Goal: Task Accomplishment & Management: Manage account settings

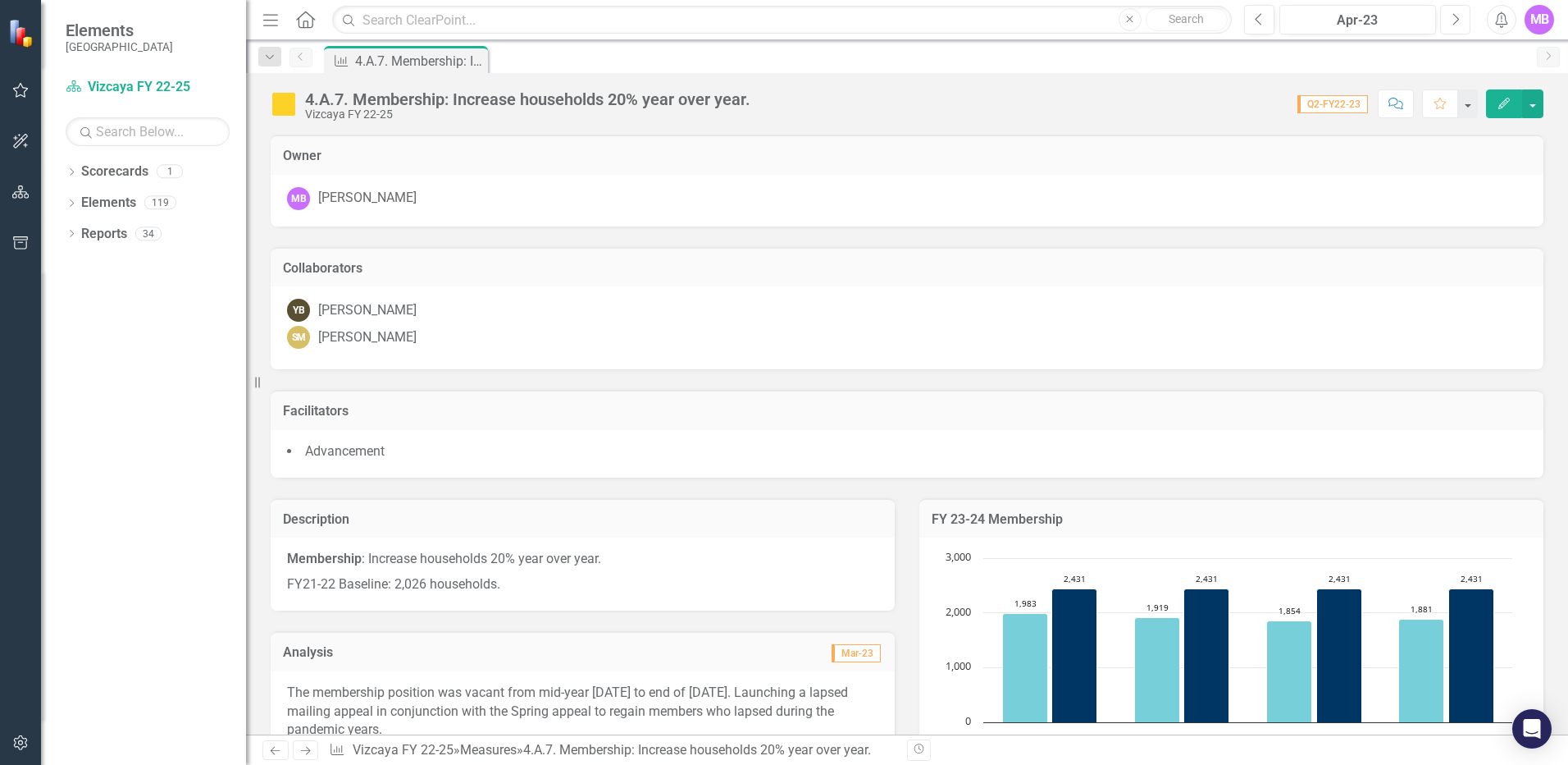
click at [1163, 19] on icon "button" at bounding box center [1457, 19] width 7 height 12
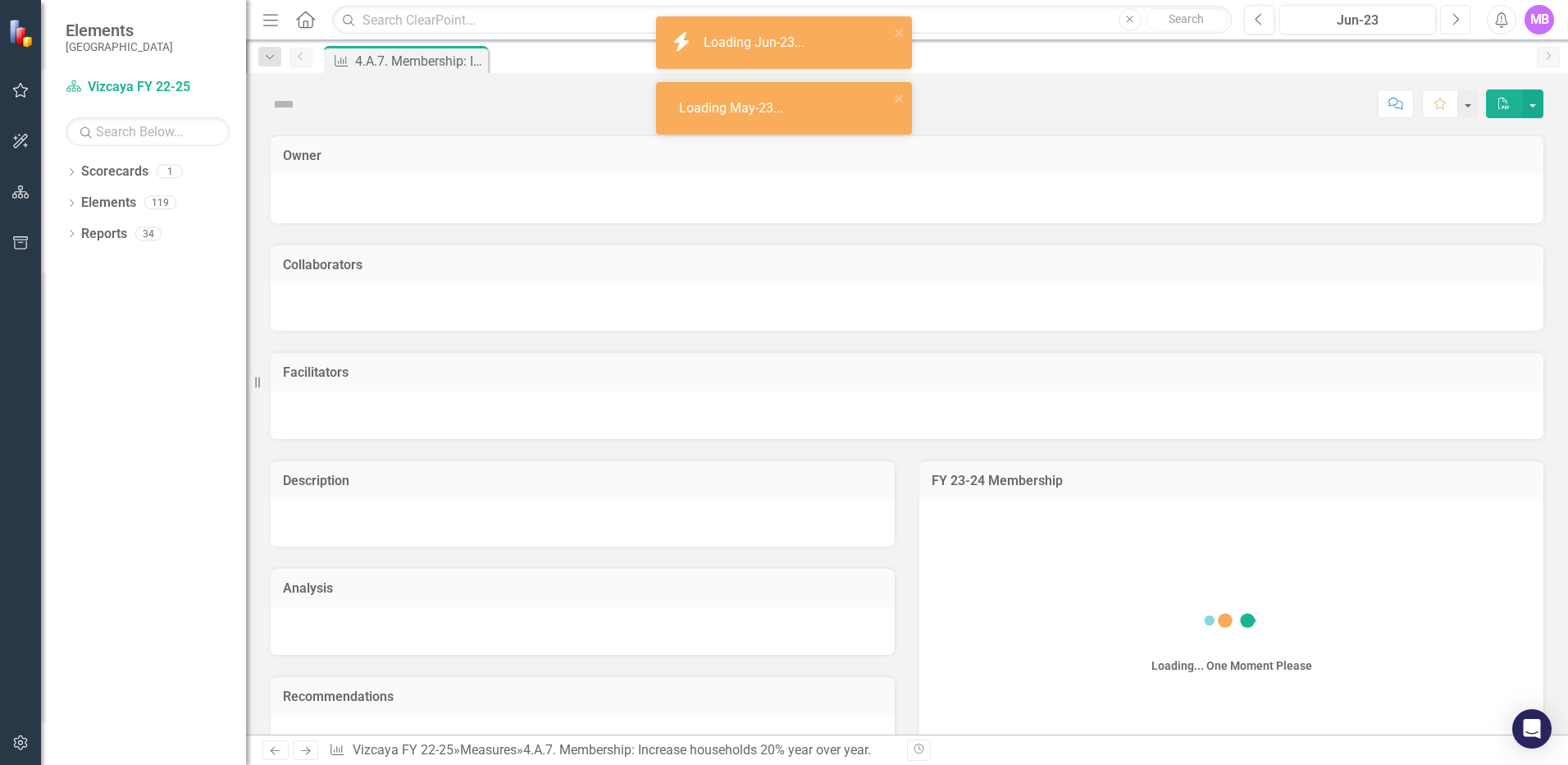
click at [1163, 19] on icon "button" at bounding box center [1457, 19] width 7 height 12
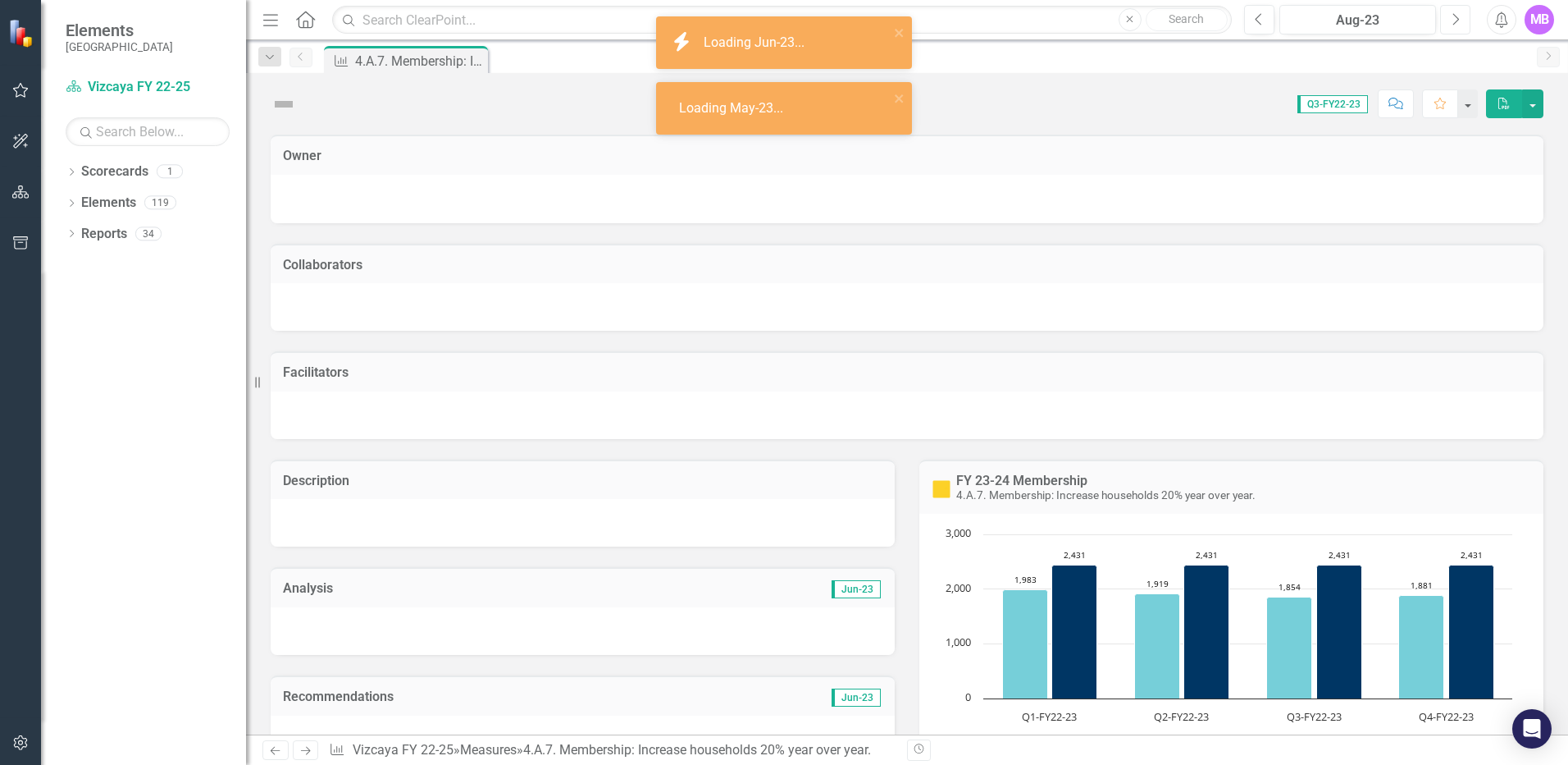
click at [1163, 19] on icon "button" at bounding box center [1457, 19] width 7 height 12
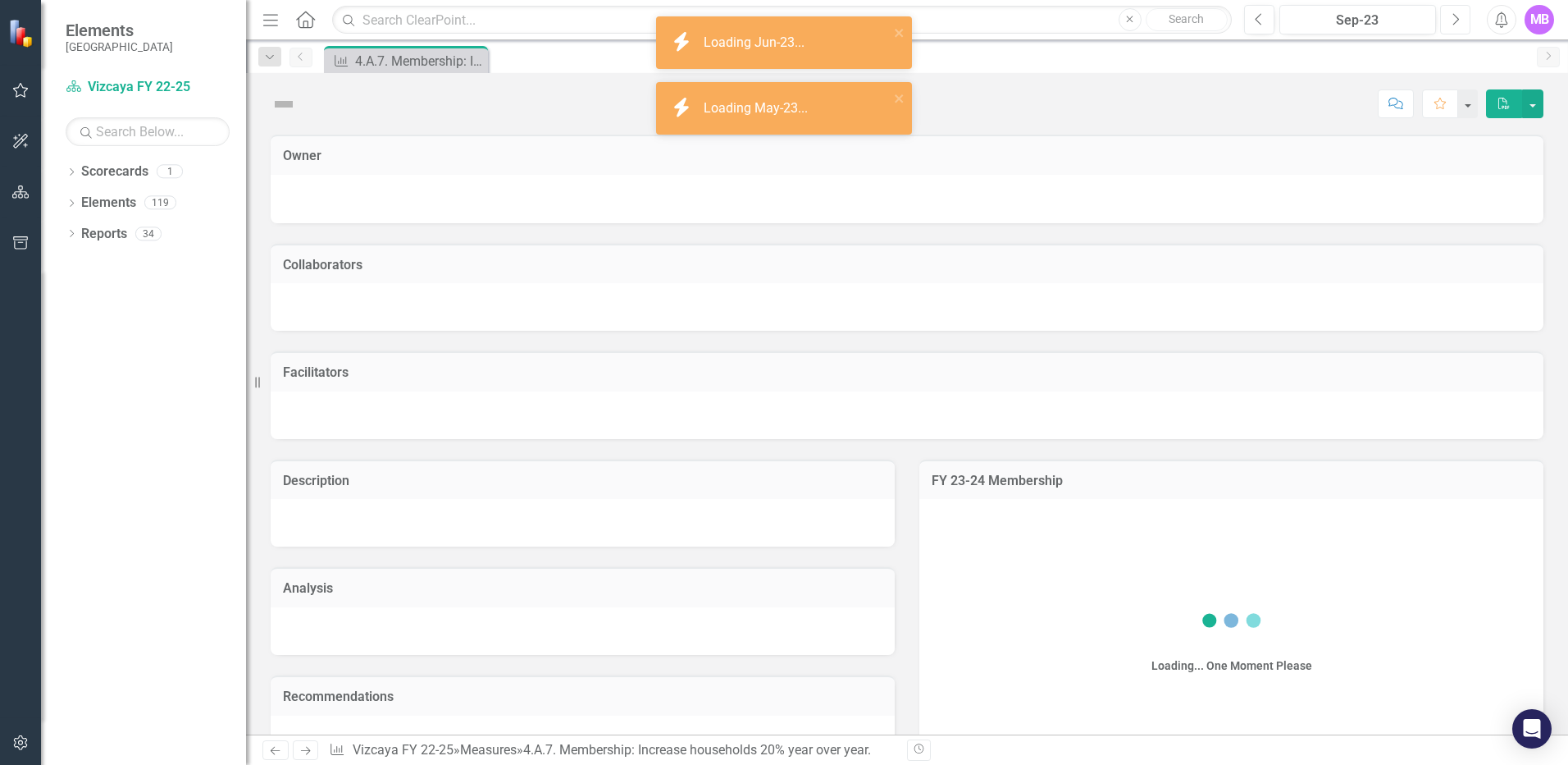
click at [1163, 19] on icon "button" at bounding box center [1457, 19] width 7 height 12
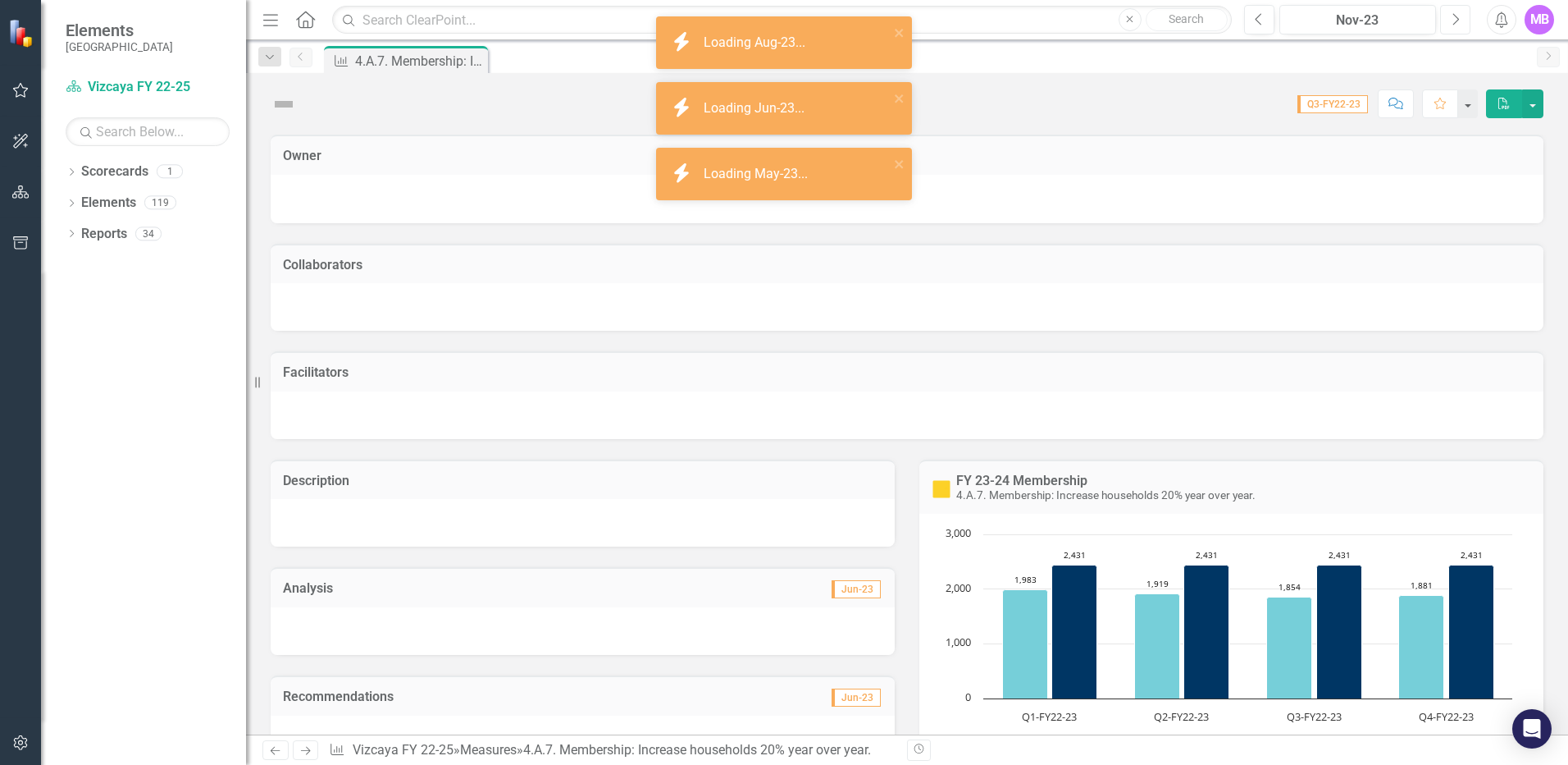
click at [1163, 19] on icon "button" at bounding box center [1457, 19] width 7 height 12
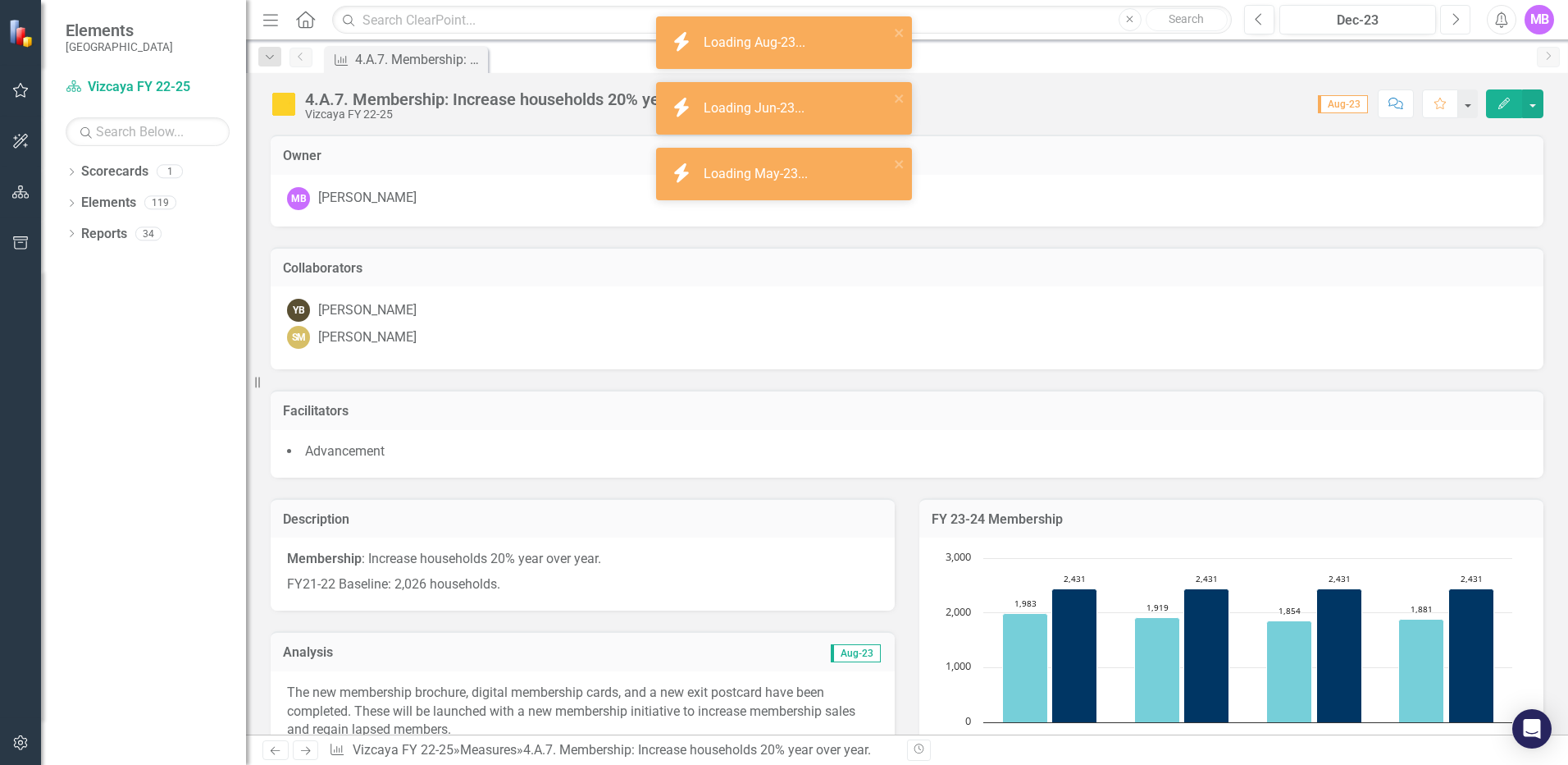
click at [1163, 19] on icon "button" at bounding box center [1457, 19] width 7 height 12
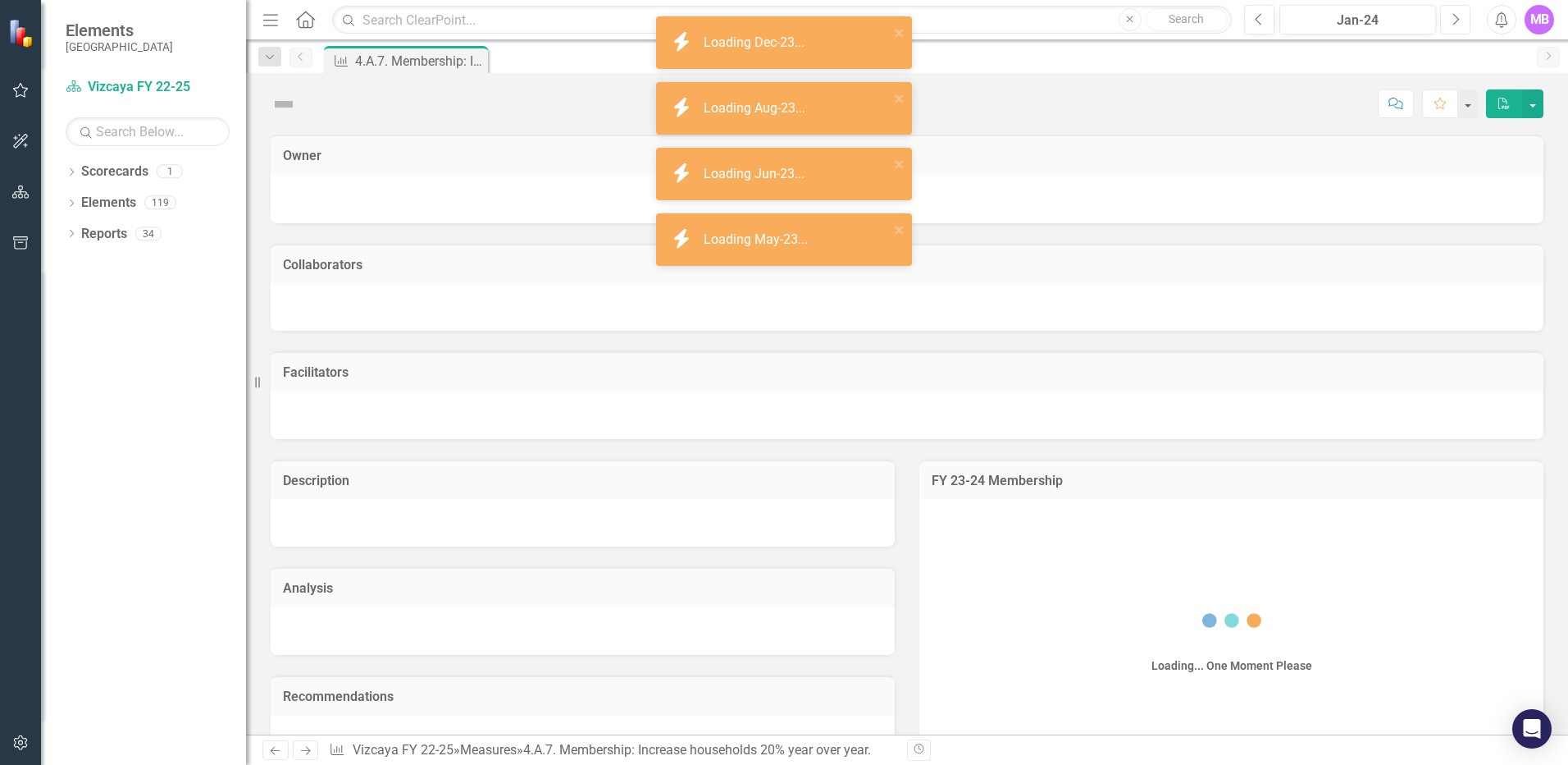
click at [1163, 19] on icon "button" at bounding box center [1457, 19] width 7 height 12
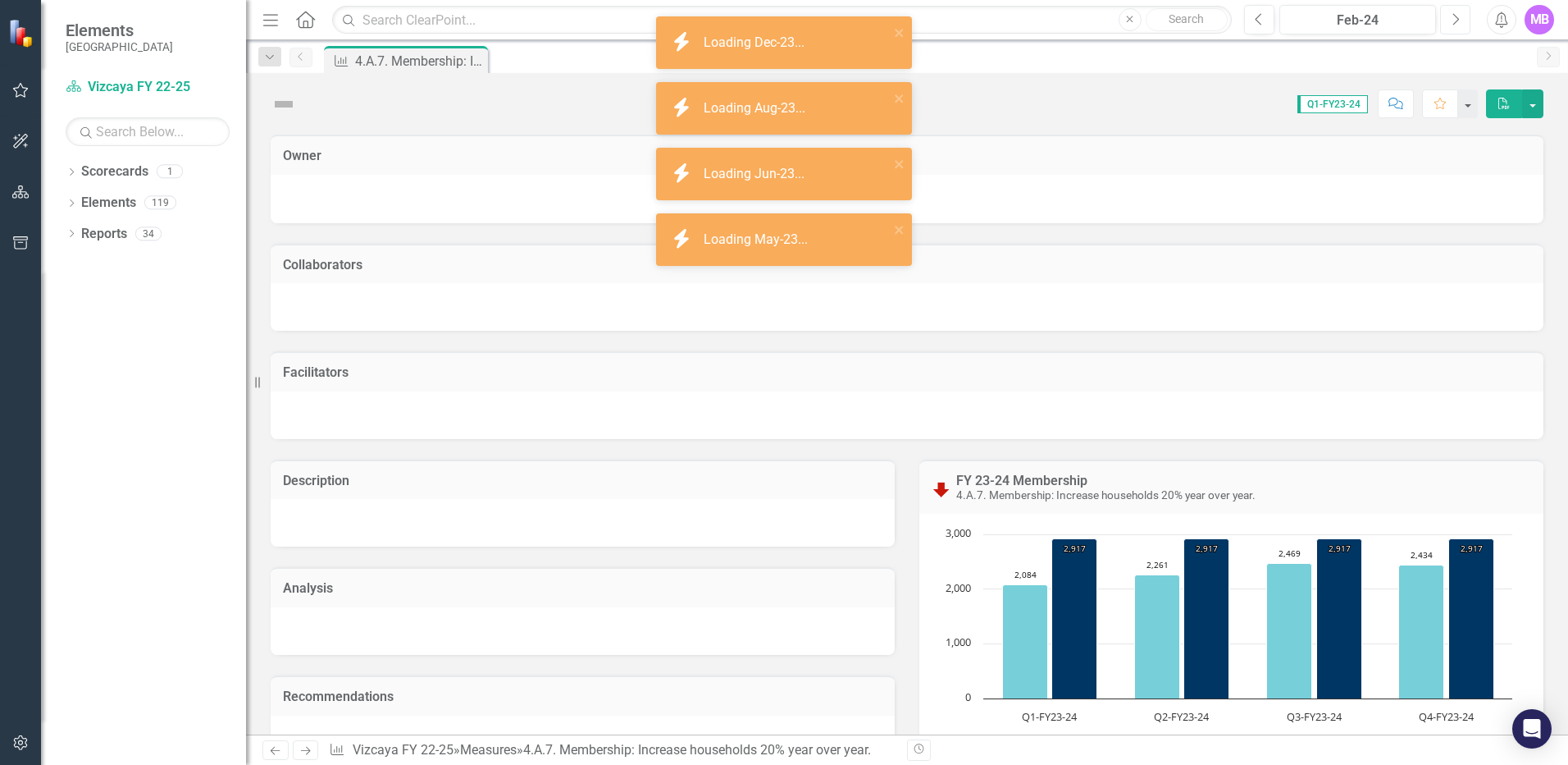
click at [1163, 19] on icon "button" at bounding box center [1457, 19] width 7 height 12
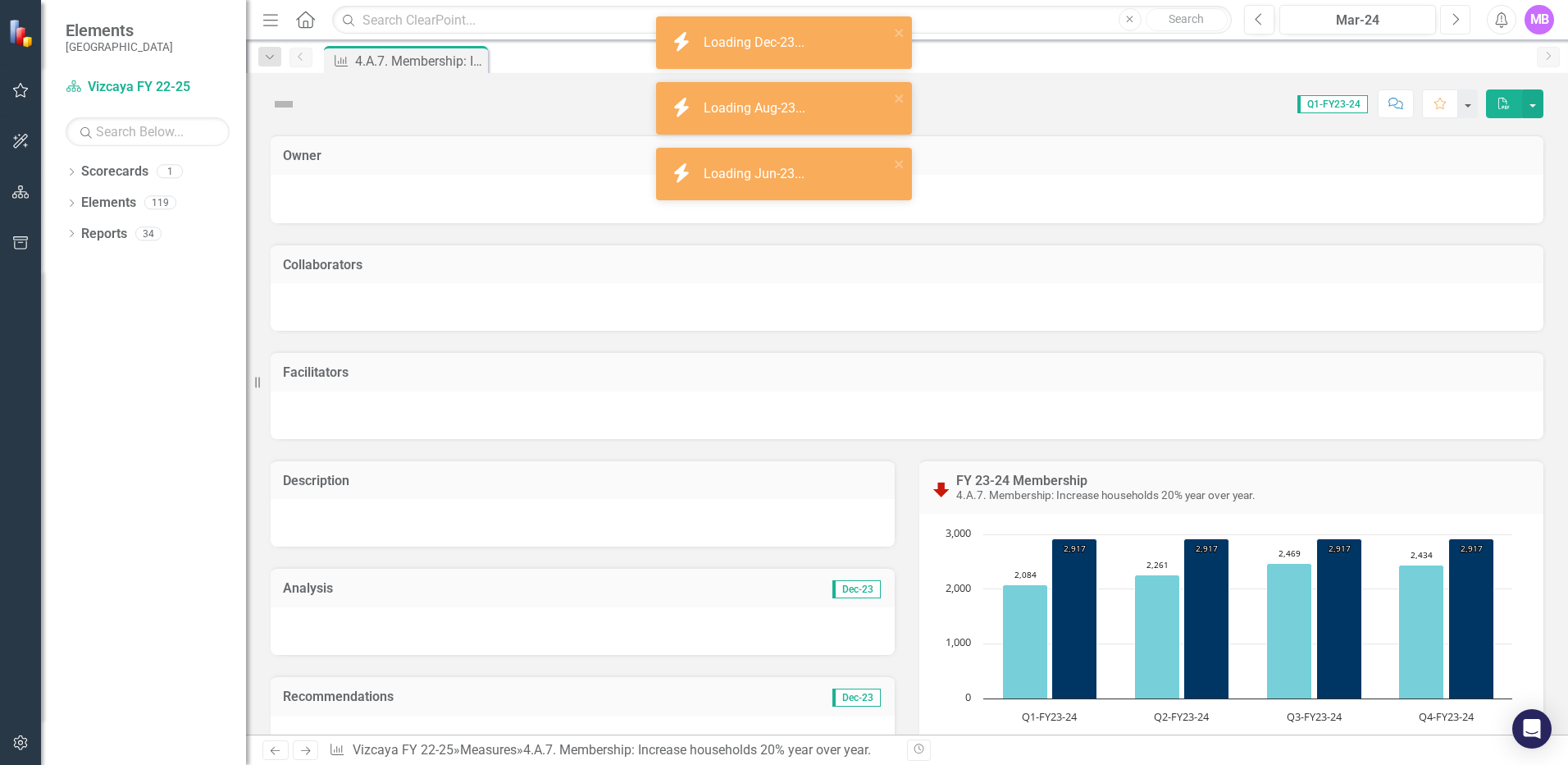
click at [1163, 19] on icon "button" at bounding box center [1457, 19] width 7 height 12
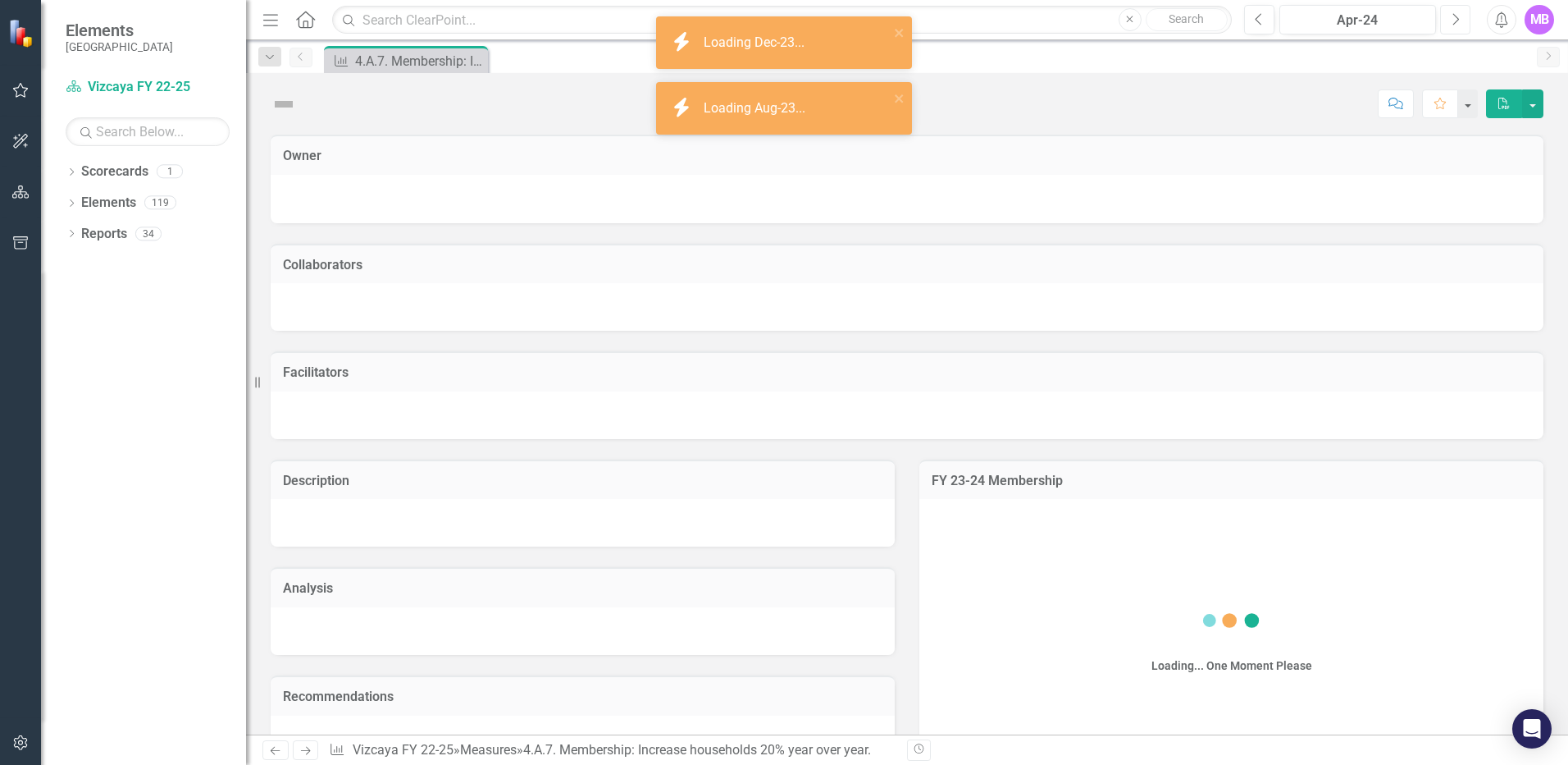
click at [1163, 19] on icon "button" at bounding box center [1457, 19] width 7 height 12
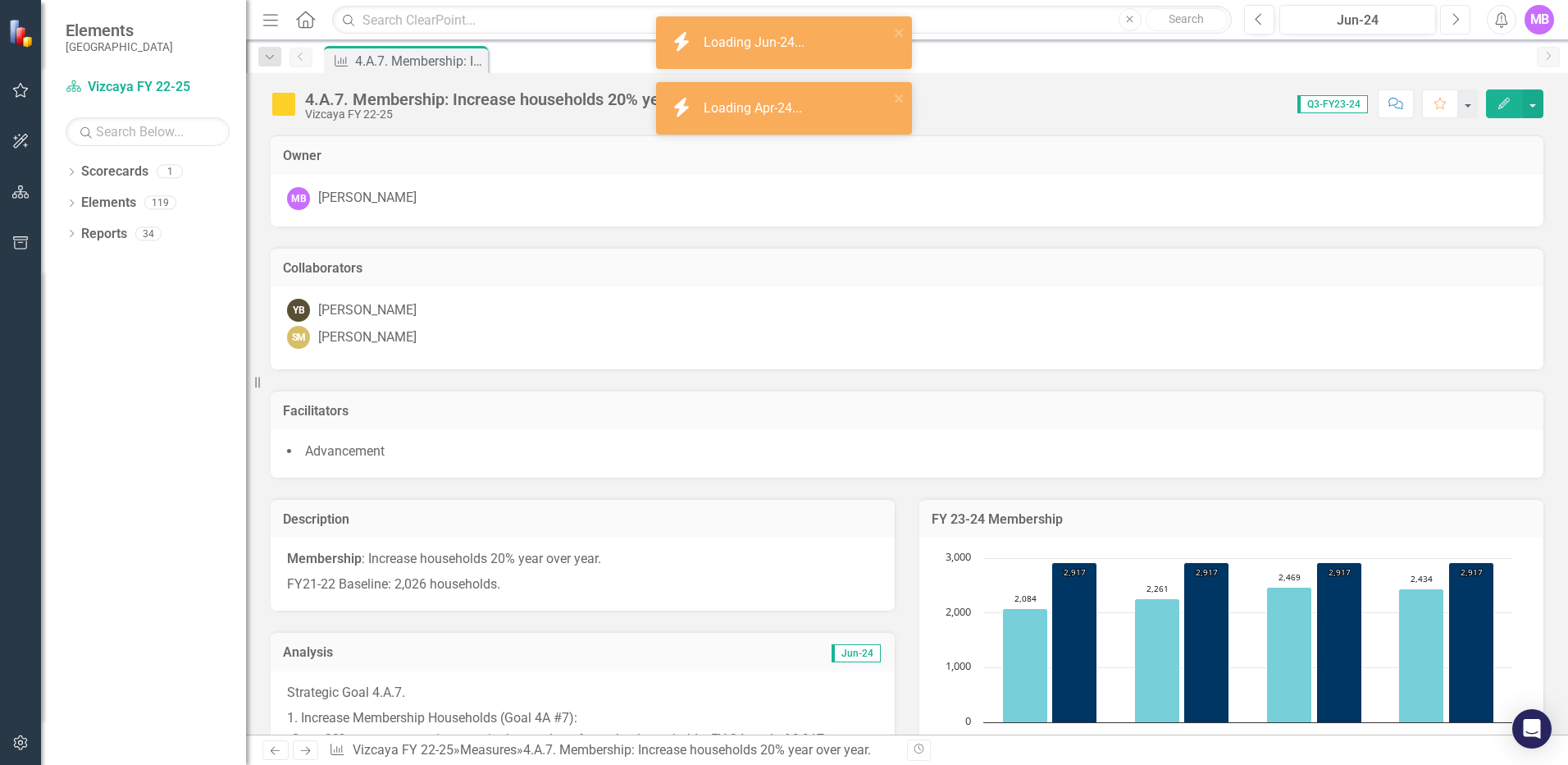
click at [1163, 19] on icon "button" at bounding box center [1457, 19] width 7 height 12
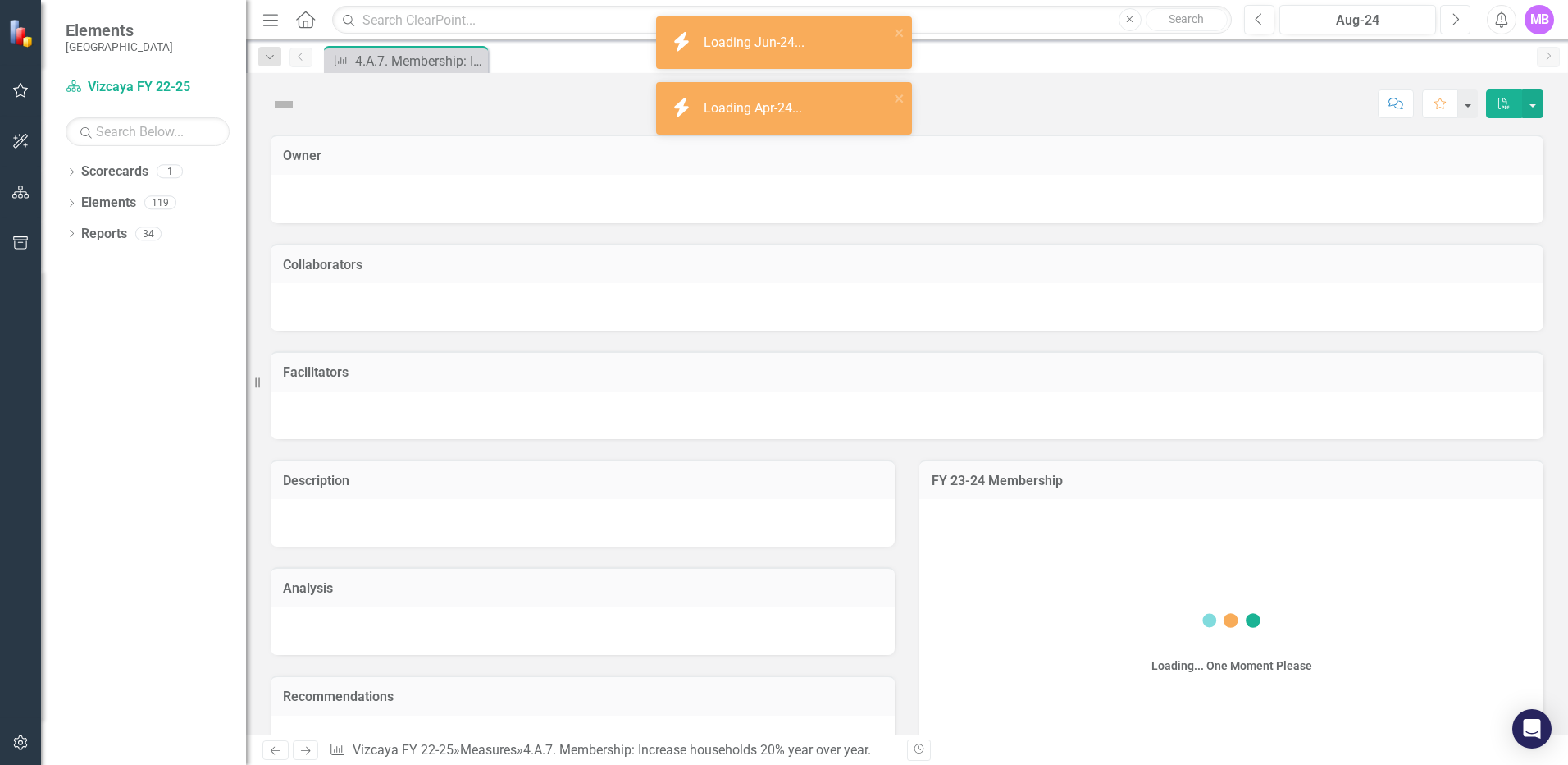
click at [1163, 19] on icon "button" at bounding box center [1457, 19] width 7 height 12
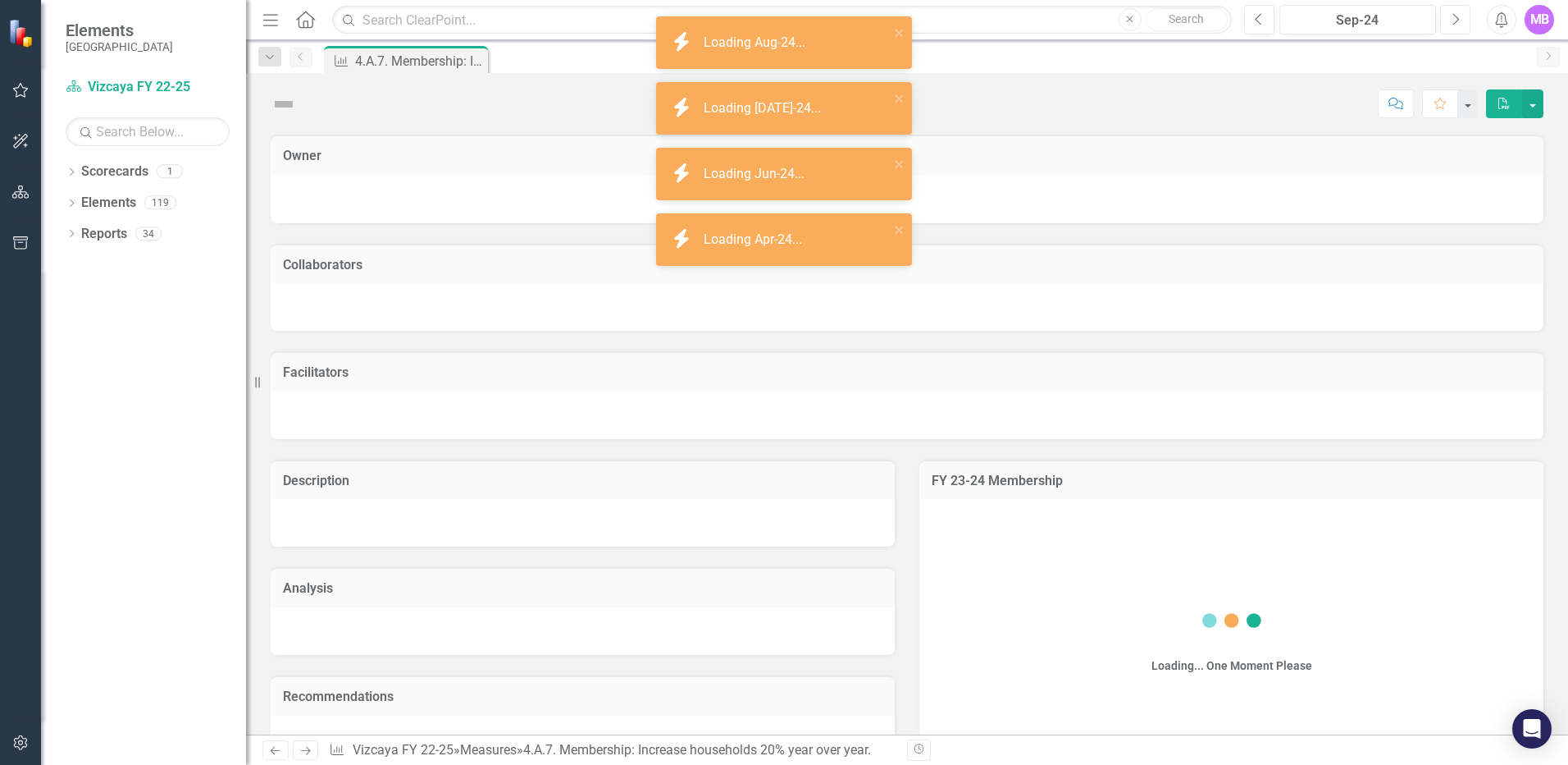
click at [1163, 19] on icon "button" at bounding box center [1457, 19] width 7 height 12
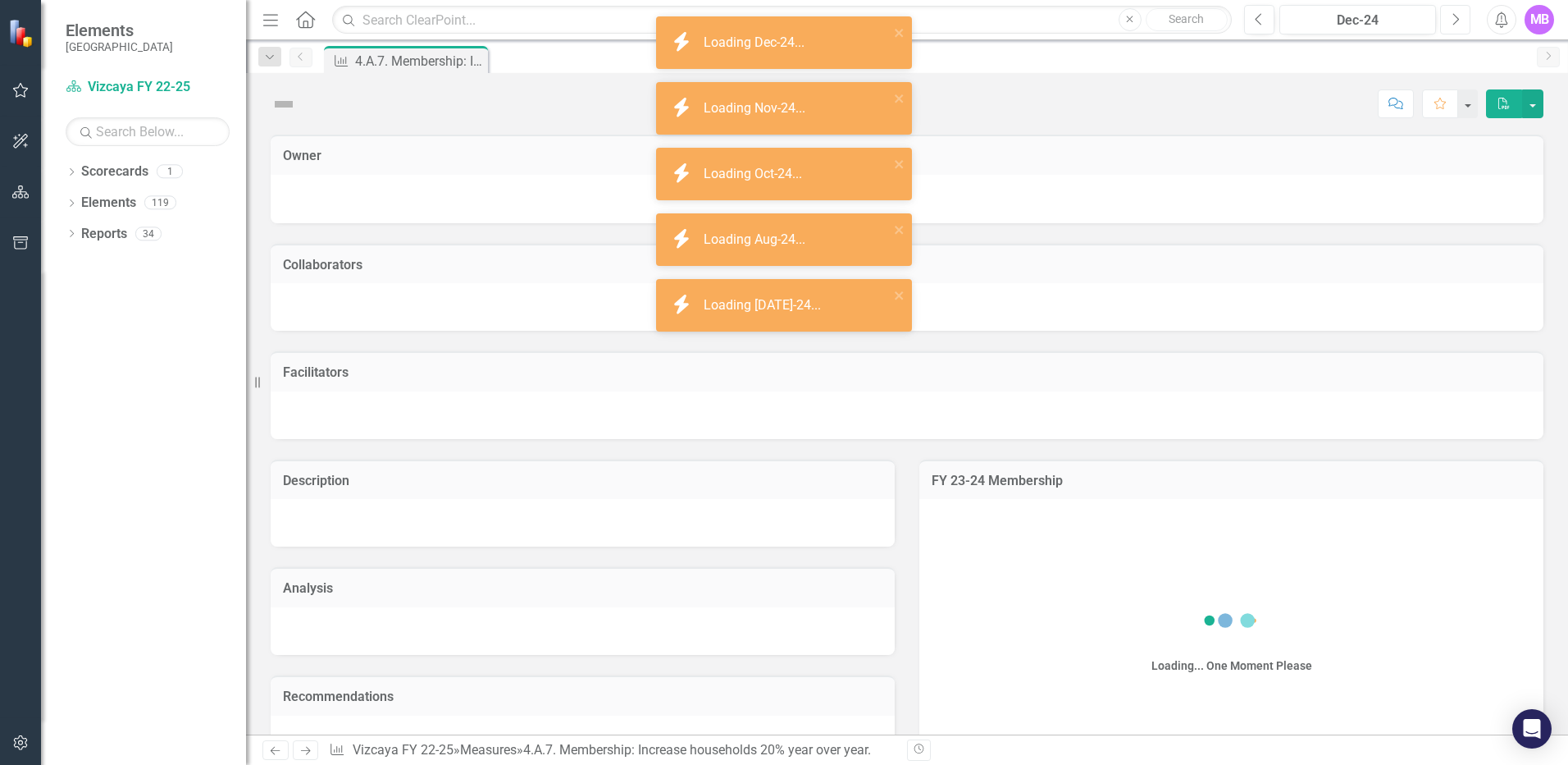
click at [1163, 19] on icon "button" at bounding box center [1457, 19] width 7 height 12
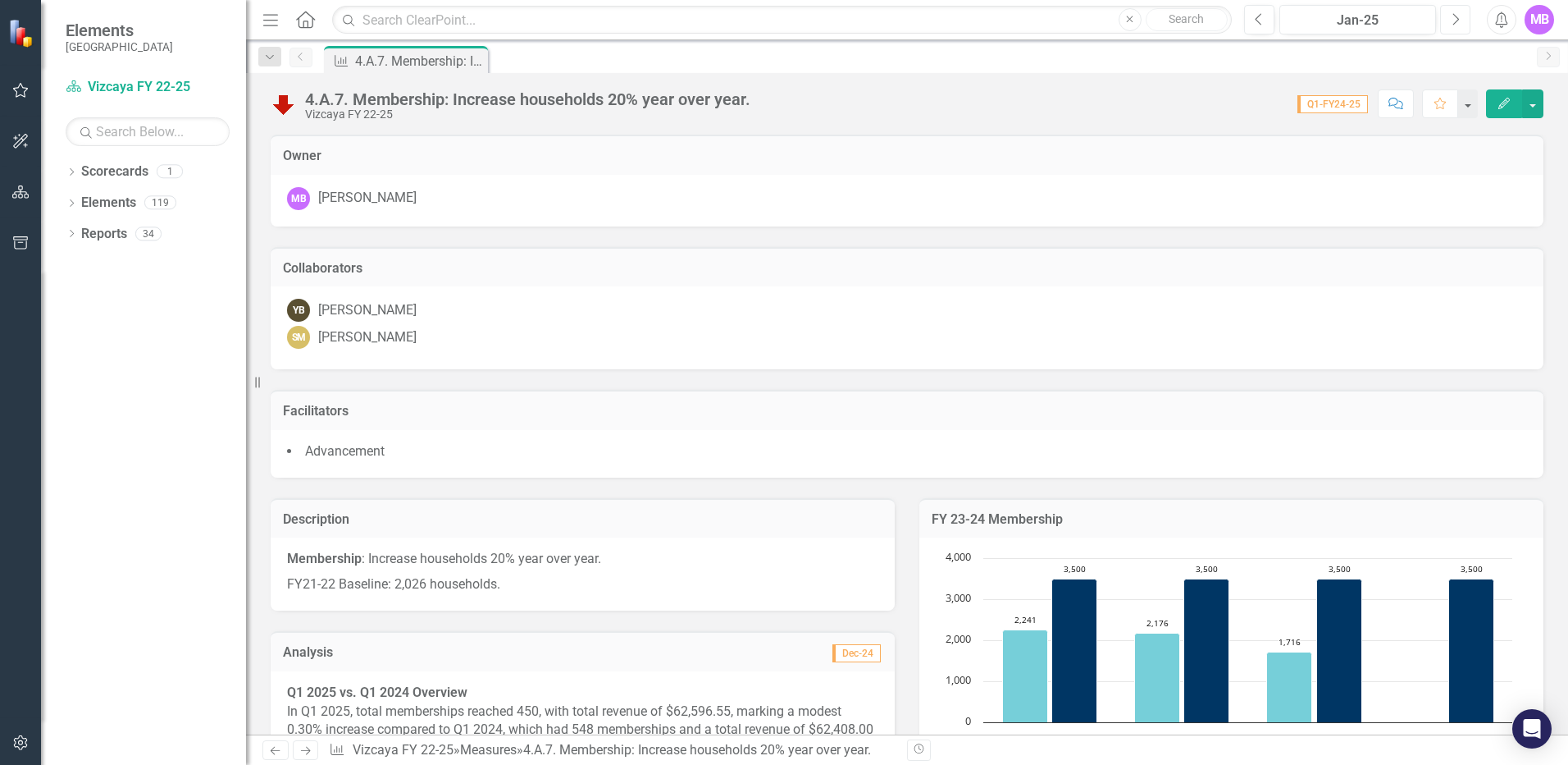
click at [1163, 20] on button "Next" at bounding box center [1455, 20] width 31 height 30
click at [1163, 20] on icon "Next" at bounding box center [1455, 20] width 9 height 15
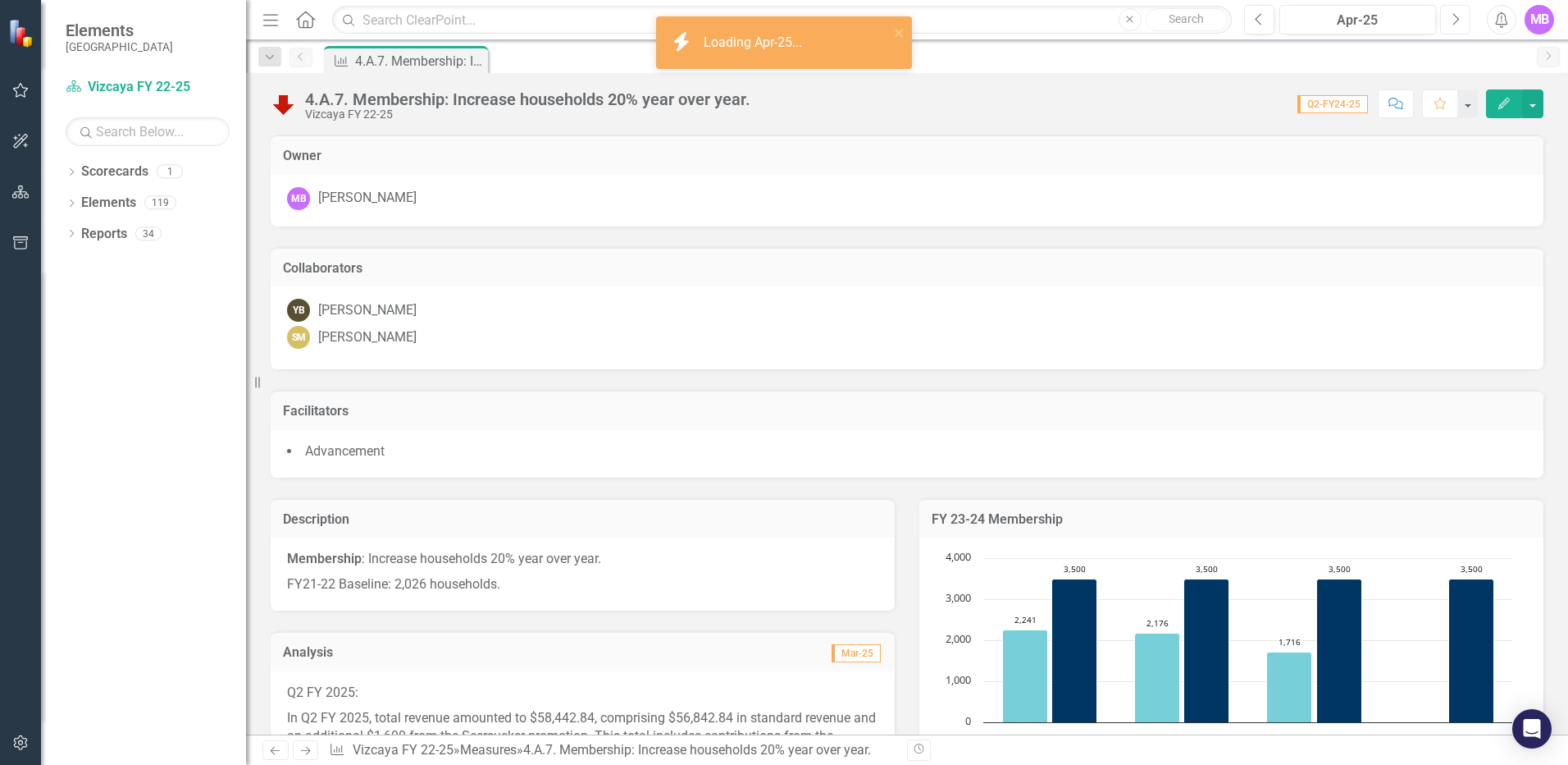
click at [1163, 23] on icon "Next" at bounding box center [1455, 20] width 9 height 15
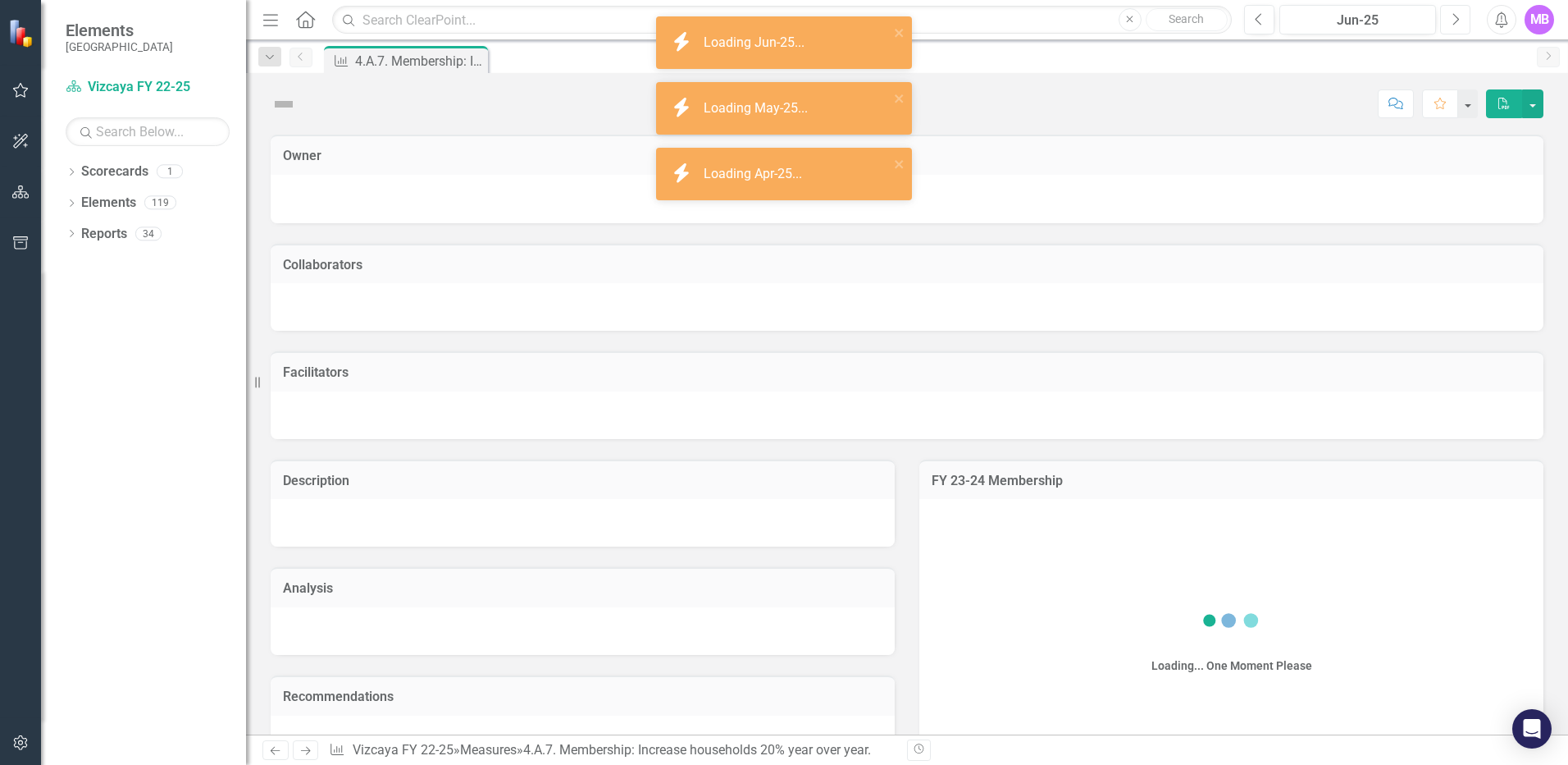
click at [1163, 23] on icon "Next" at bounding box center [1455, 20] width 9 height 15
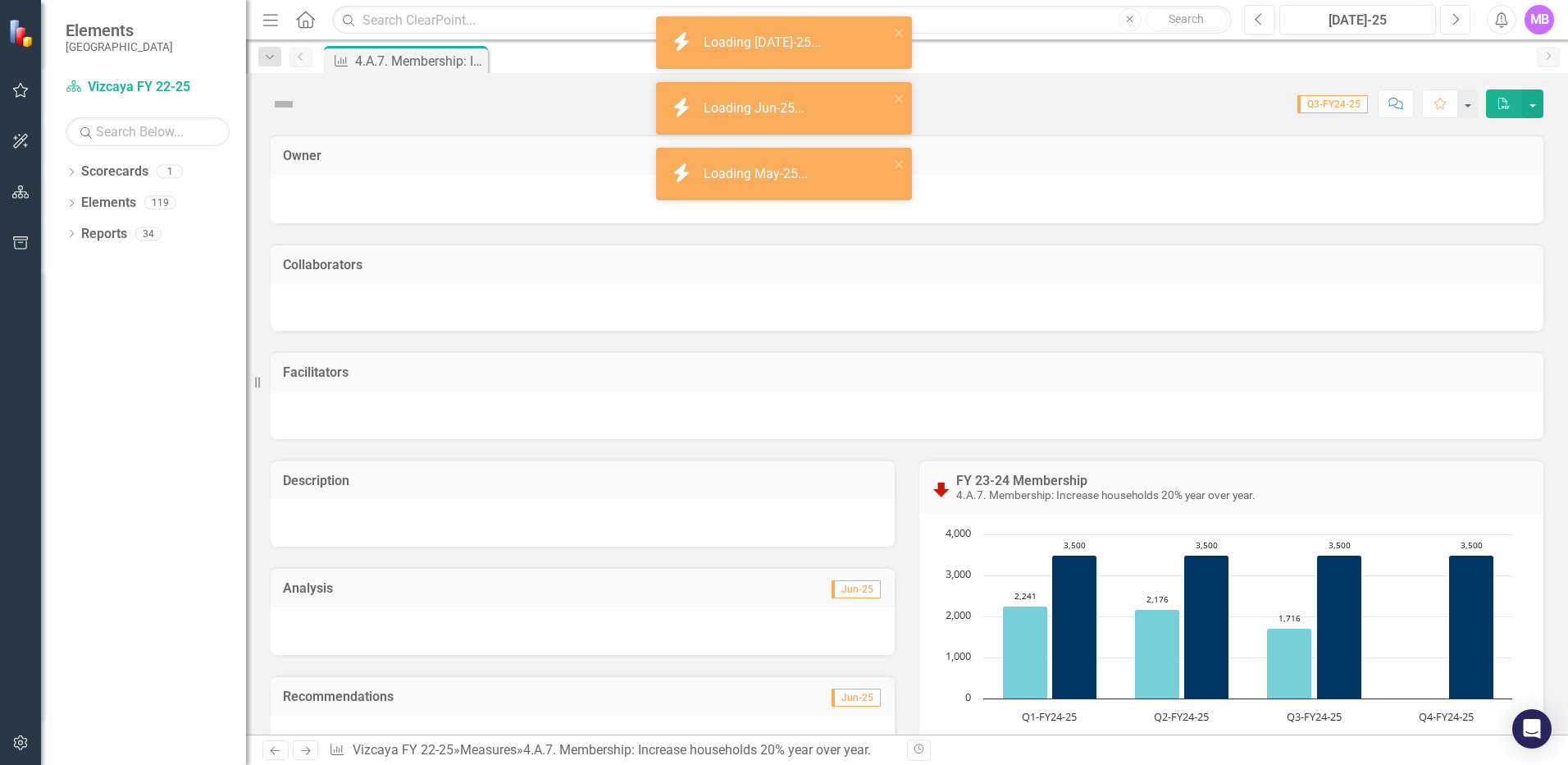
click at [1163, 23] on icon "Next" at bounding box center [1455, 20] width 9 height 15
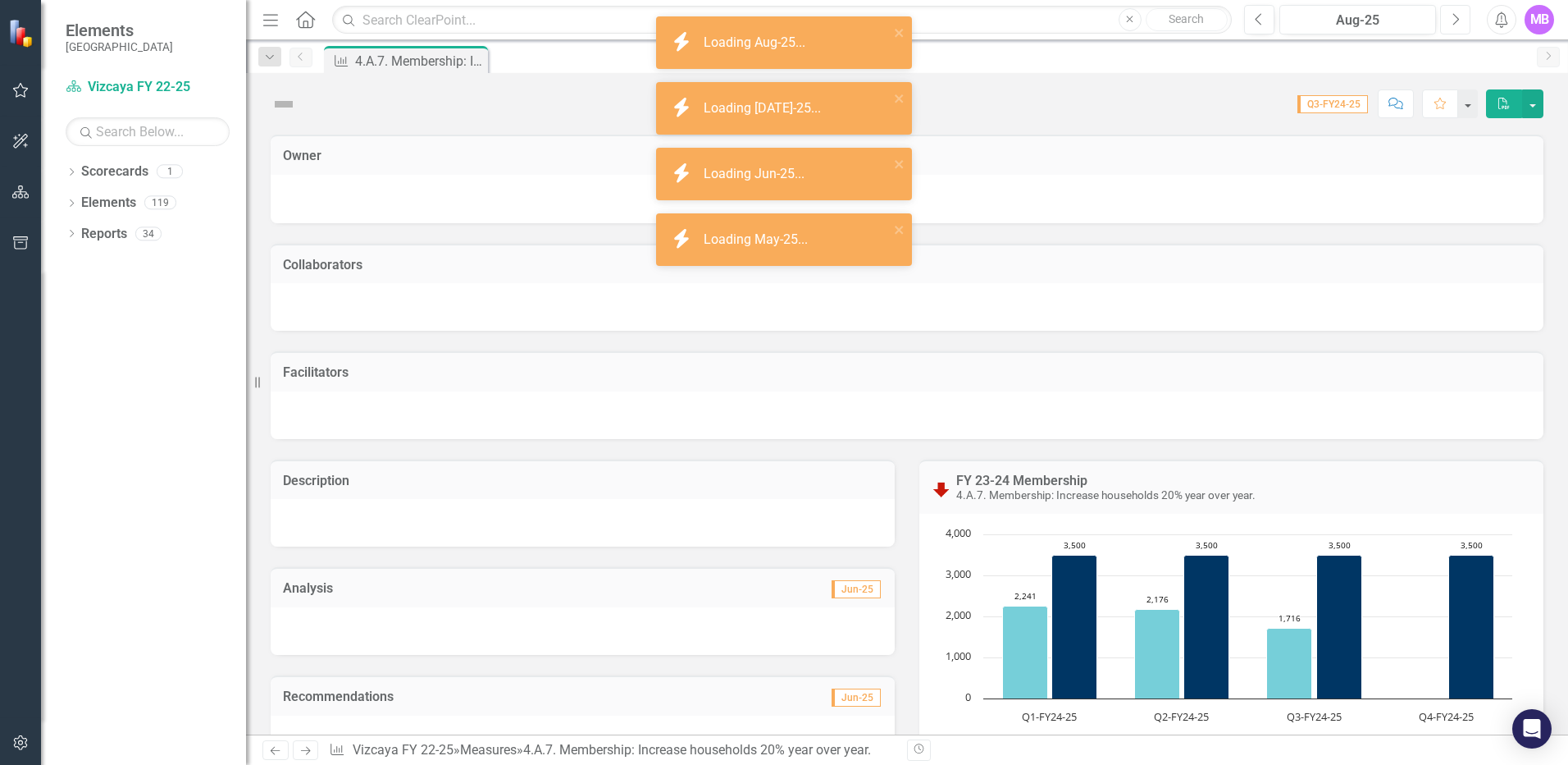
click at [1163, 23] on icon "Next" at bounding box center [1455, 20] width 9 height 15
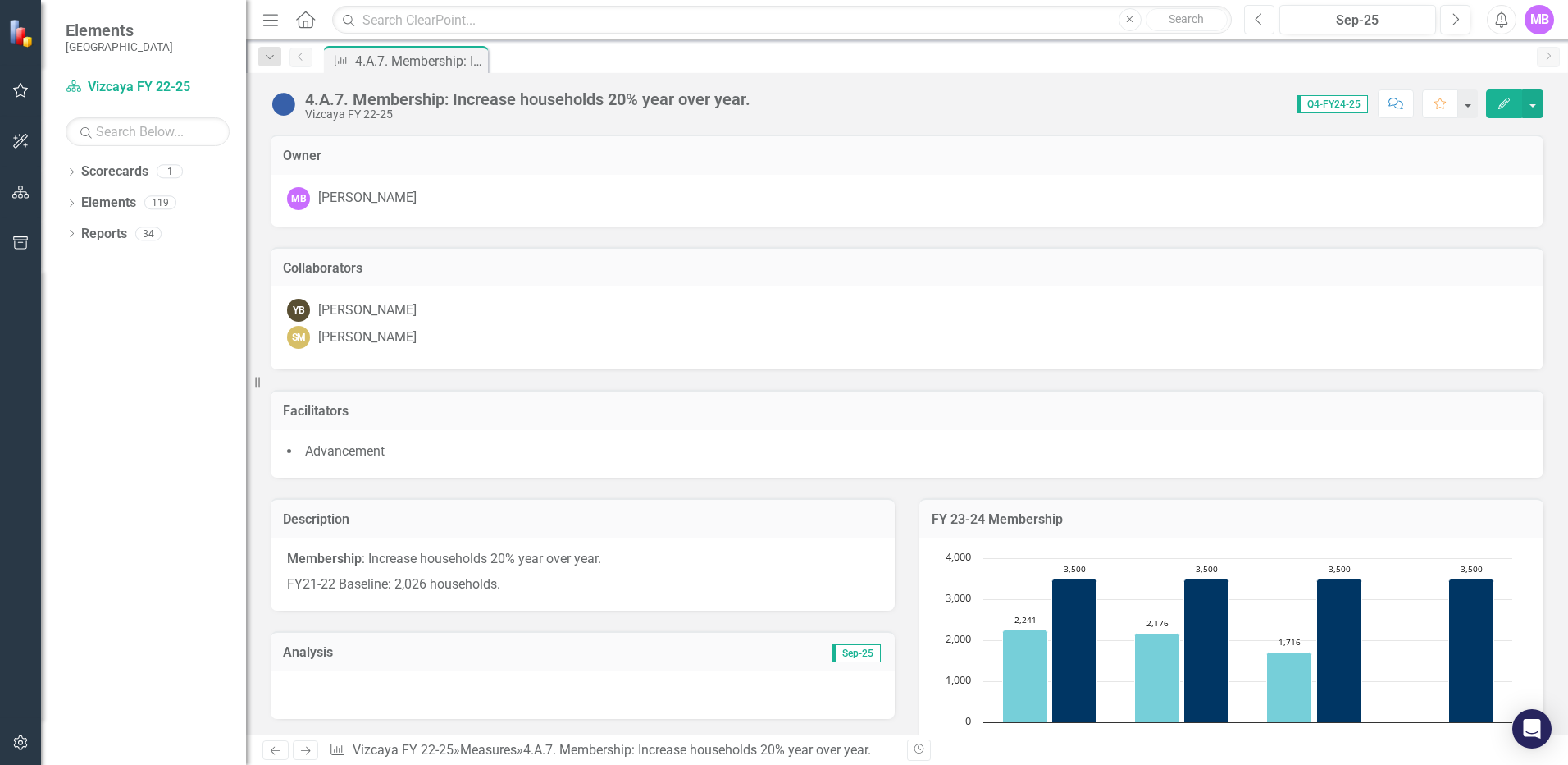
click at [1163, 21] on icon "Previous" at bounding box center [1259, 20] width 9 height 15
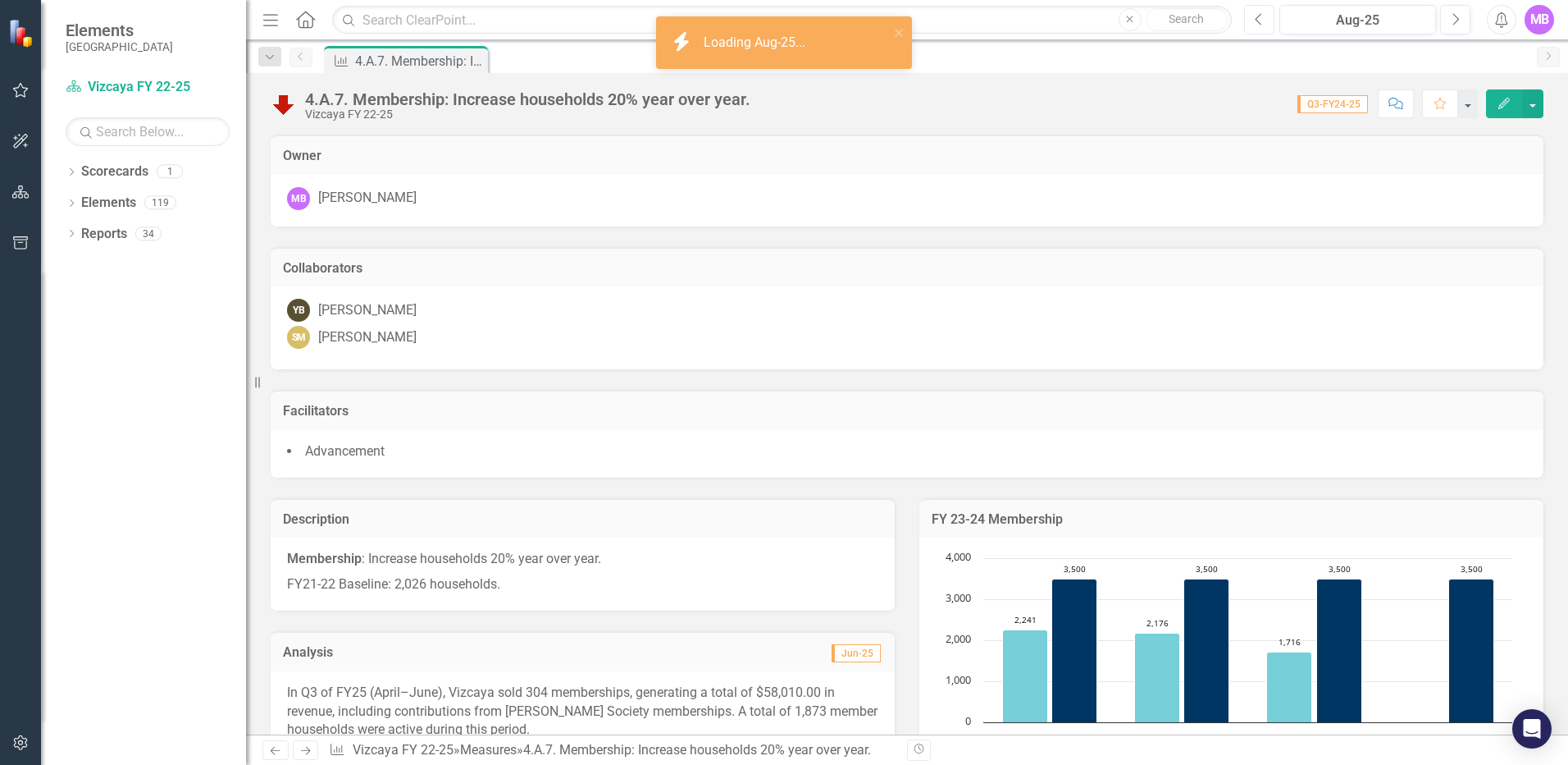
click at [1163, 21] on icon "Previous" at bounding box center [1259, 20] width 9 height 15
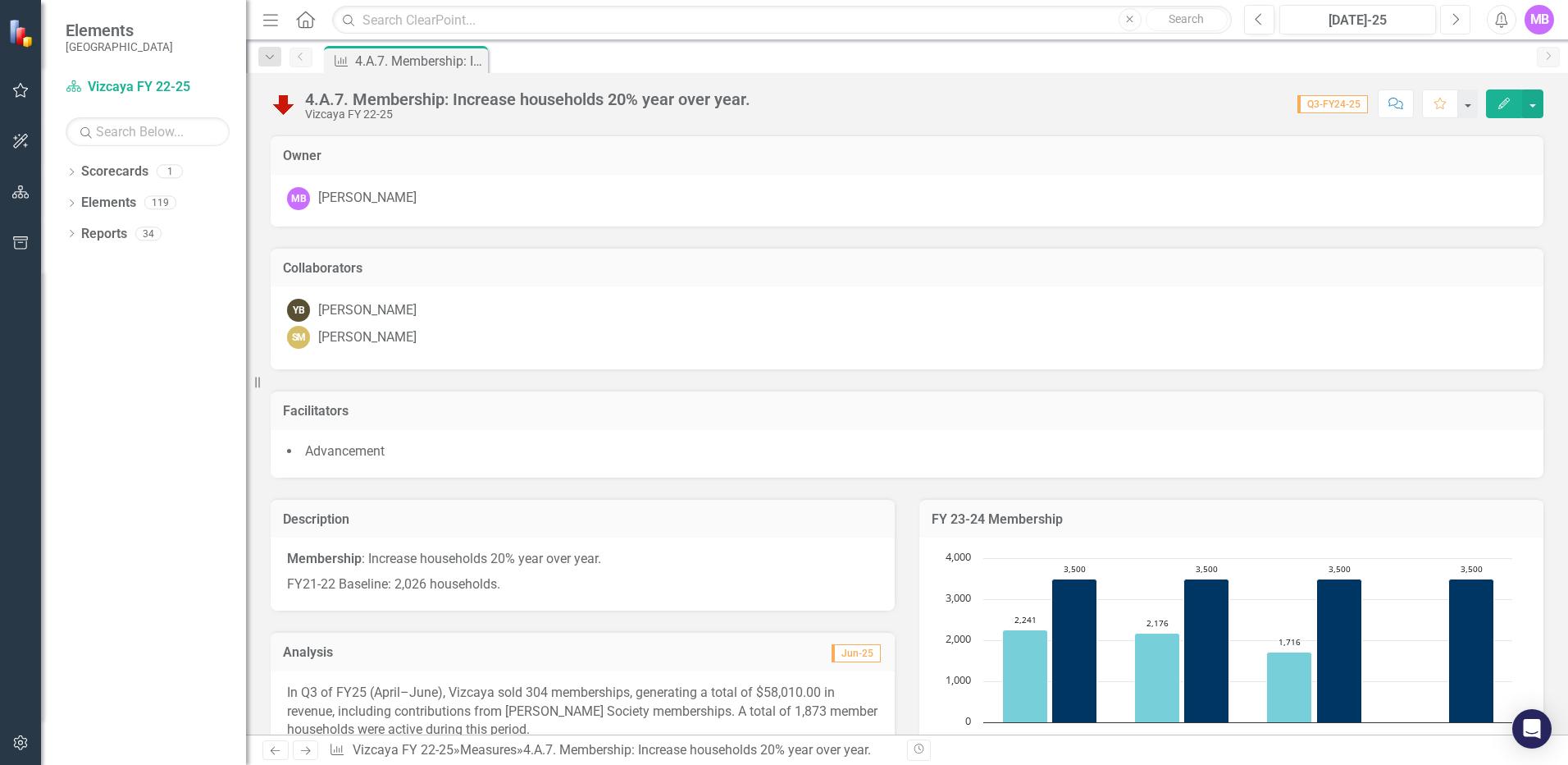
click at [1163, 25] on button "Next" at bounding box center [1455, 20] width 31 height 30
click at [1163, 20] on icon "Next" at bounding box center [1455, 20] width 9 height 15
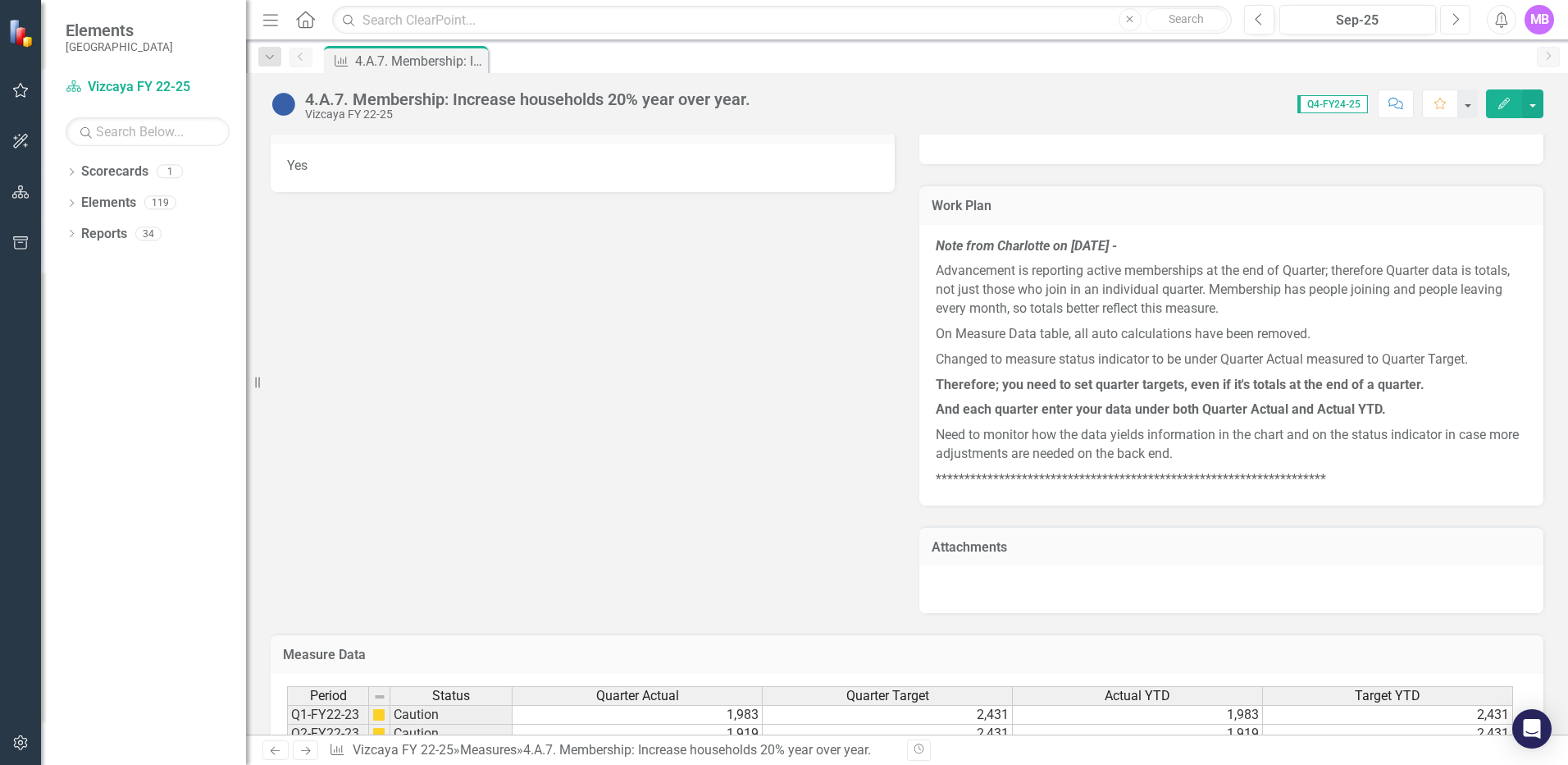
scroll to position [1223, 0]
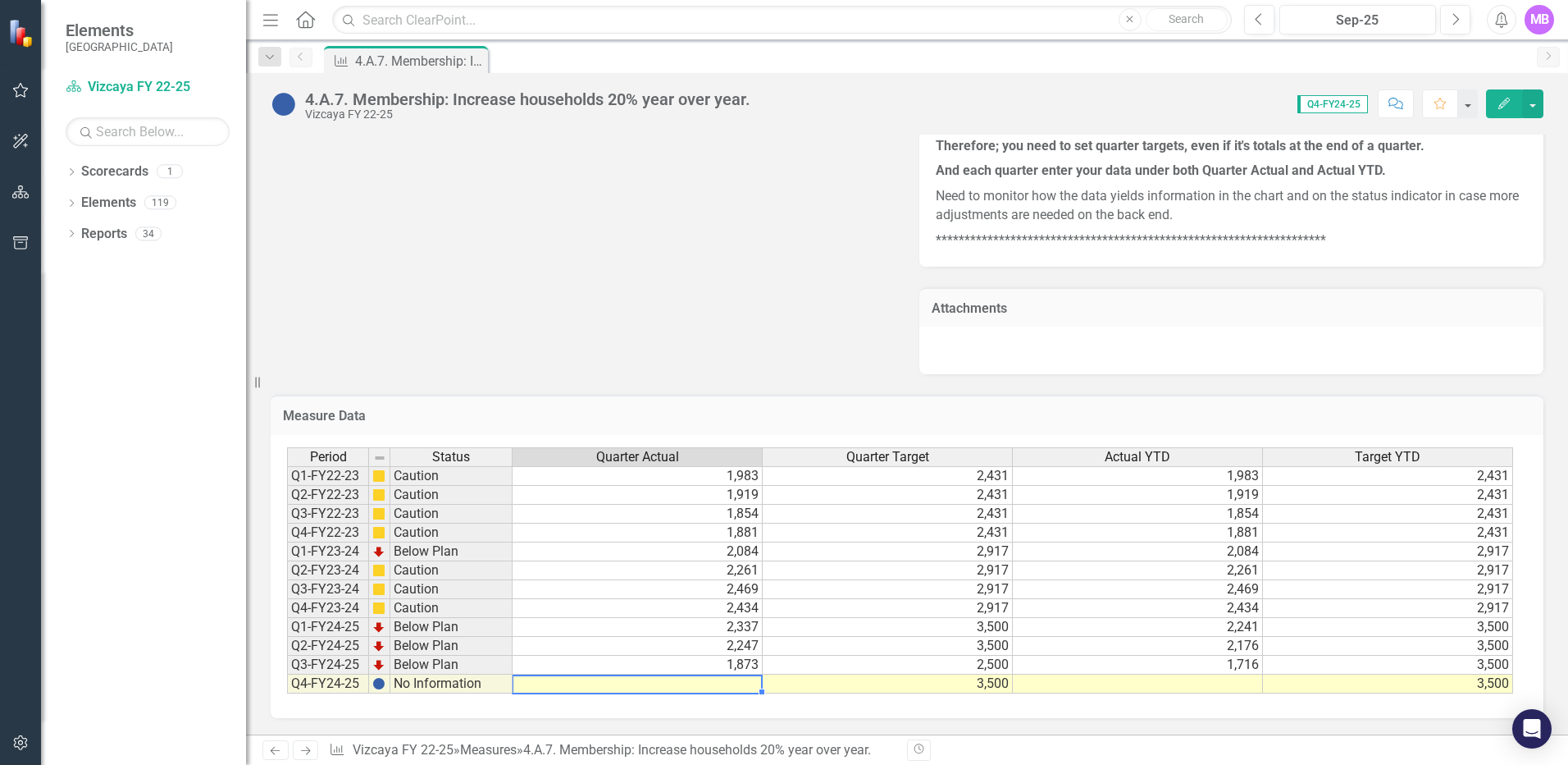
click at [724, 658] on td at bounding box center [638, 684] width 250 height 19
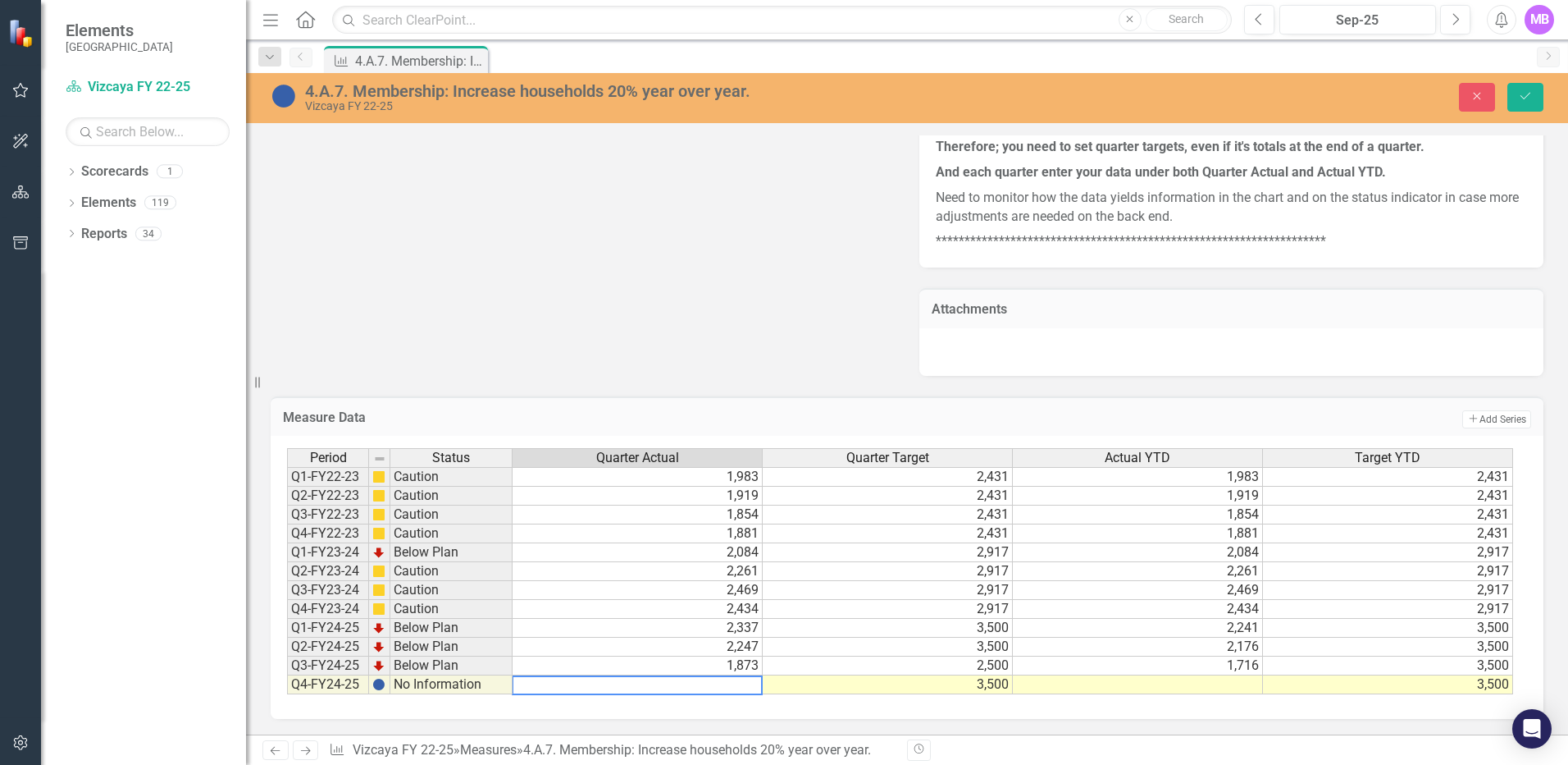
click at [683, 658] on textarea at bounding box center [637, 685] width 251 height 20
type textarea "1605"
click at [1163, 658] on td at bounding box center [1138, 685] width 250 height 19
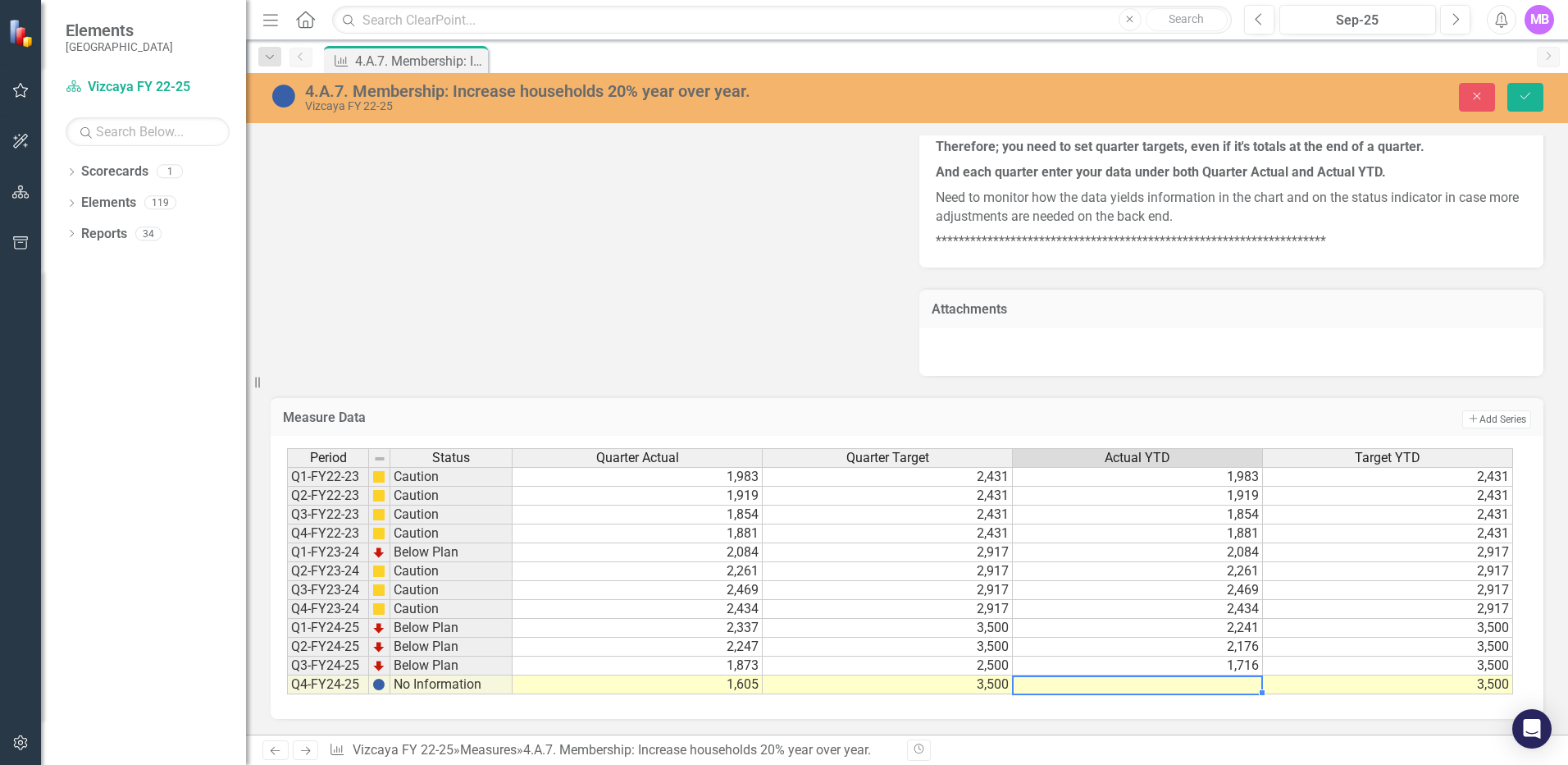
scroll to position [1224, 0]
click at [1162, 658] on div at bounding box center [1137, 675] width 250 height 2
click at [753, 658] on td "1,605" at bounding box center [638, 684] width 250 height 19
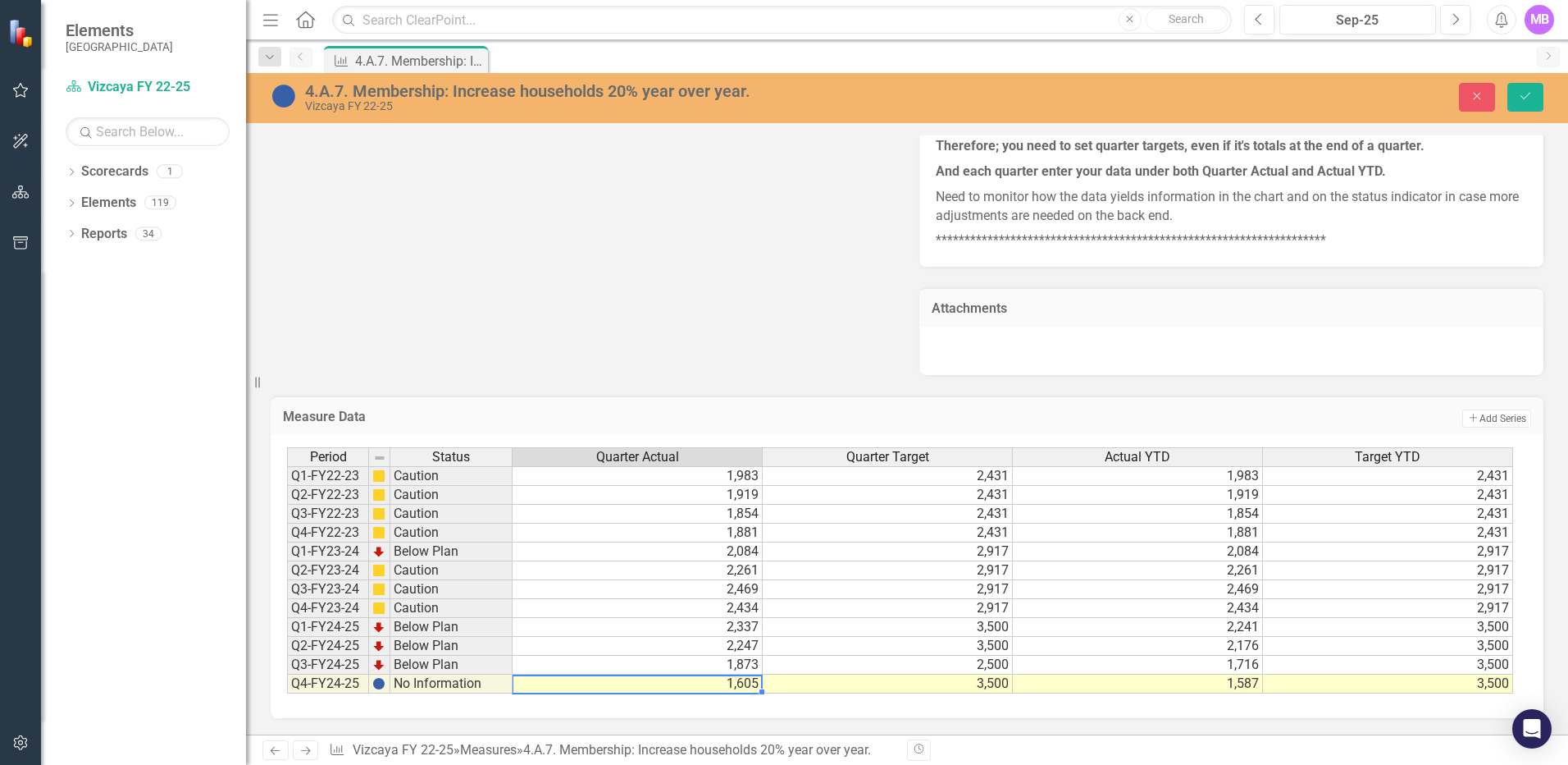
click at [753, 658] on td "1,605" at bounding box center [638, 684] width 250 height 19
type textarea "1587"
click at [1163, 658] on td "1,587" at bounding box center [1138, 684] width 250 height 19
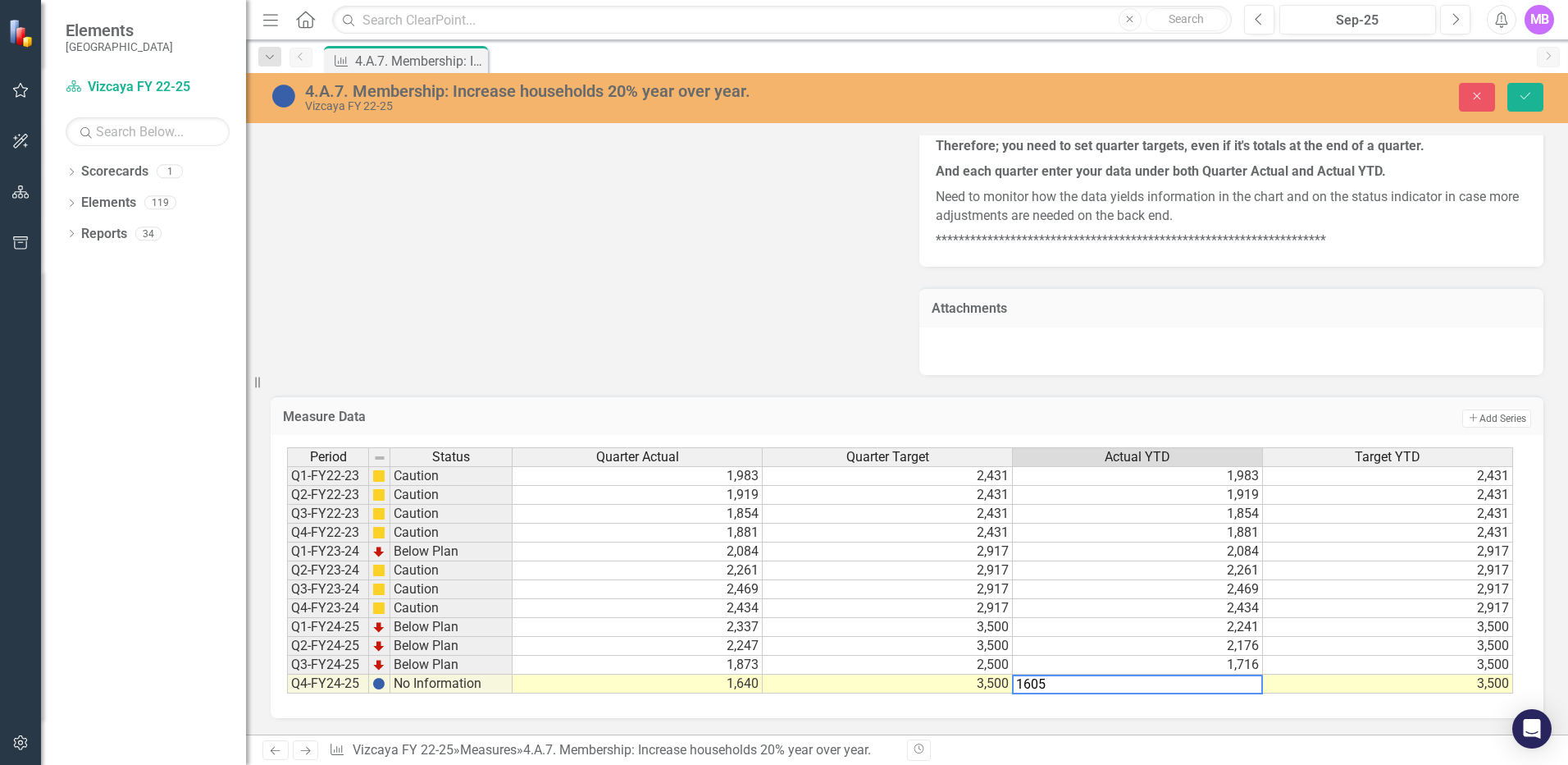
type textarea "1605"
click at [1163, 99] on icon "Save" at bounding box center [1526, 96] width 15 height 12
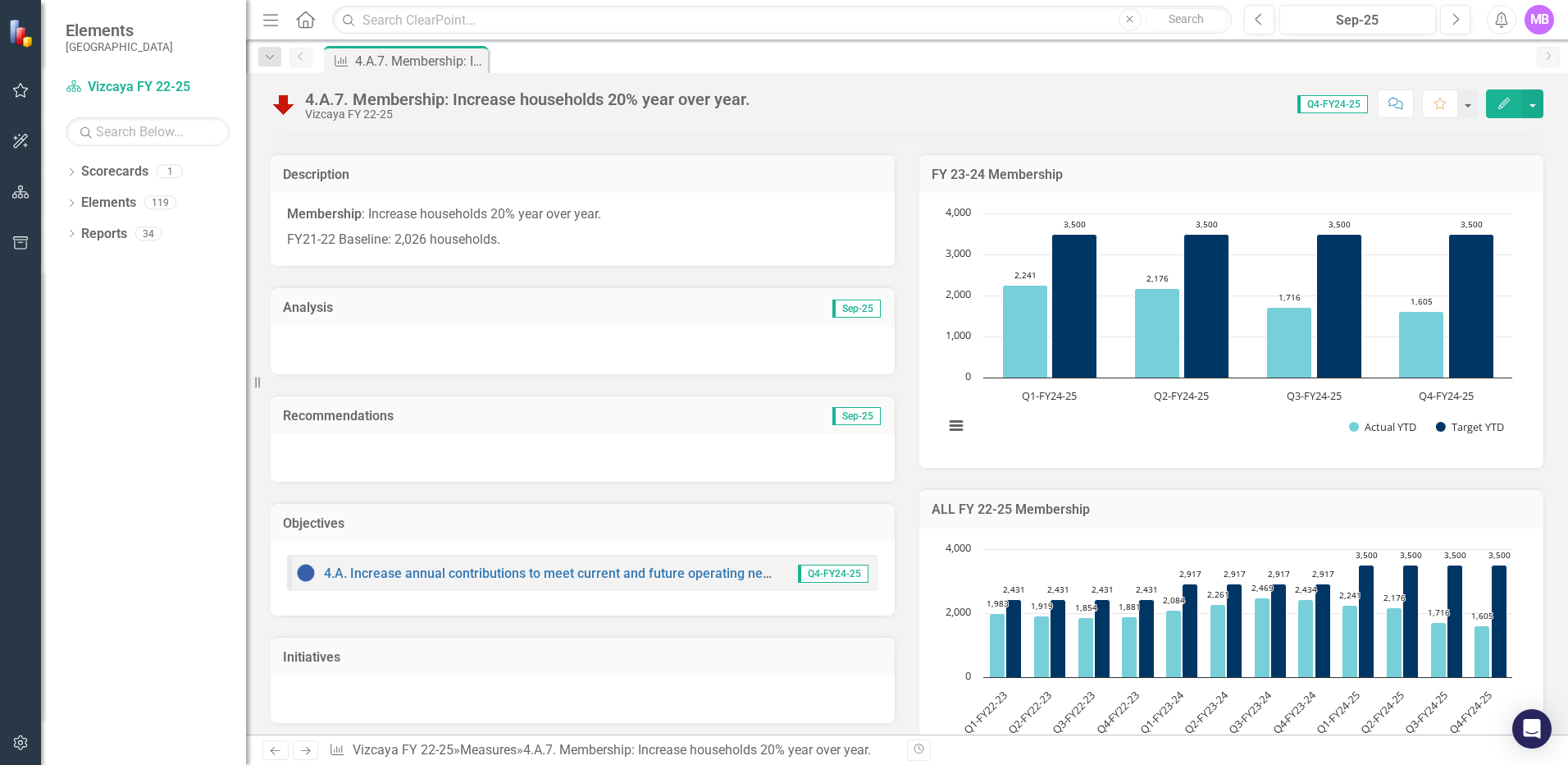
scroll to position [320, 0]
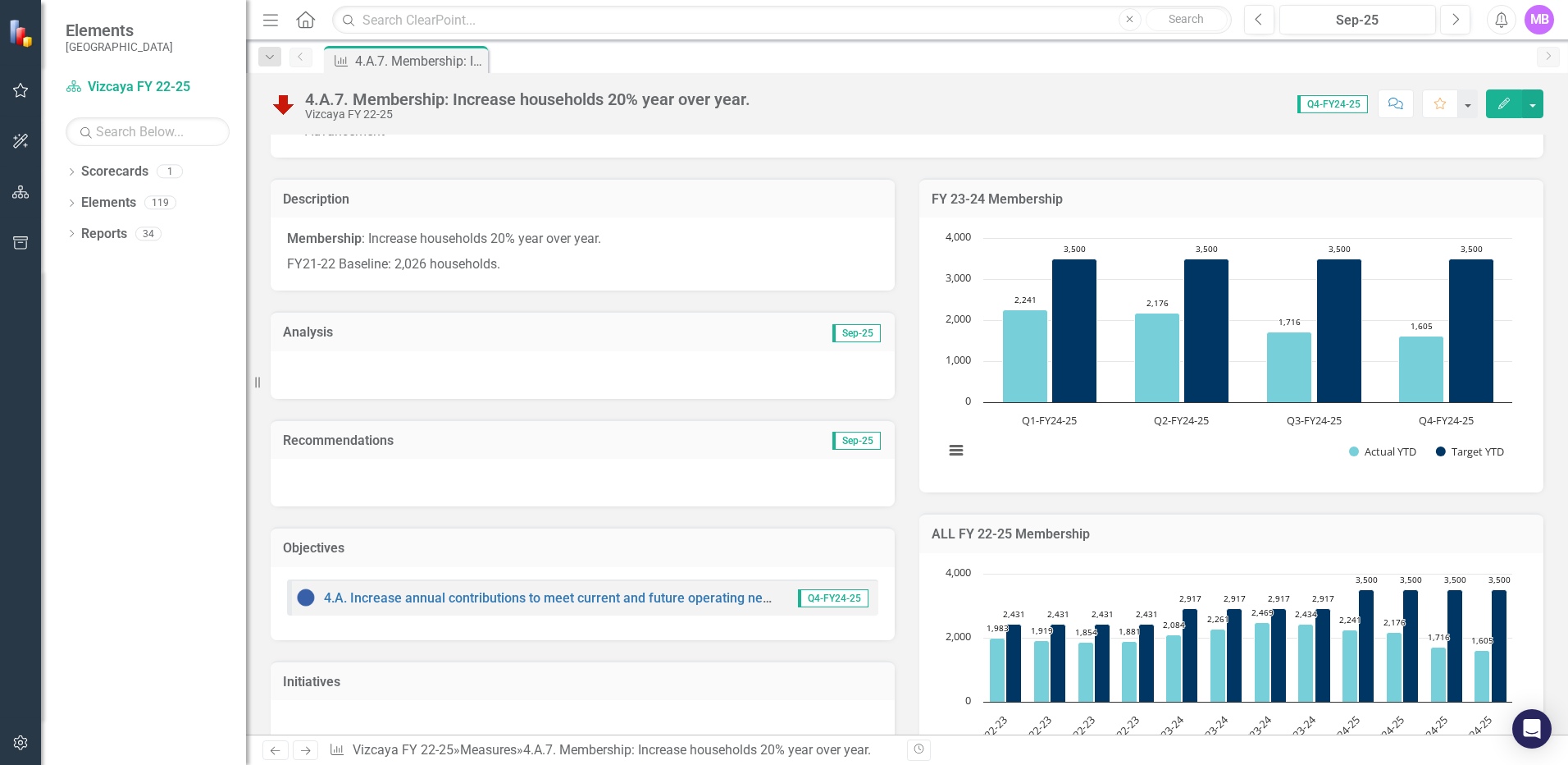
click at [369, 353] on div at bounding box center [582, 374] width 624 height 47
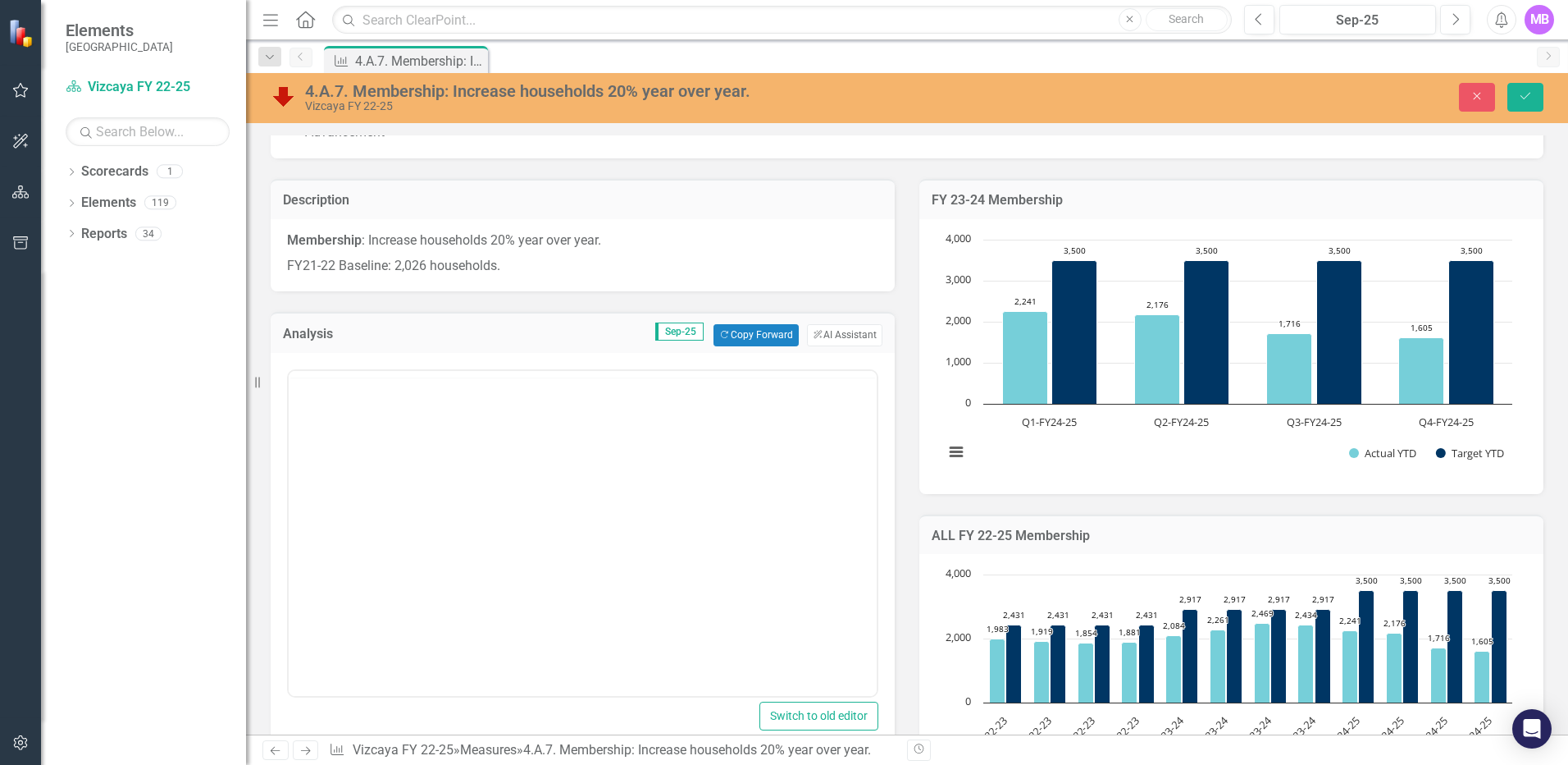
scroll to position [0, 0]
click at [347, 460] on body "Rich Text Area. Press ALT-0 for help." at bounding box center [582, 532] width 588 height 246
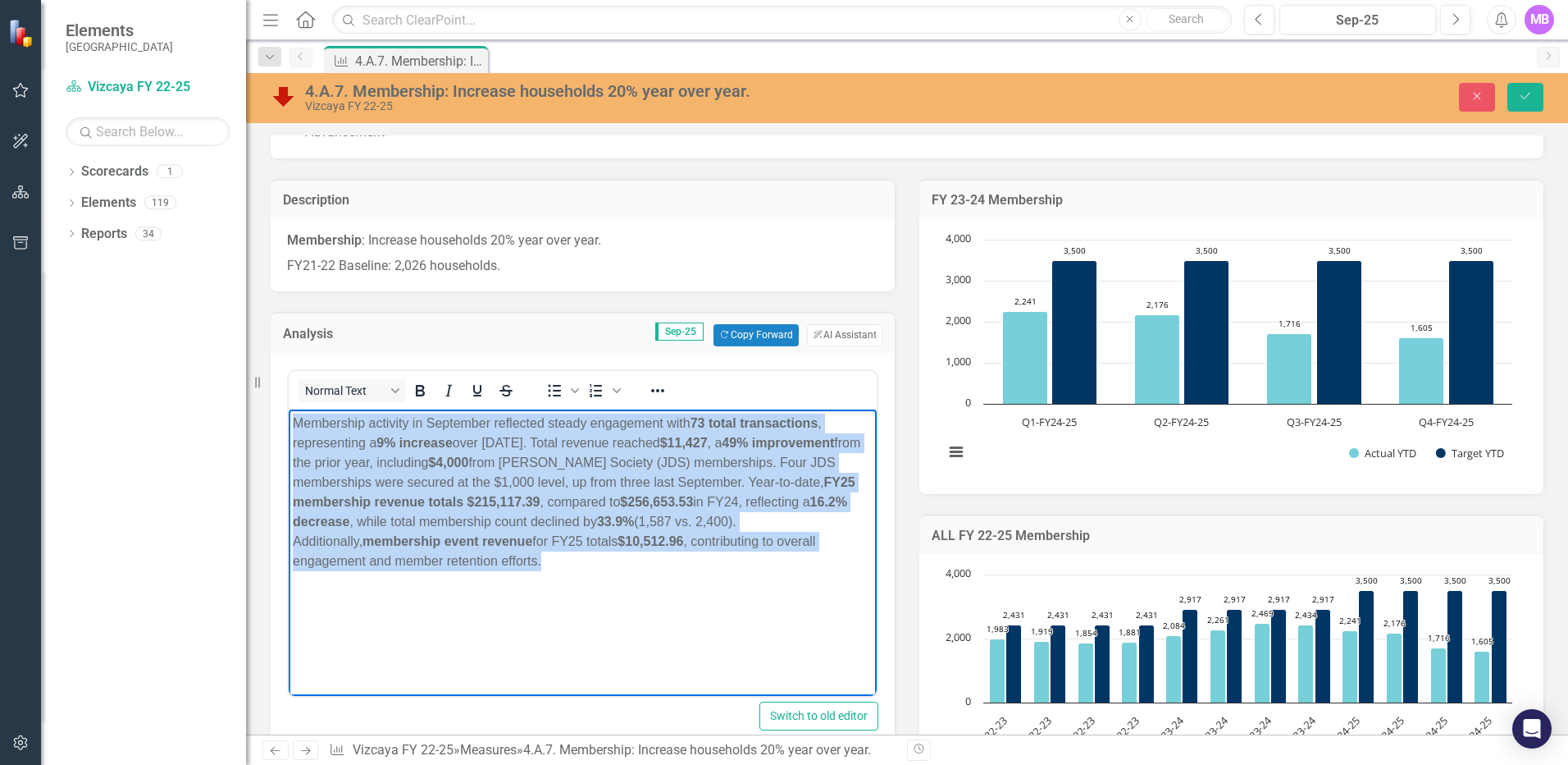
drag, startPoint x: 677, startPoint y: 568, endPoint x: 576, endPoint y: 817, distance: 268.7
click at [289, 412] on html "Membership activity in September reflected steady engagement with 73 total tran…" at bounding box center [582, 532] width 588 height 246
click at [415, 395] on icon "Bold" at bounding box center [420, 391] width 20 height 20
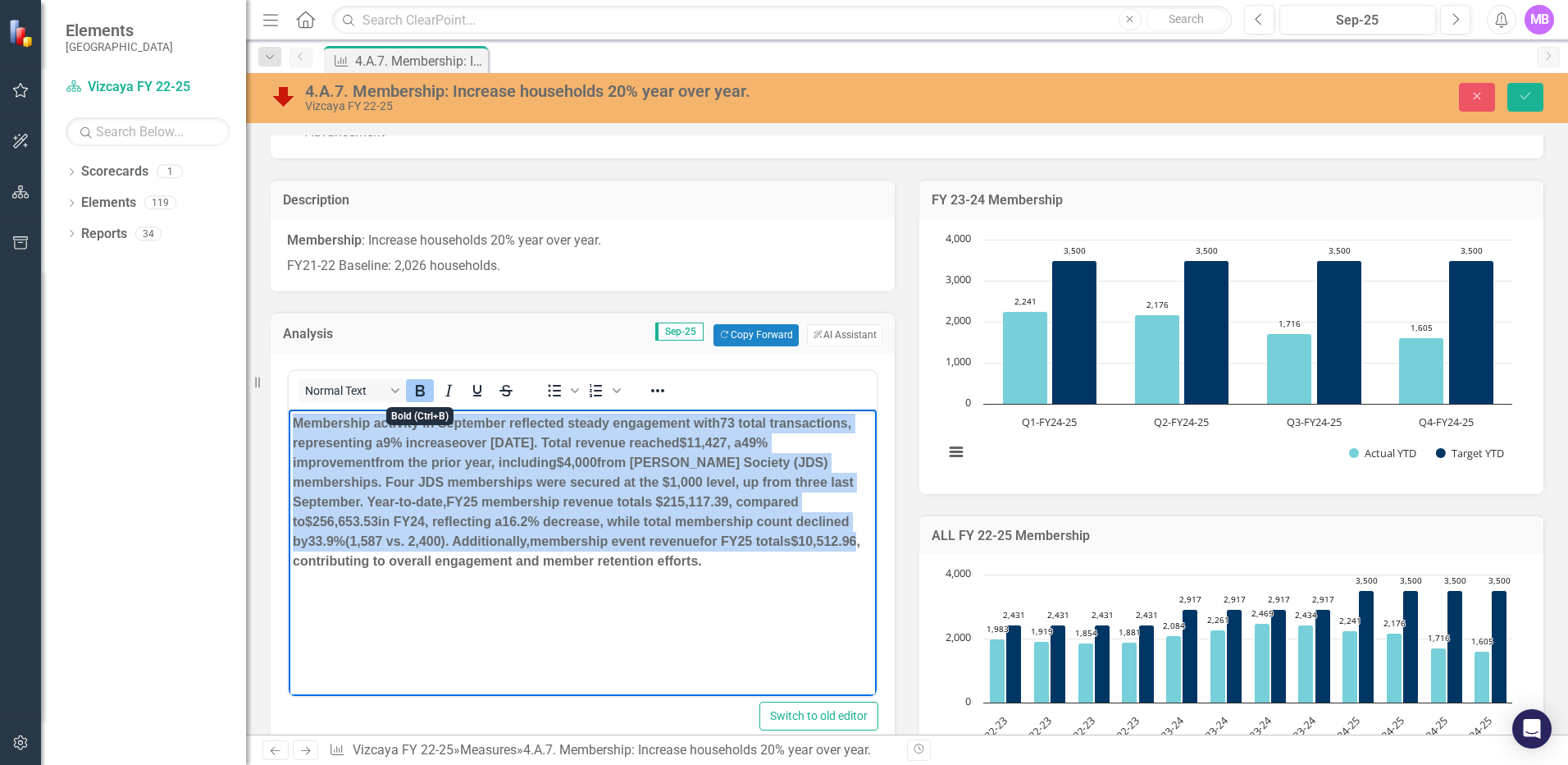
click at [416, 396] on icon "Bold" at bounding box center [420, 391] width 9 height 12
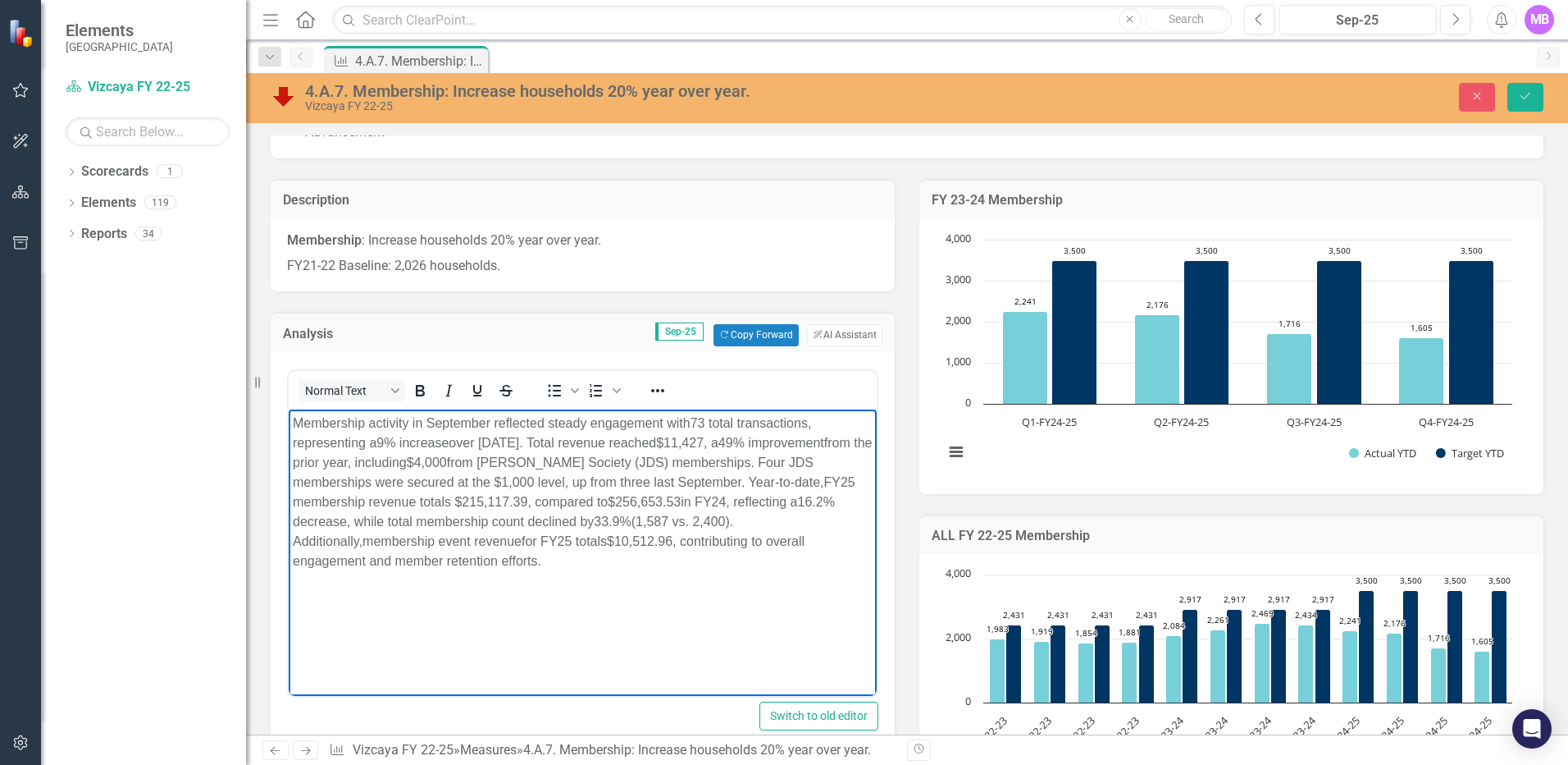
click at [554, 625] on body "Membership activity in September reflected steady engagement with 73 total tran…" at bounding box center [582, 532] width 588 height 246
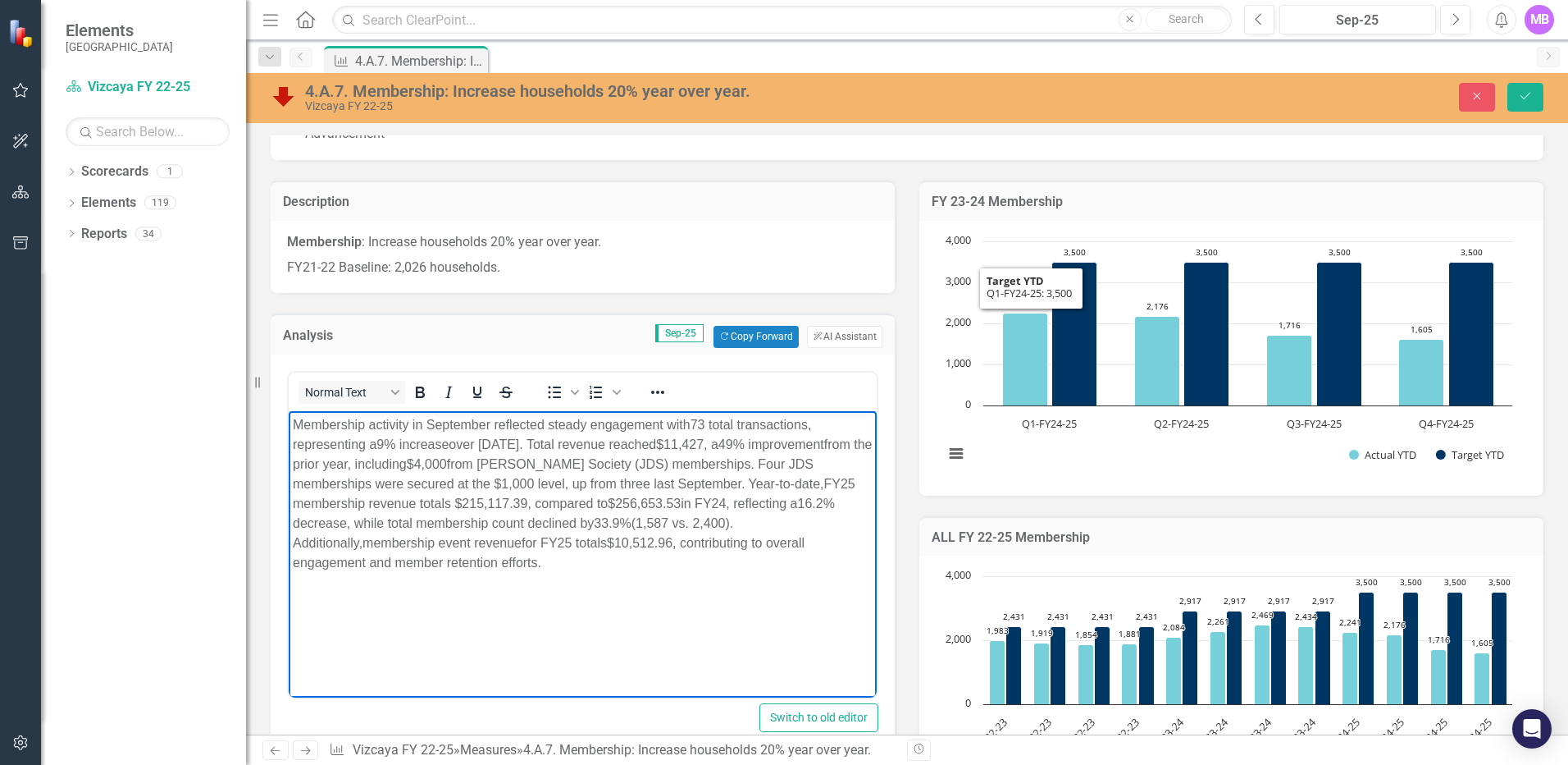
scroll to position [238, 0]
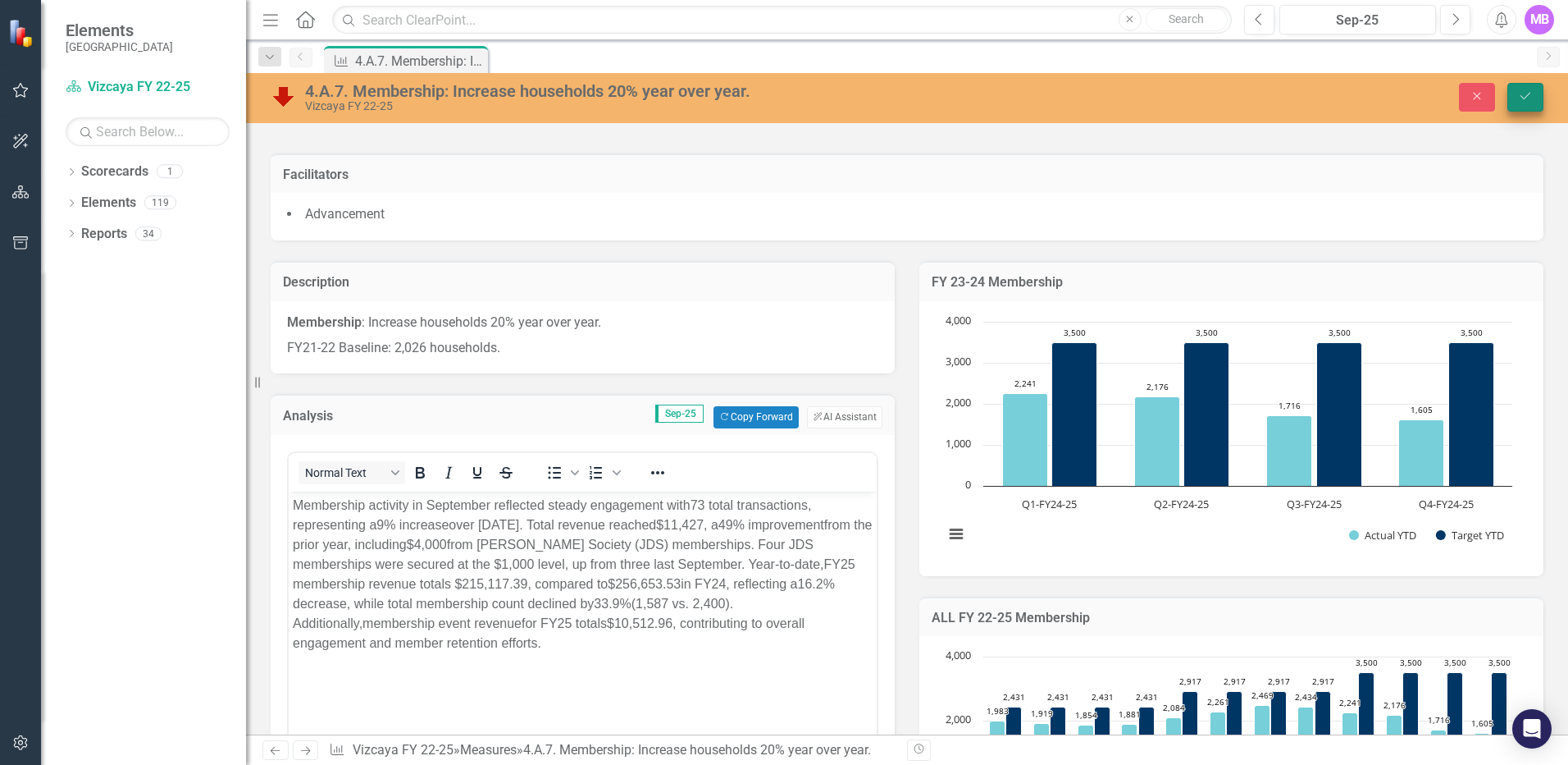
click at [1163, 95] on button "Save" at bounding box center [1526, 97] width 36 height 29
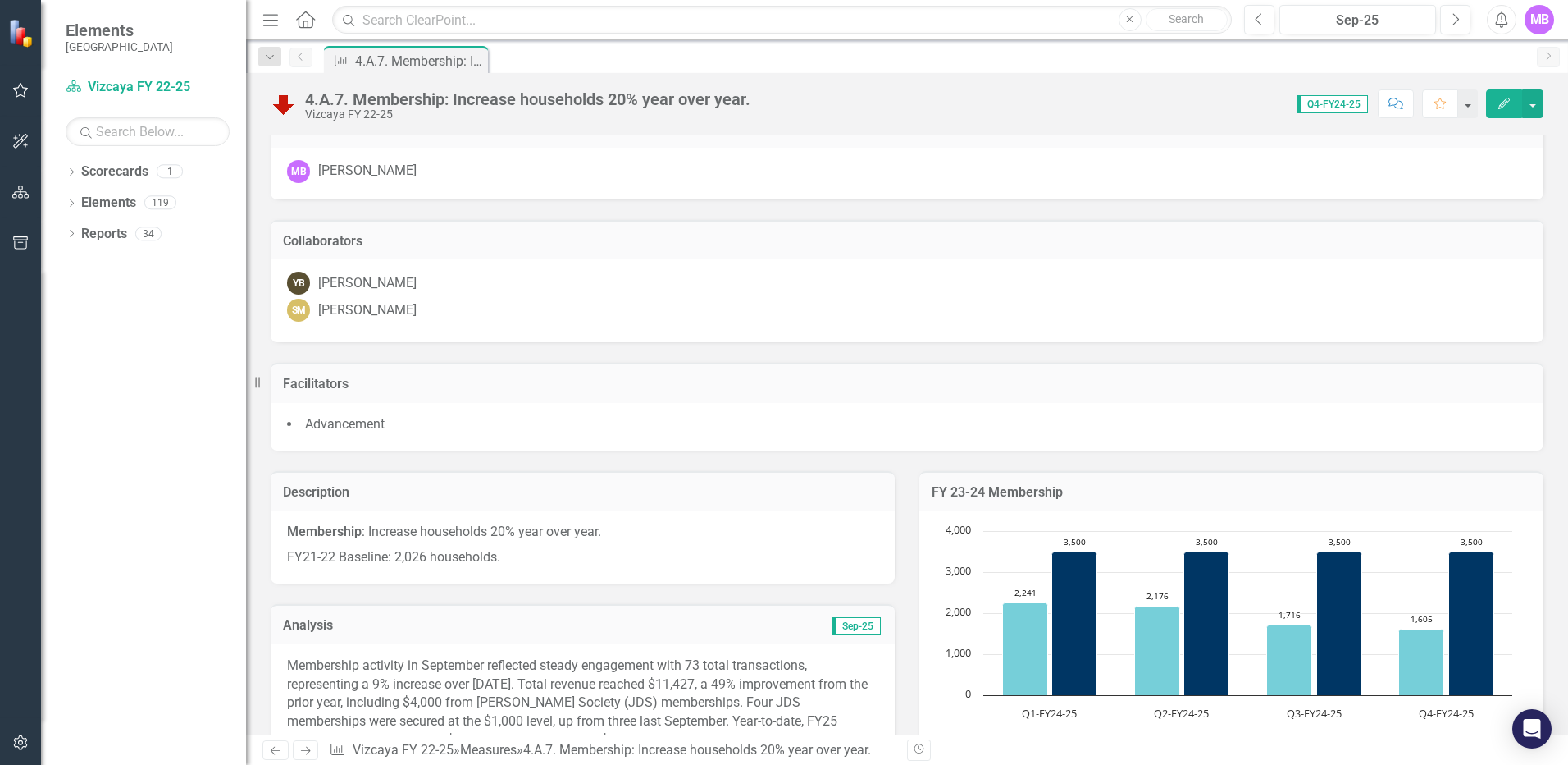
scroll to position [0, 0]
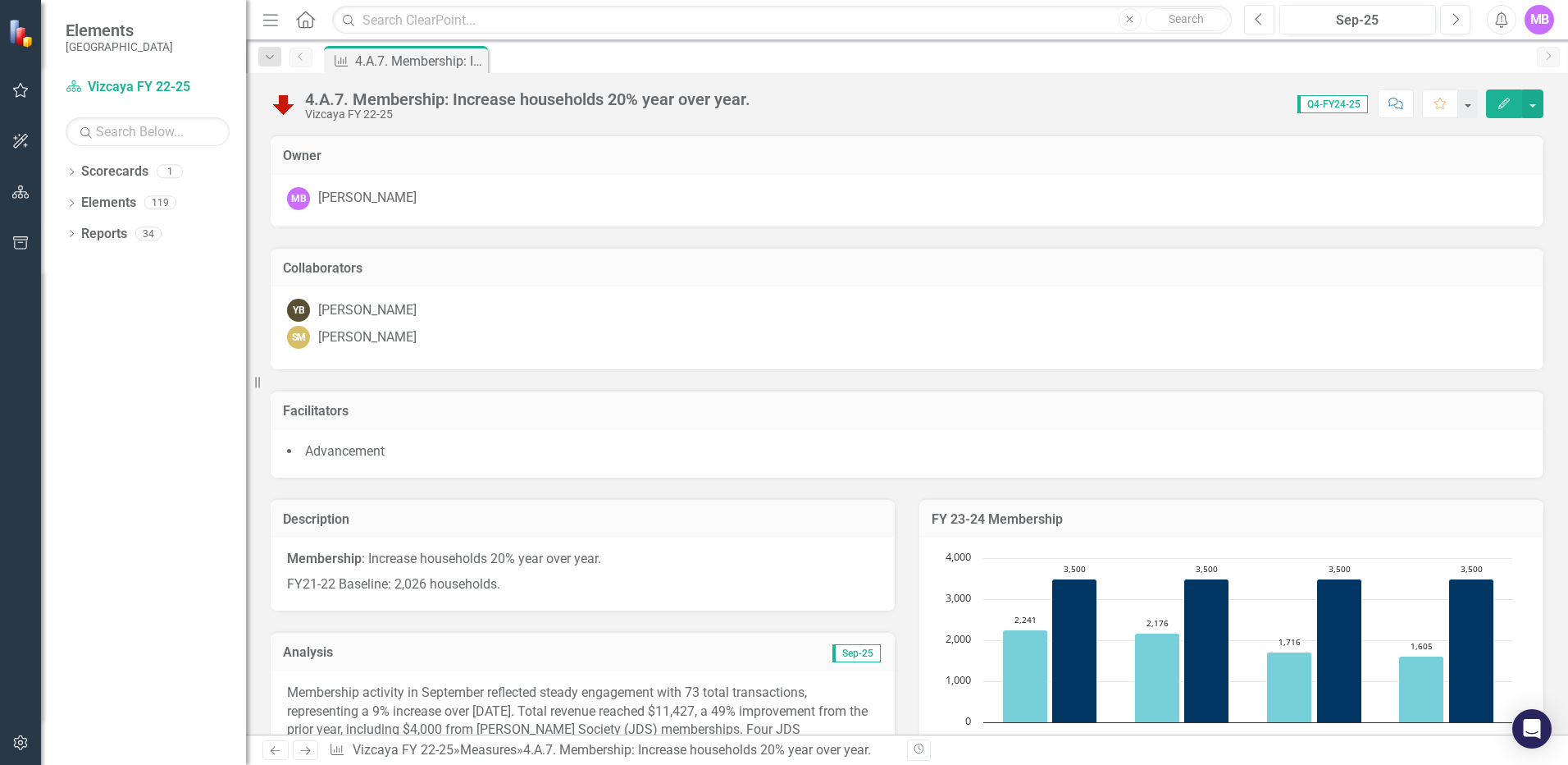
click at [1163, 21] on button "Previous" at bounding box center [1259, 20] width 31 height 30
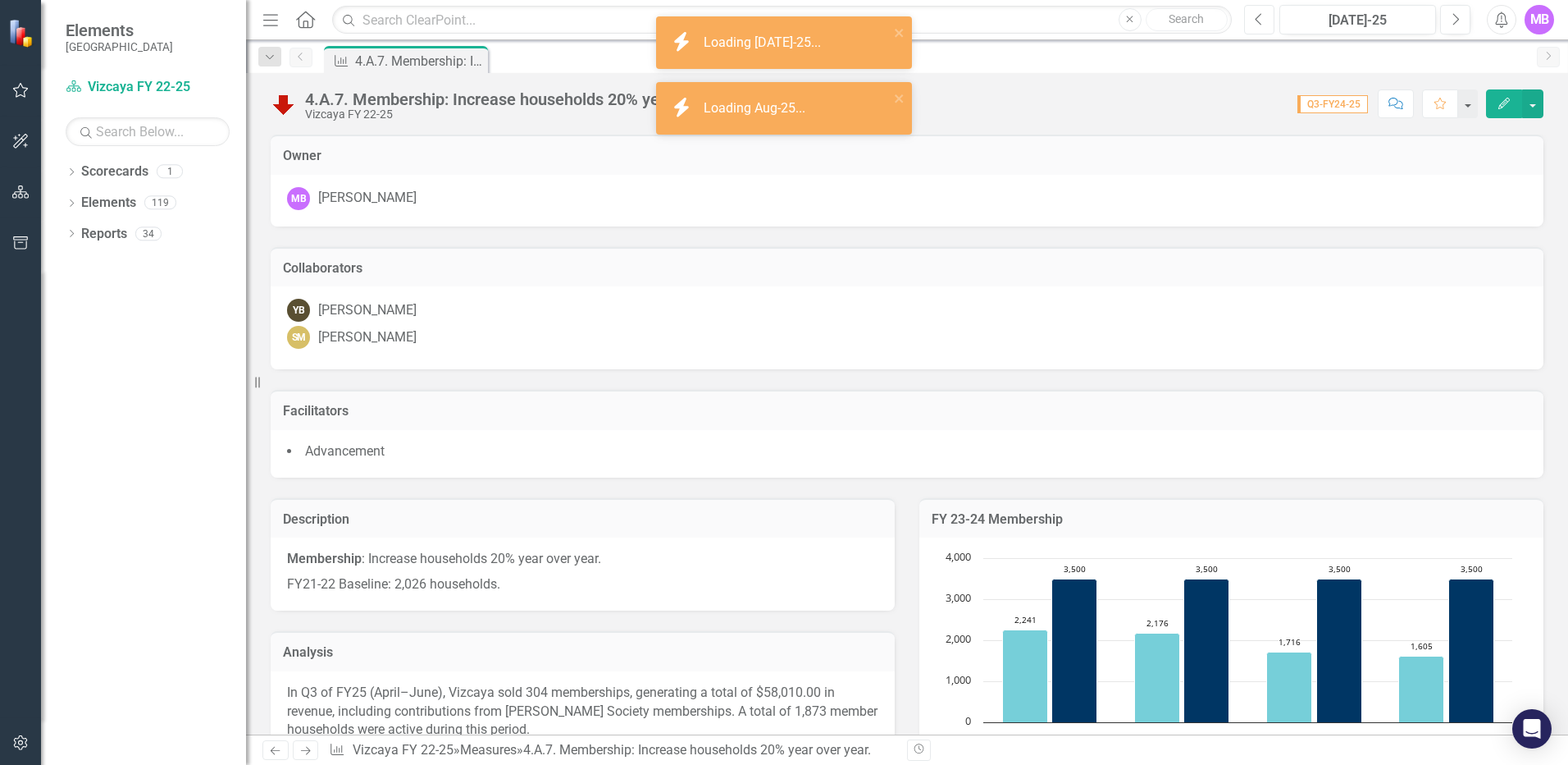
click at [1163, 21] on button "Previous" at bounding box center [1259, 20] width 31 height 30
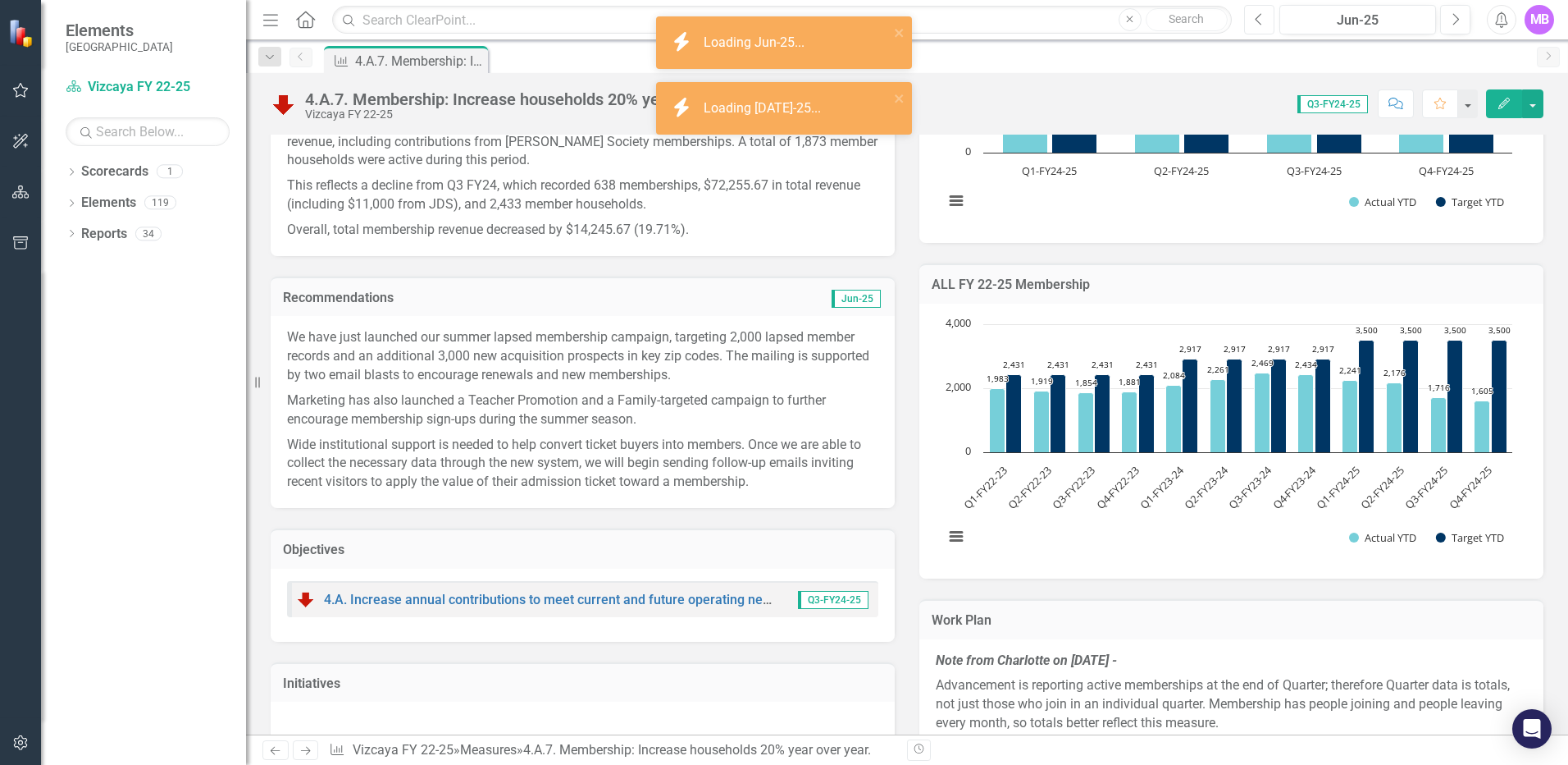
scroll to position [574, 0]
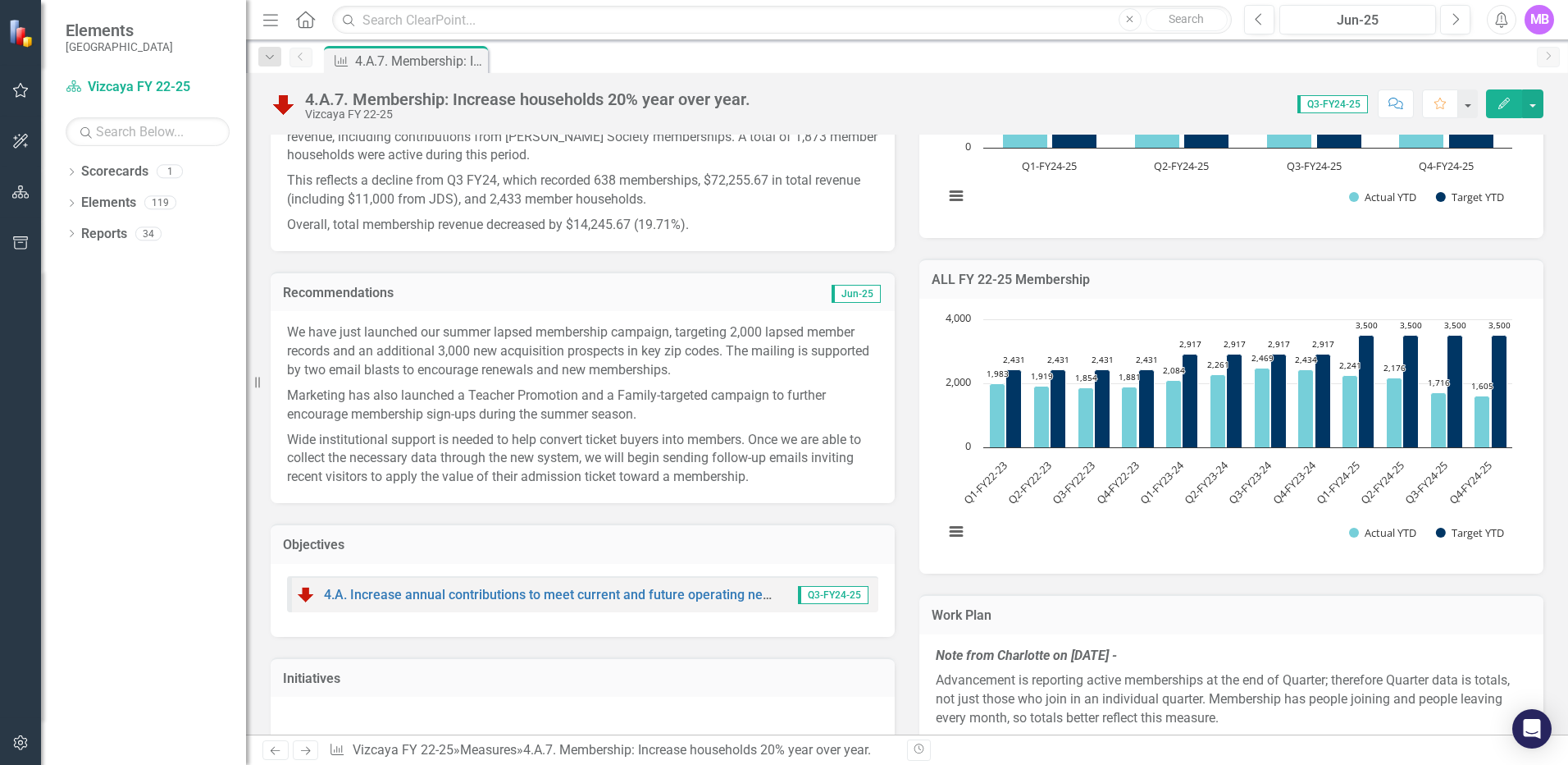
drag, startPoint x: 764, startPoint y: 480, endPoint x: 433, endPoint y: 434, distance: 334.2
click at [433, 434] on p "Wide institutional support is needed to help convert ticket buyers into members…" at bounding box center [582, 457] width 591 height 60
click at [289, 334] on p "We have just launched our summer lapsed membership campaign, targeting 2,000 la…" at bounding box center [582, 353] width 591 height 60
click at [293, 327] on p "We have just launched our summer lapsed membership campaign, targeting 2,000 la…" at bounding box center [582, 353] width 591 height 60
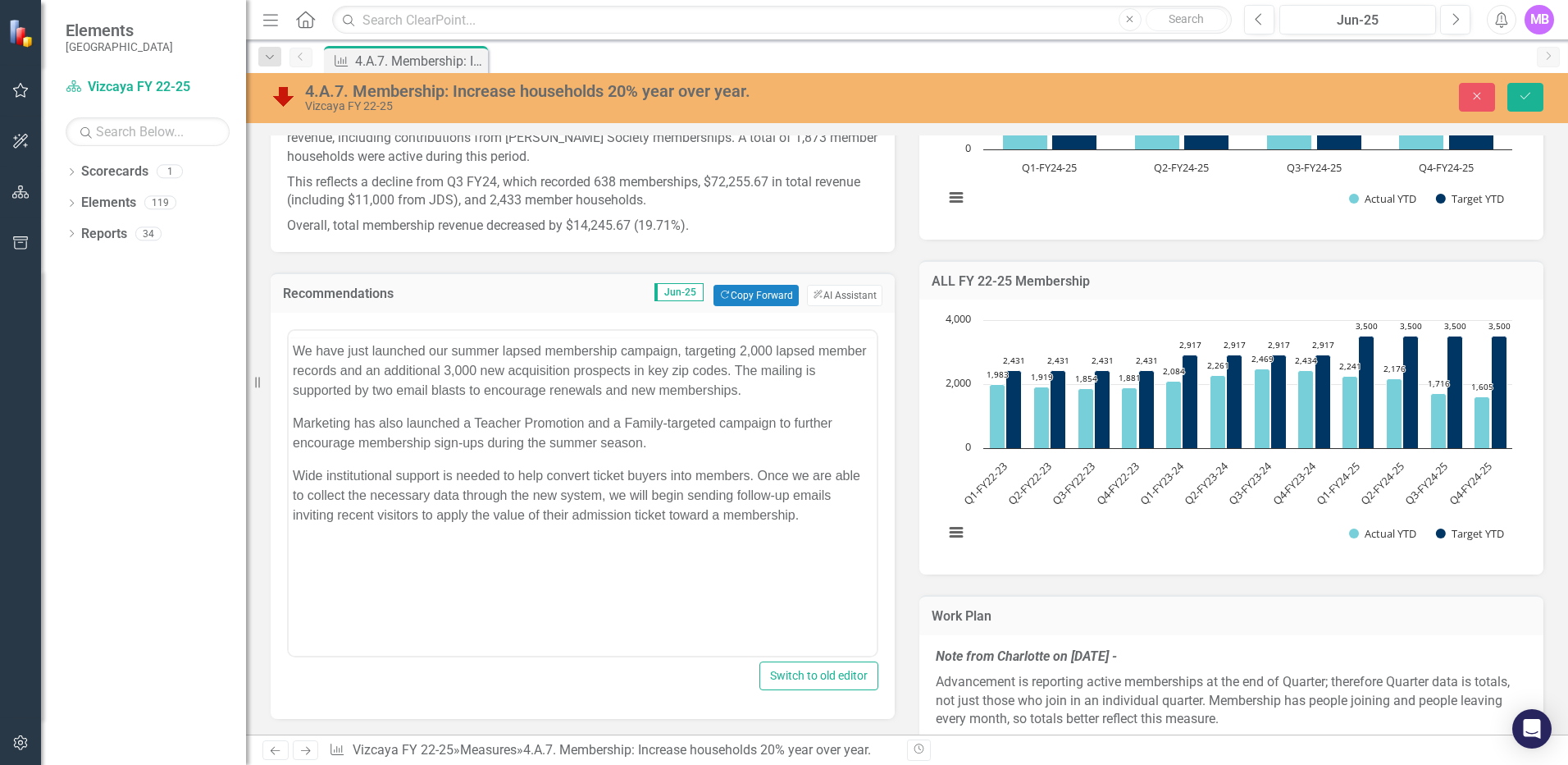
scroll to position [0, 0]
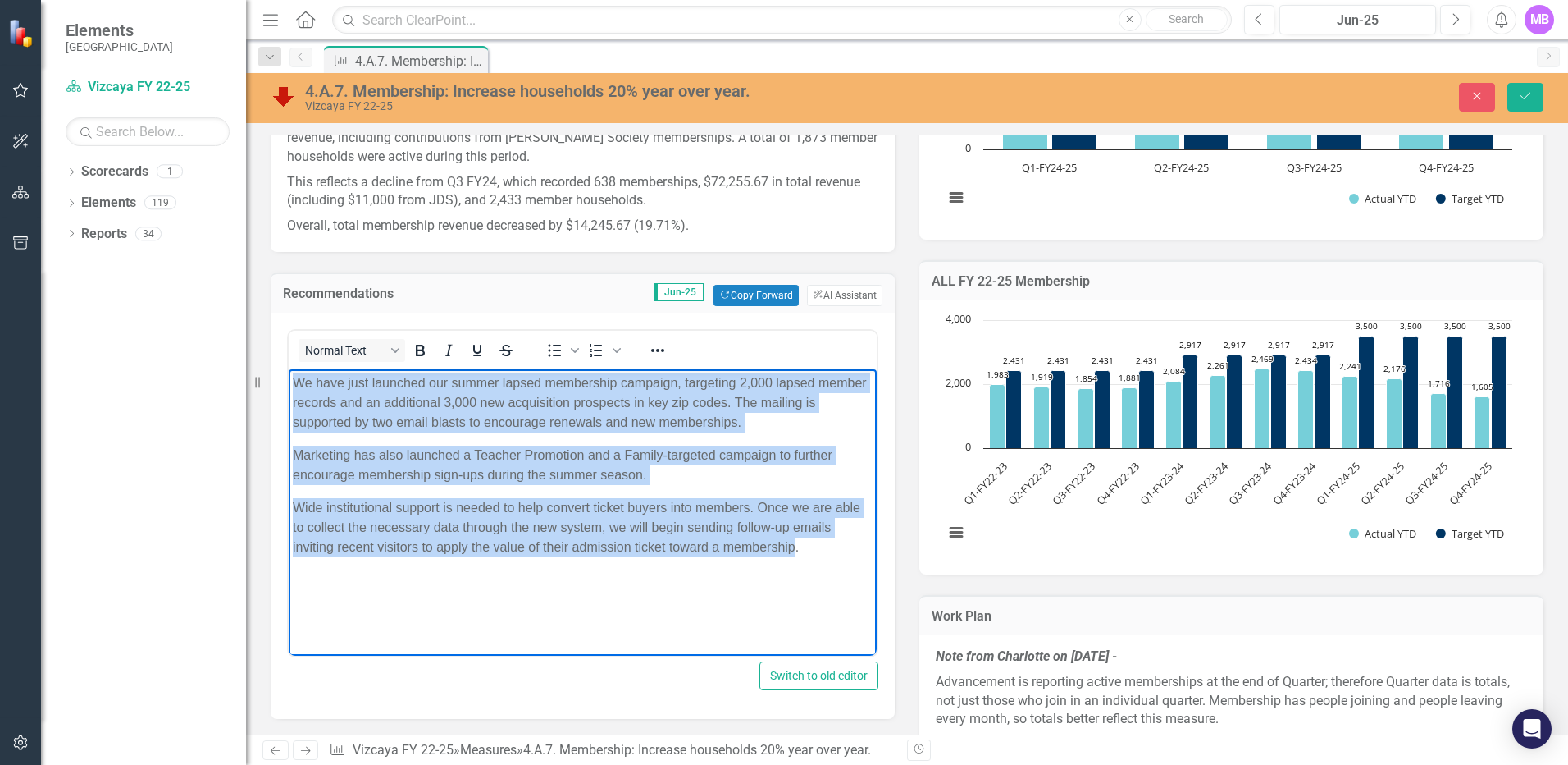
drag, startPoint x: 292, startPoint y: 384, endPoint x: 794, endPoint y: 543, distance: 526.6
click at [794, 543] on body "We have just launched our summer lapsed membership campaign, targeting 2,000 la…" at bounding box center [582, 492] width 588 height 246
copy body "We have just launched our summer lapsed membership campaign, targeting 2,000 la…"
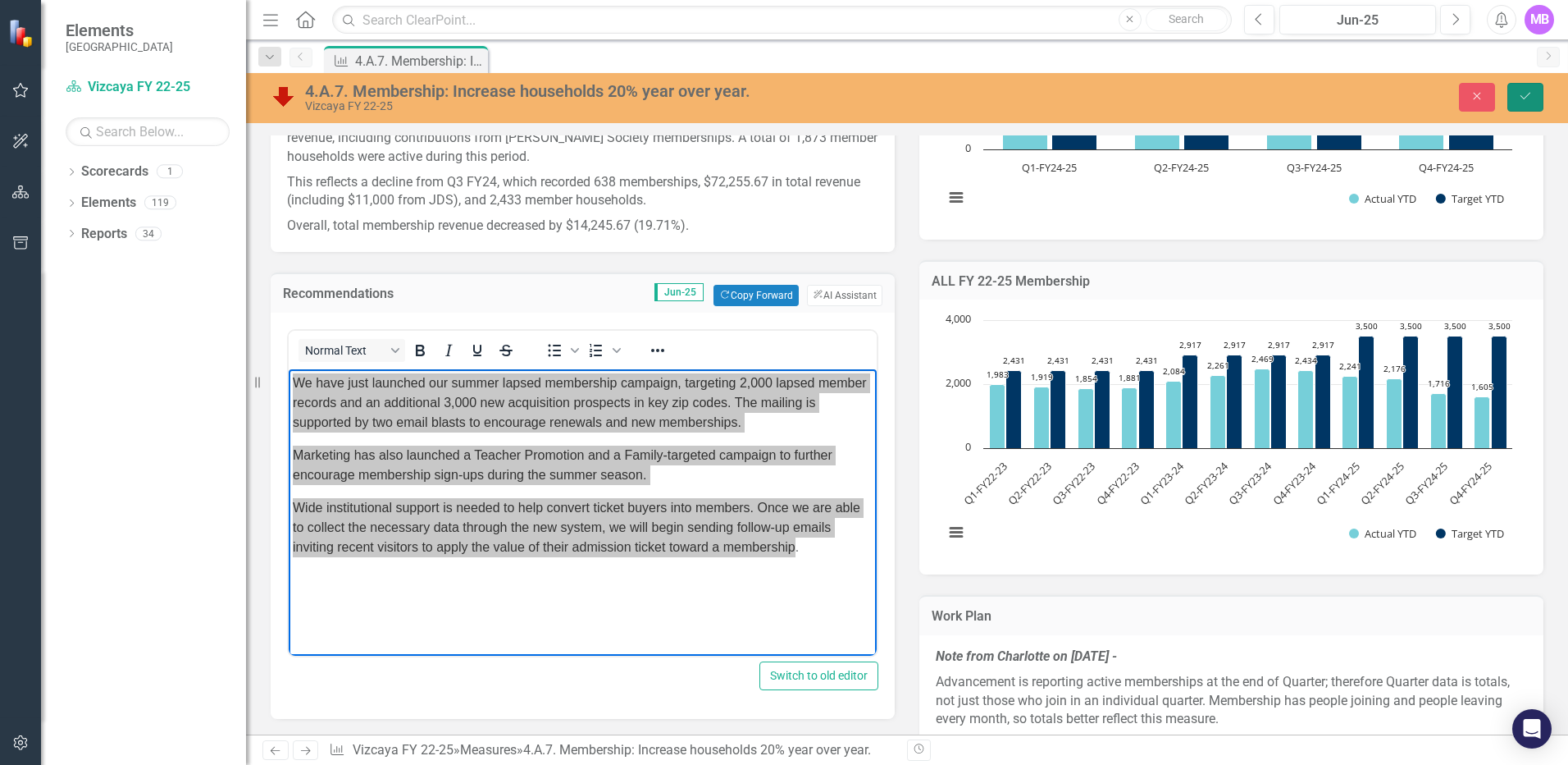
click at [1163, 91] on icon "Save" at bounding box center [1526, 96] width 15 height 12
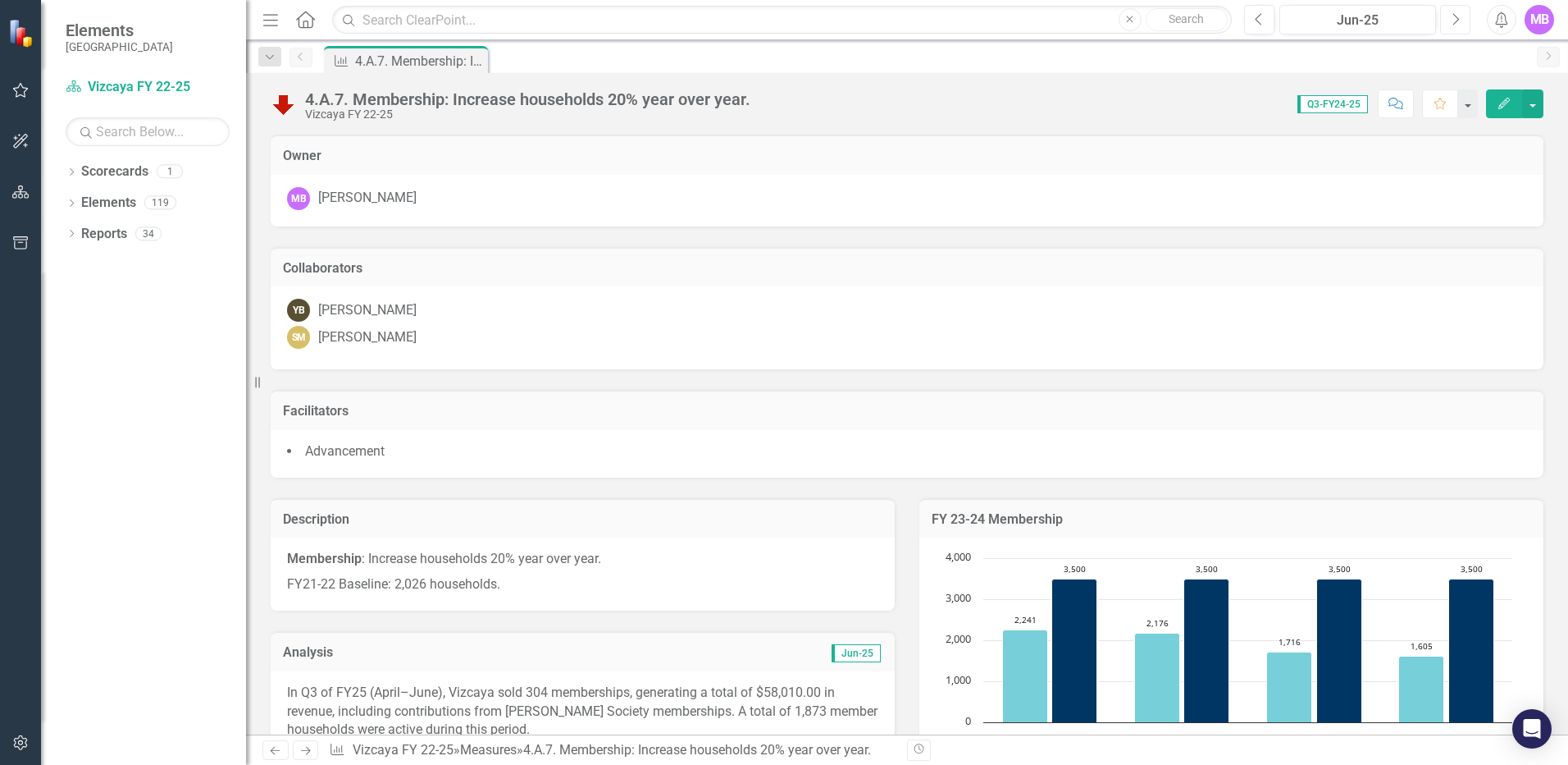
click at [1163, 22] on icon "Next" at bounding box center [1455, 20] width 9 height 15
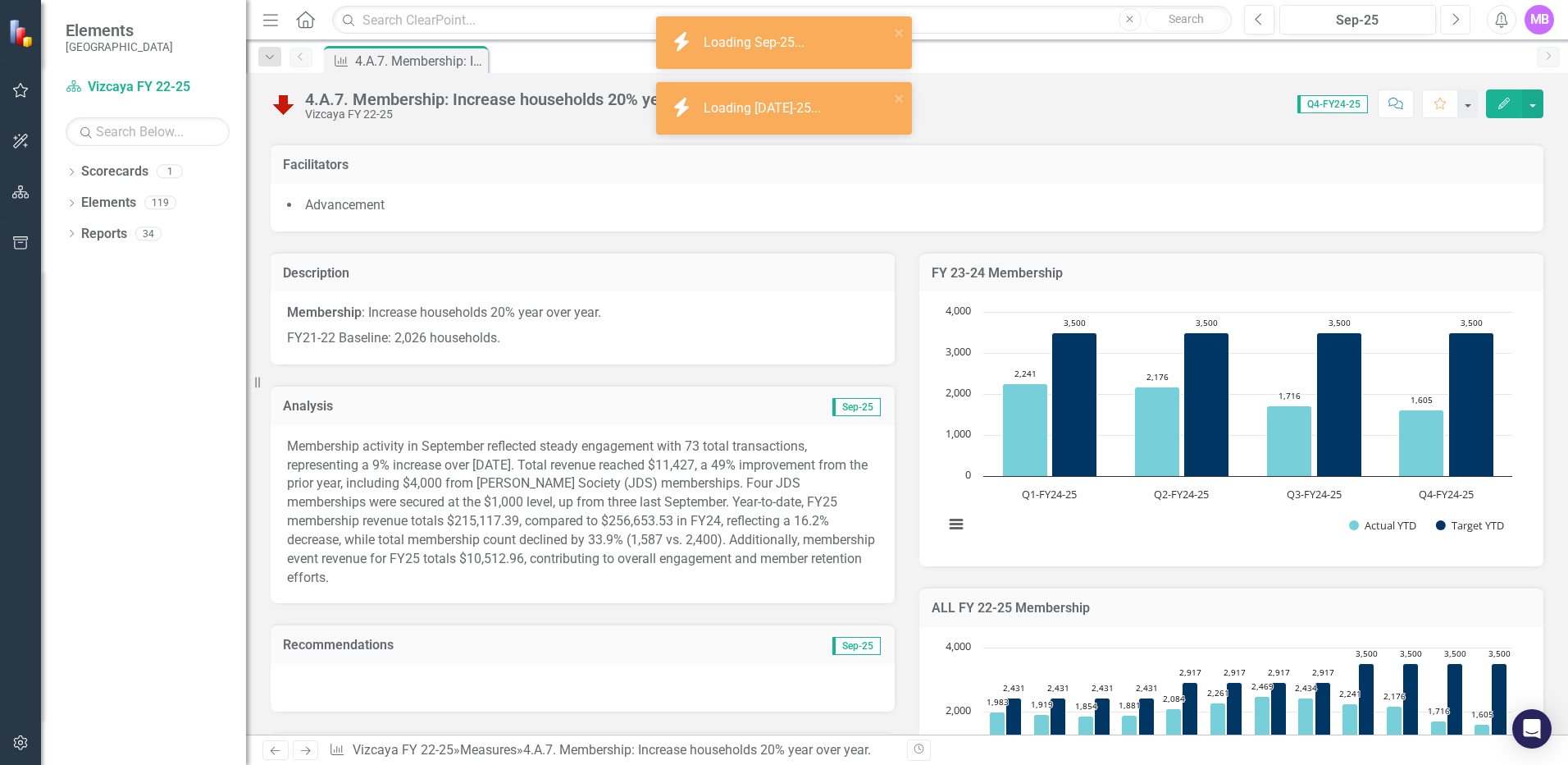
scroll to position [492, 0]
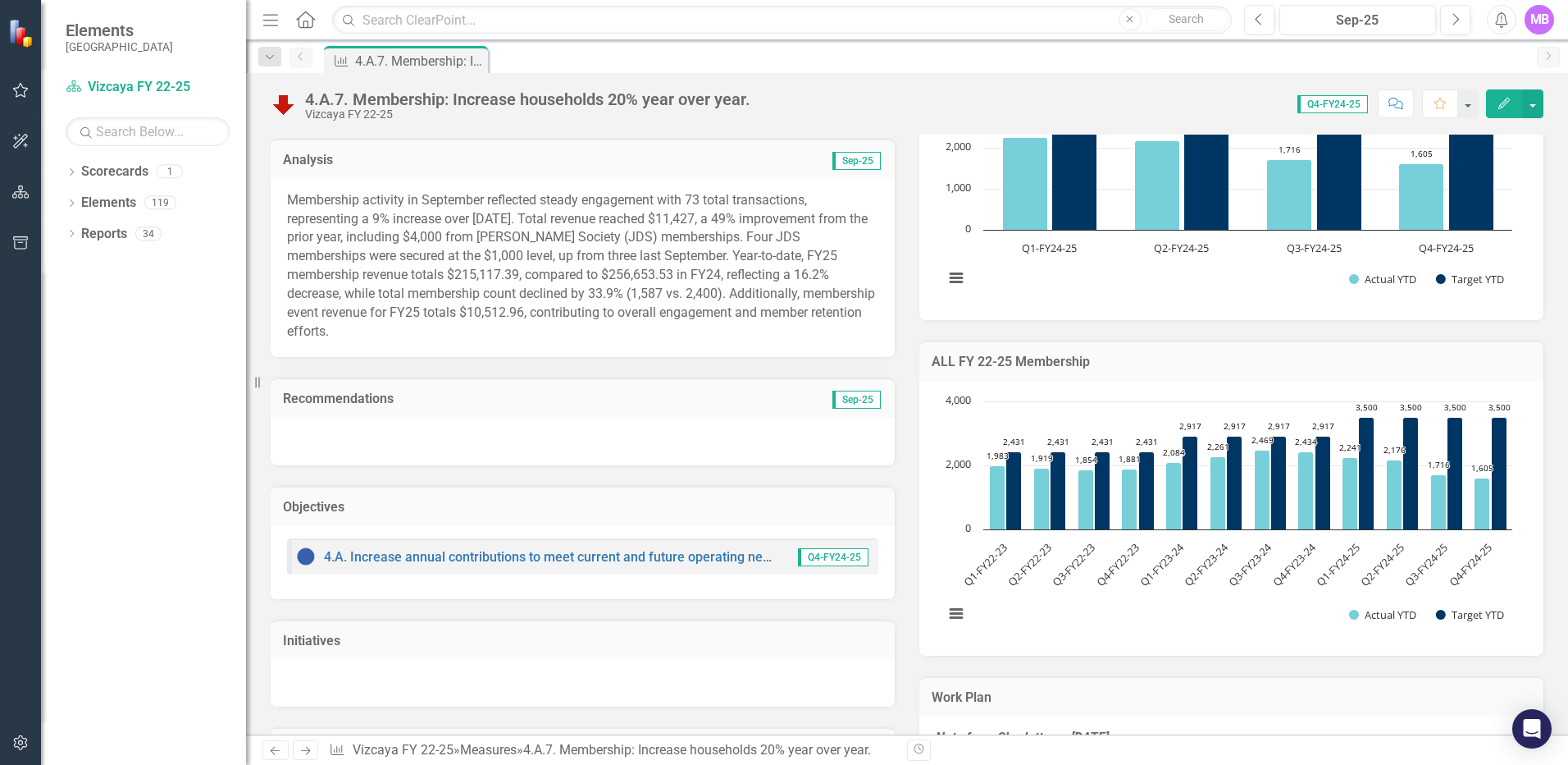
click at [367, 436] on div at bounding box center [582, 441] width 624 height 47
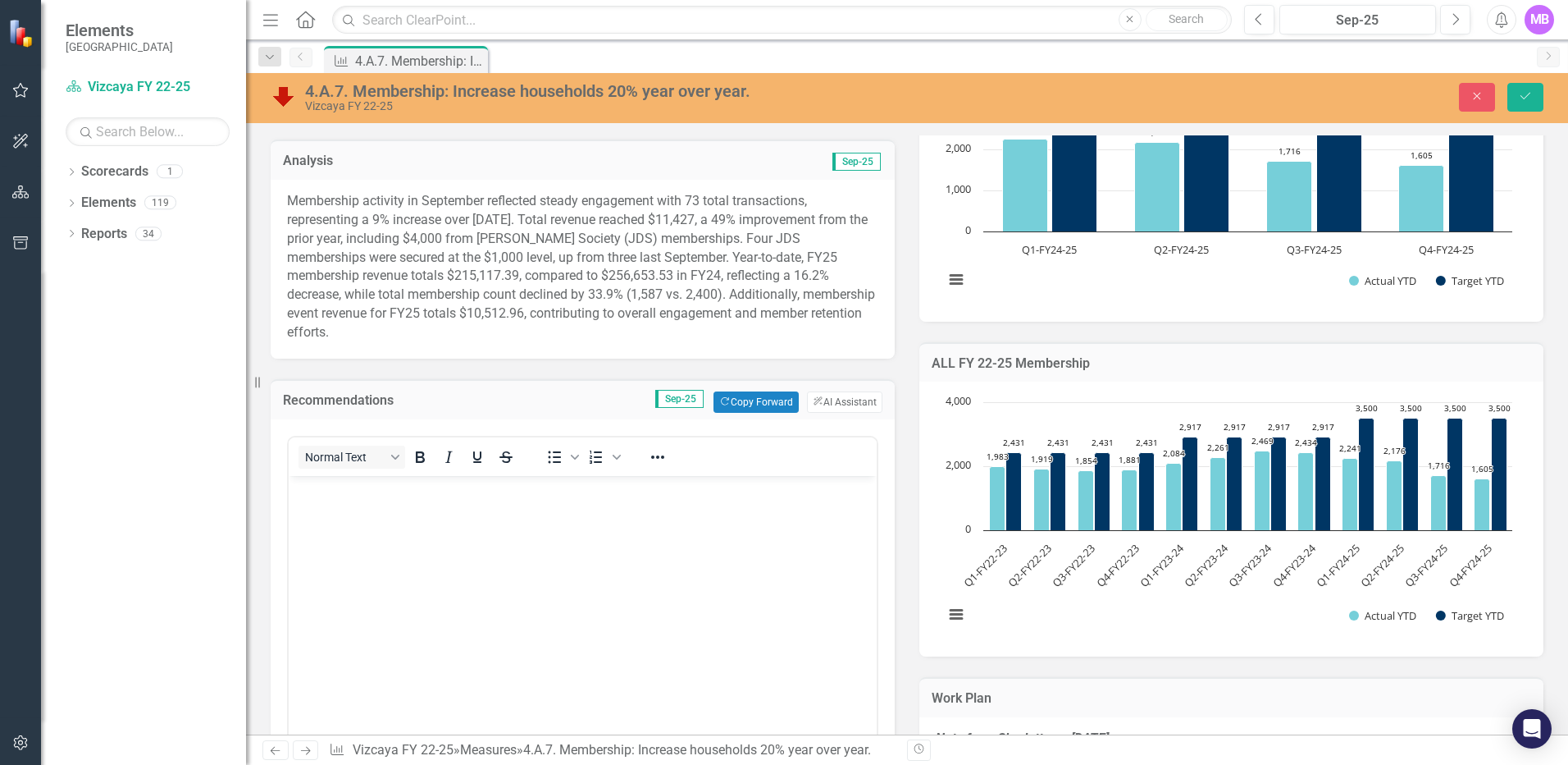
scroll to position [0, 0]
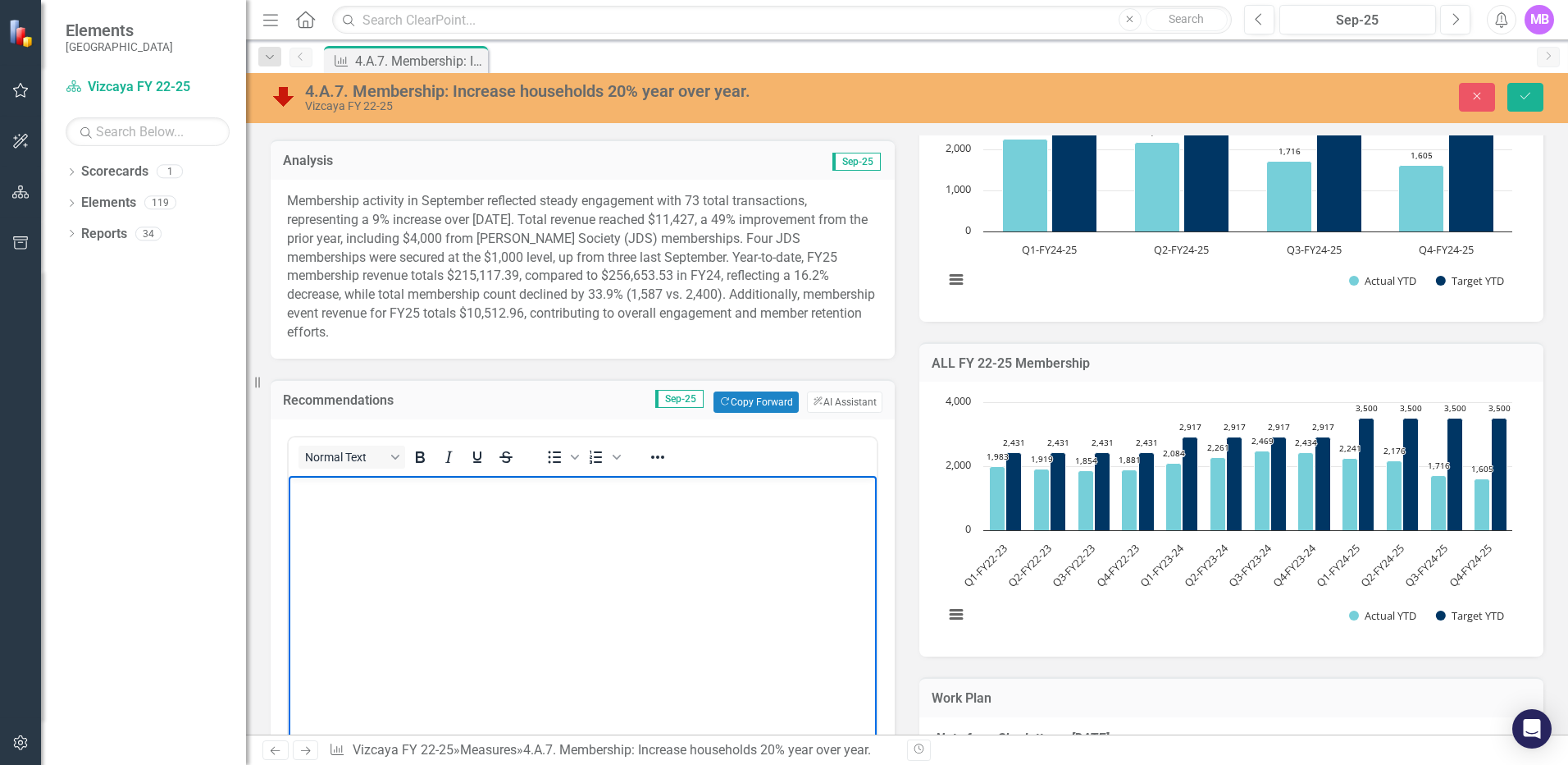
click at [371, 539] on body "Rich Text Area. Press ALT-0 for help." at bounding box center [582, 598] width 588 height 246
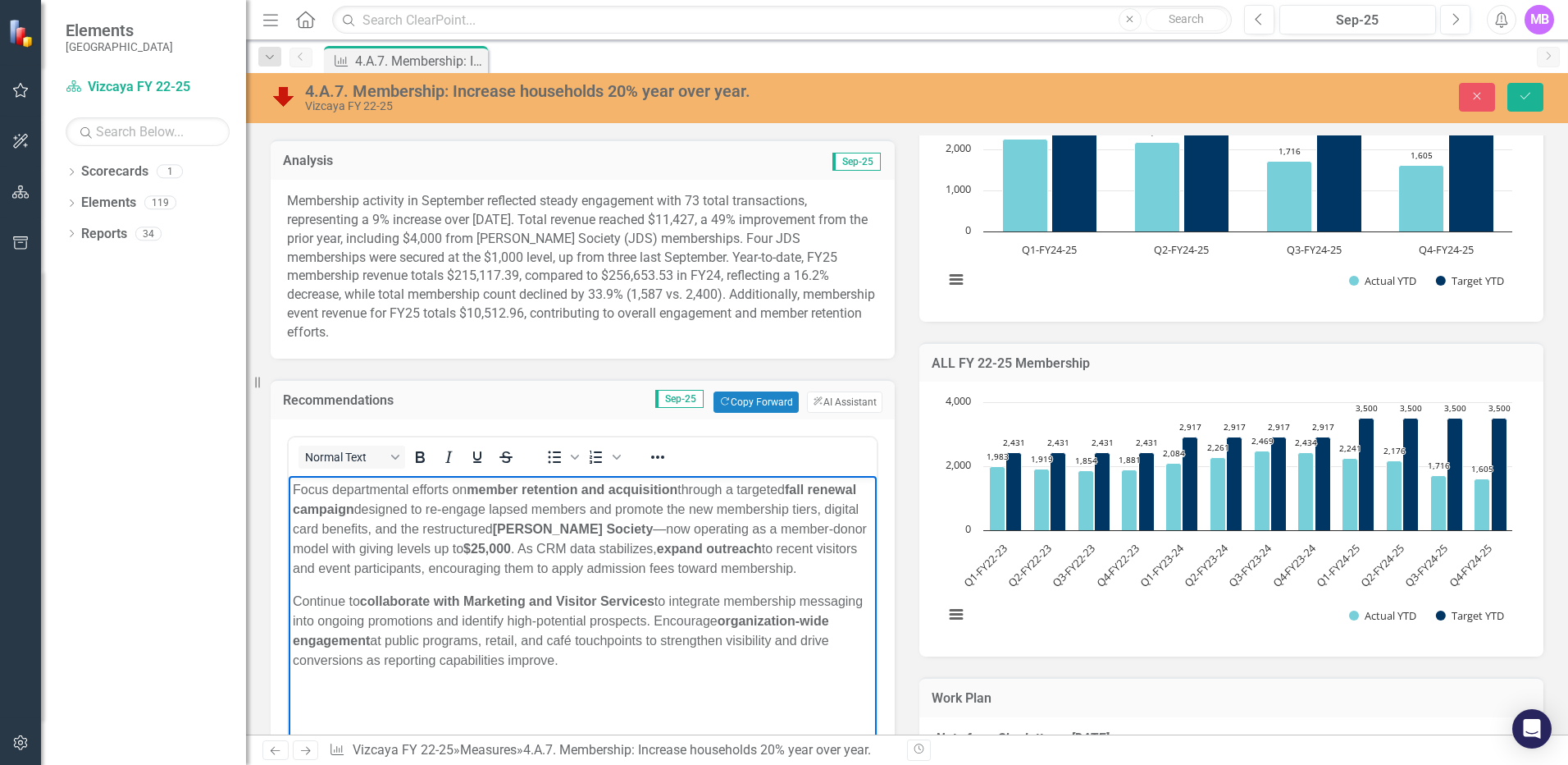
drag, startPoint x: 687, startPoint y: 682, endPoint x: 572, endPoint y: 959, distance: 299.9
click at [289, 484] on html "Focus departmental efforts on member retention and acquisition through a target…" at bounding box center [582, 598] width 588 height 246
click at [421, 462] on icon "Bold" at bounding box center [420, 457] width 9 height 12
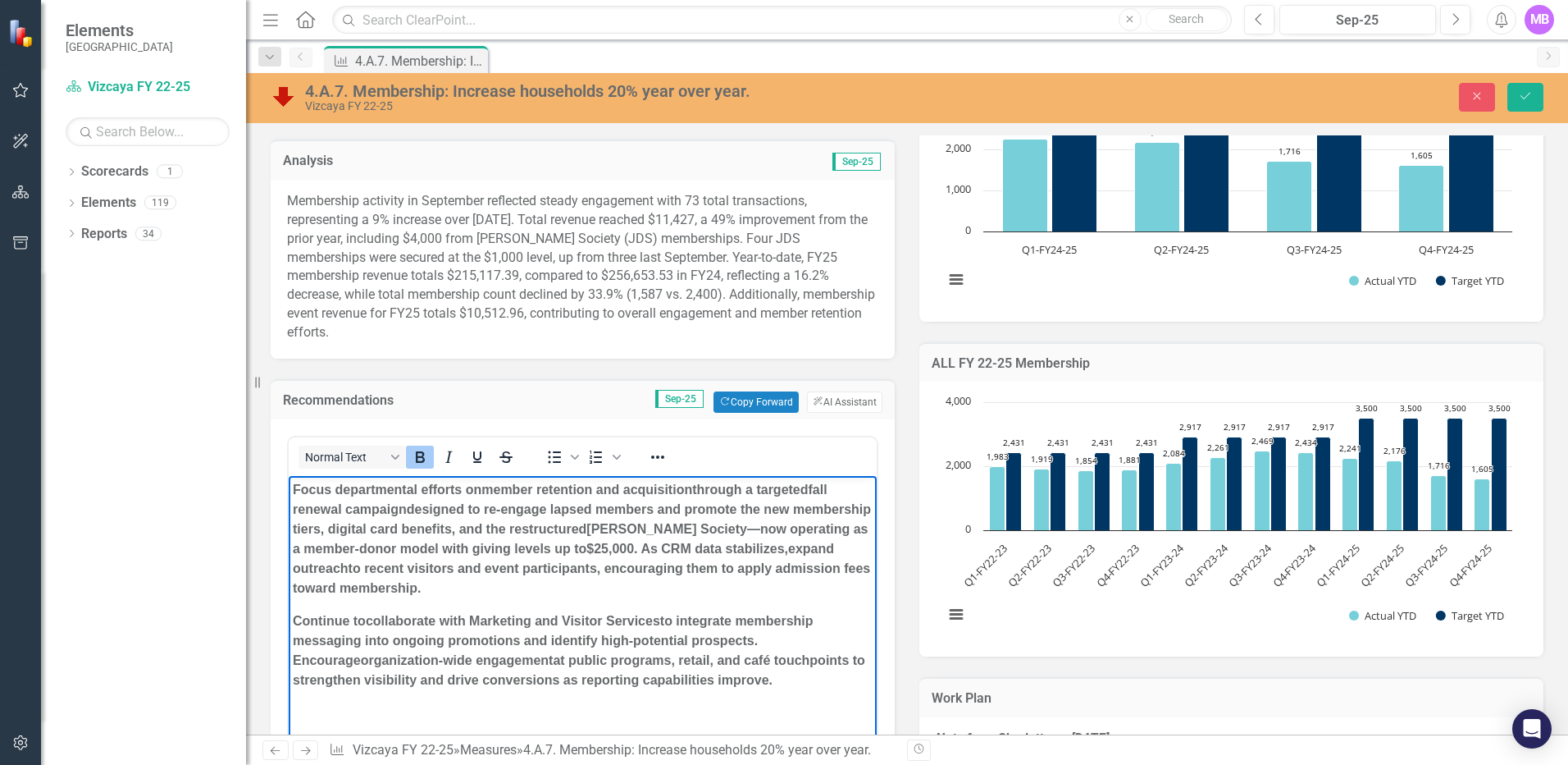
click at [421, 459] on icon "Bold" at bounding box center [420, 457] width 20 height 20
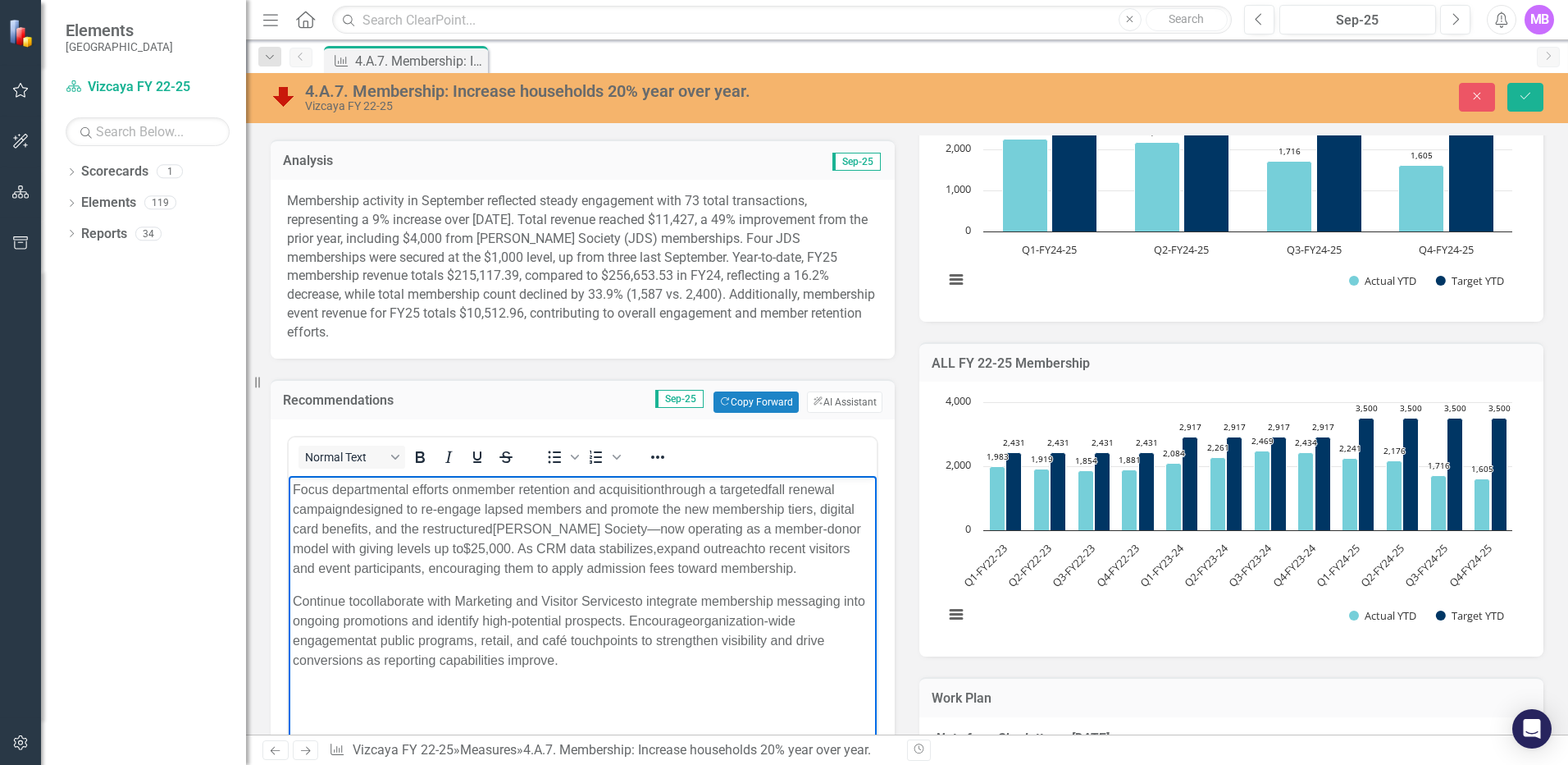
click at [658, 620] on p "Continue to collaborate with Marketing and Visitor Services to integrate member…" at bounding box center [582, 630] width 580 height 79
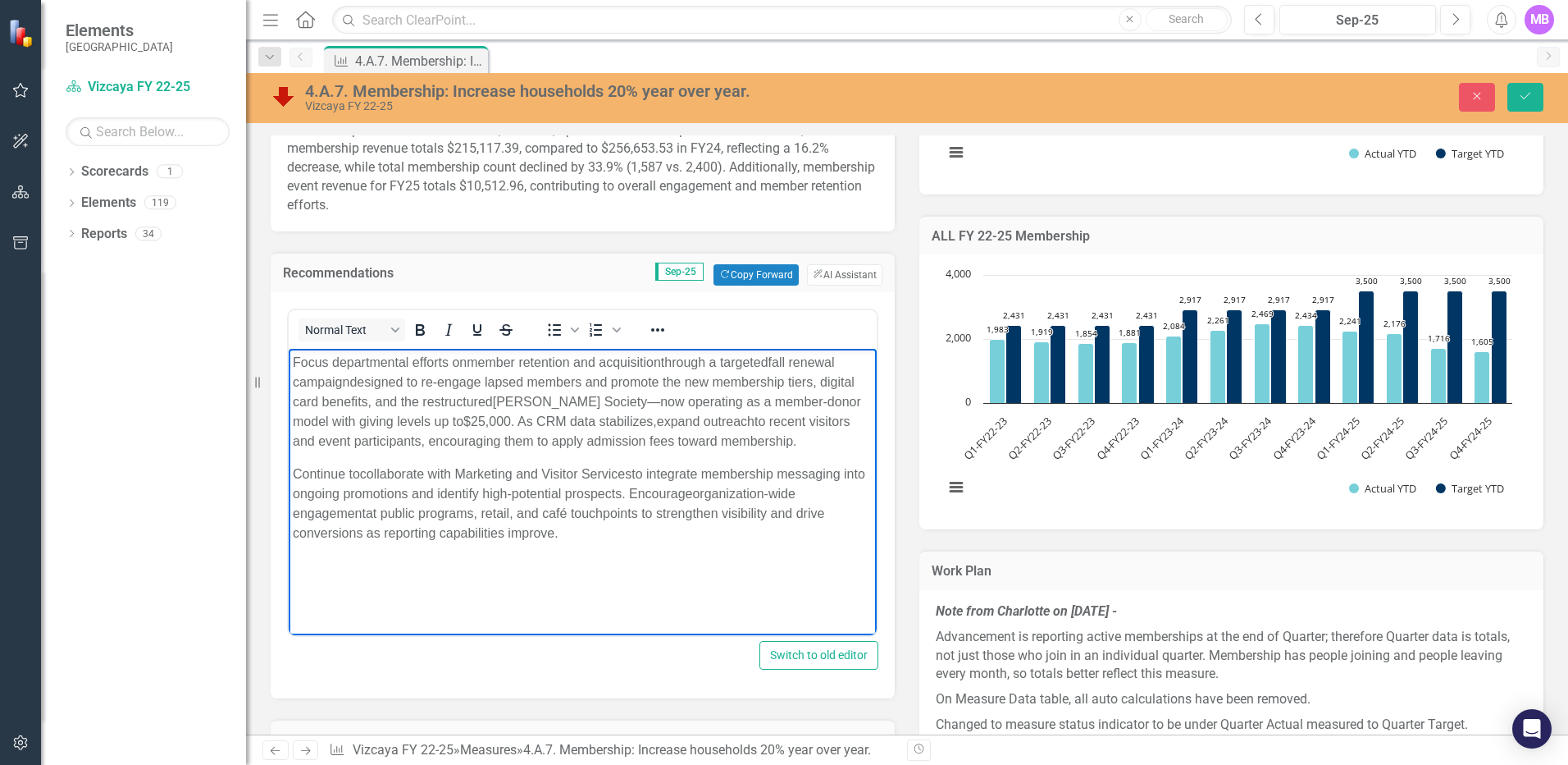
scroll to position [656, 0]
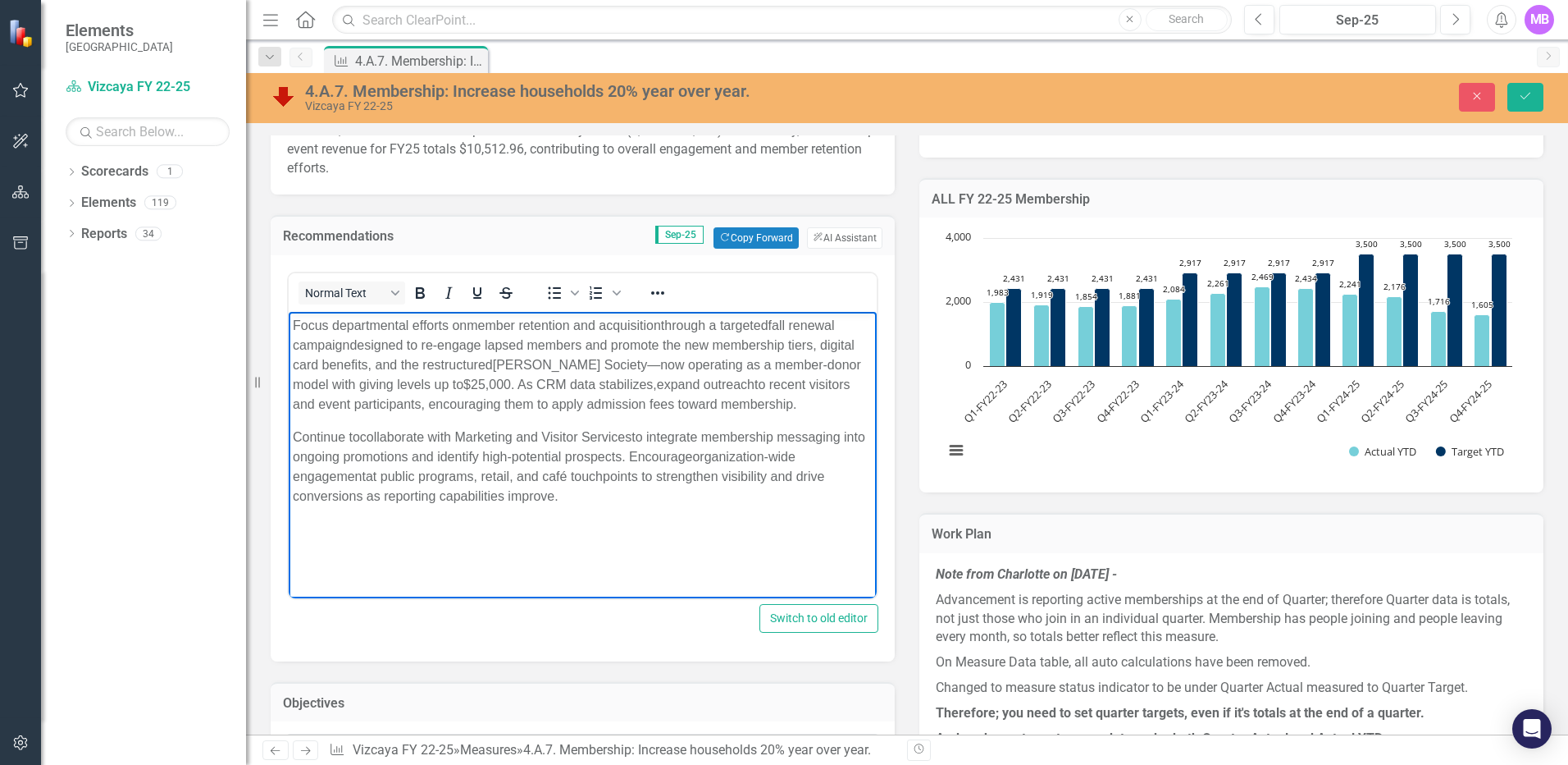
click at [799, 322] on p "Focus departmental efforts on member retention and acquisition through a target…" at bounding box center [582, 364] width 580 height 99
click at [688, 510] on body "Focus departmental efforts on member retention and acquisition through a target…" at bounding box center [582, 434] width 588 height 246
click at [544, 475] on p "Continue to collaborate with Marketing and Visitor Services to integrate member…" at bounding box center [582, 465] width 580 height 79
click at [560, 541] on body "Focus departmental efforts on member retention and acquisition through a target…" at bounding box center [582, 434] width 588 height 246
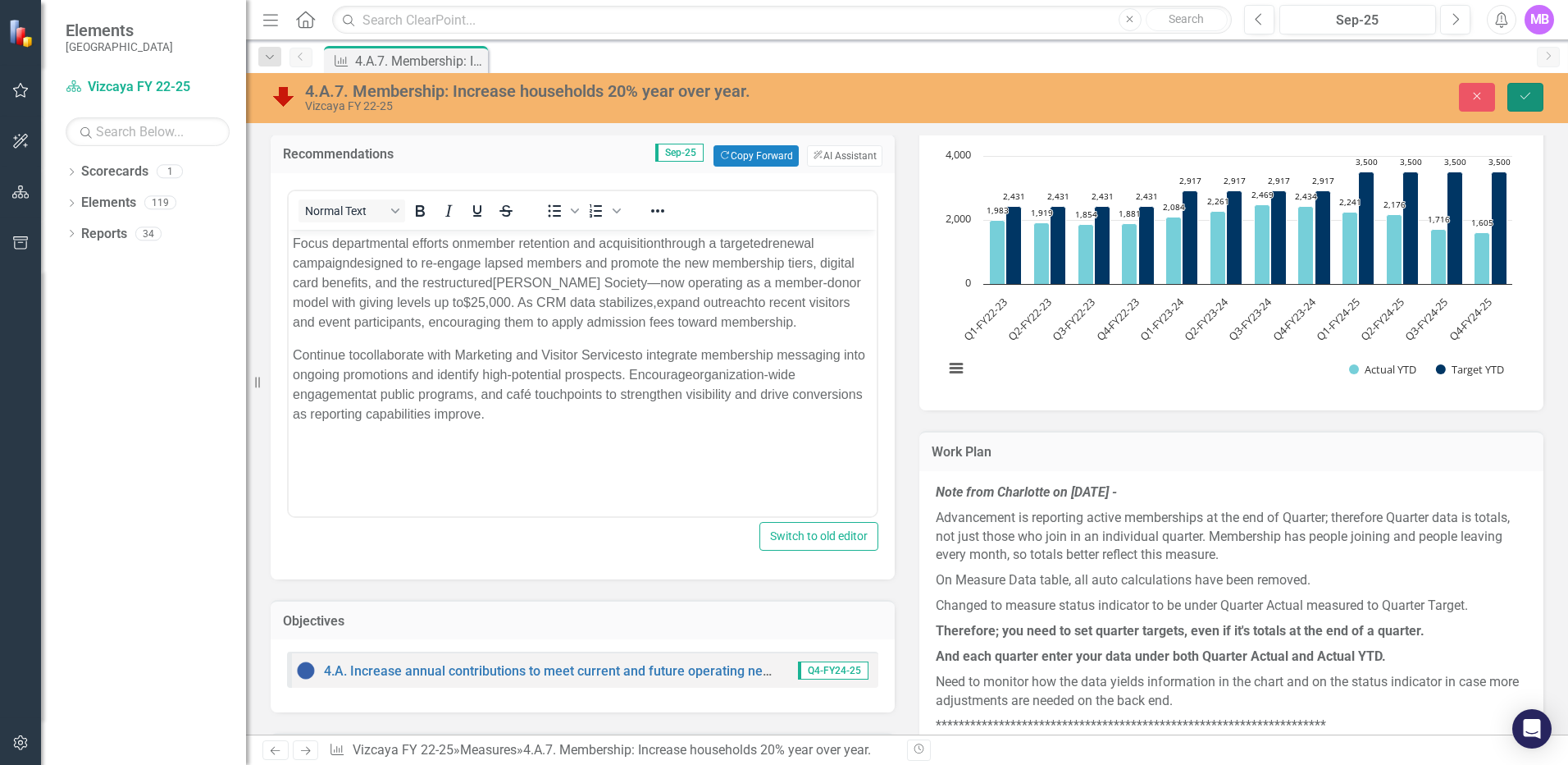
click at [1163, 99] on icon "Save" at bounding box center [1526, 96] width 15 height 12
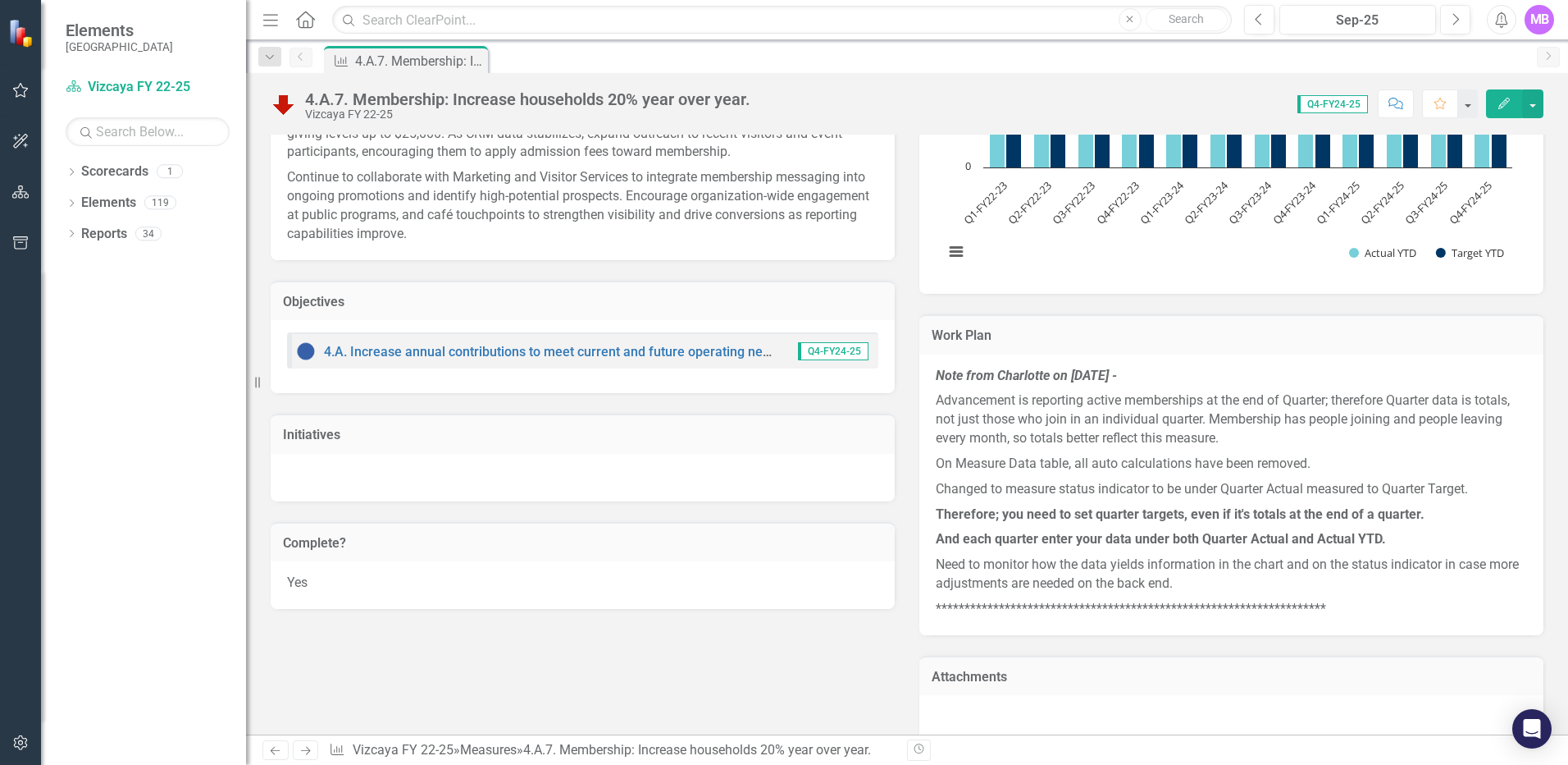
scroll to position [903, 0]
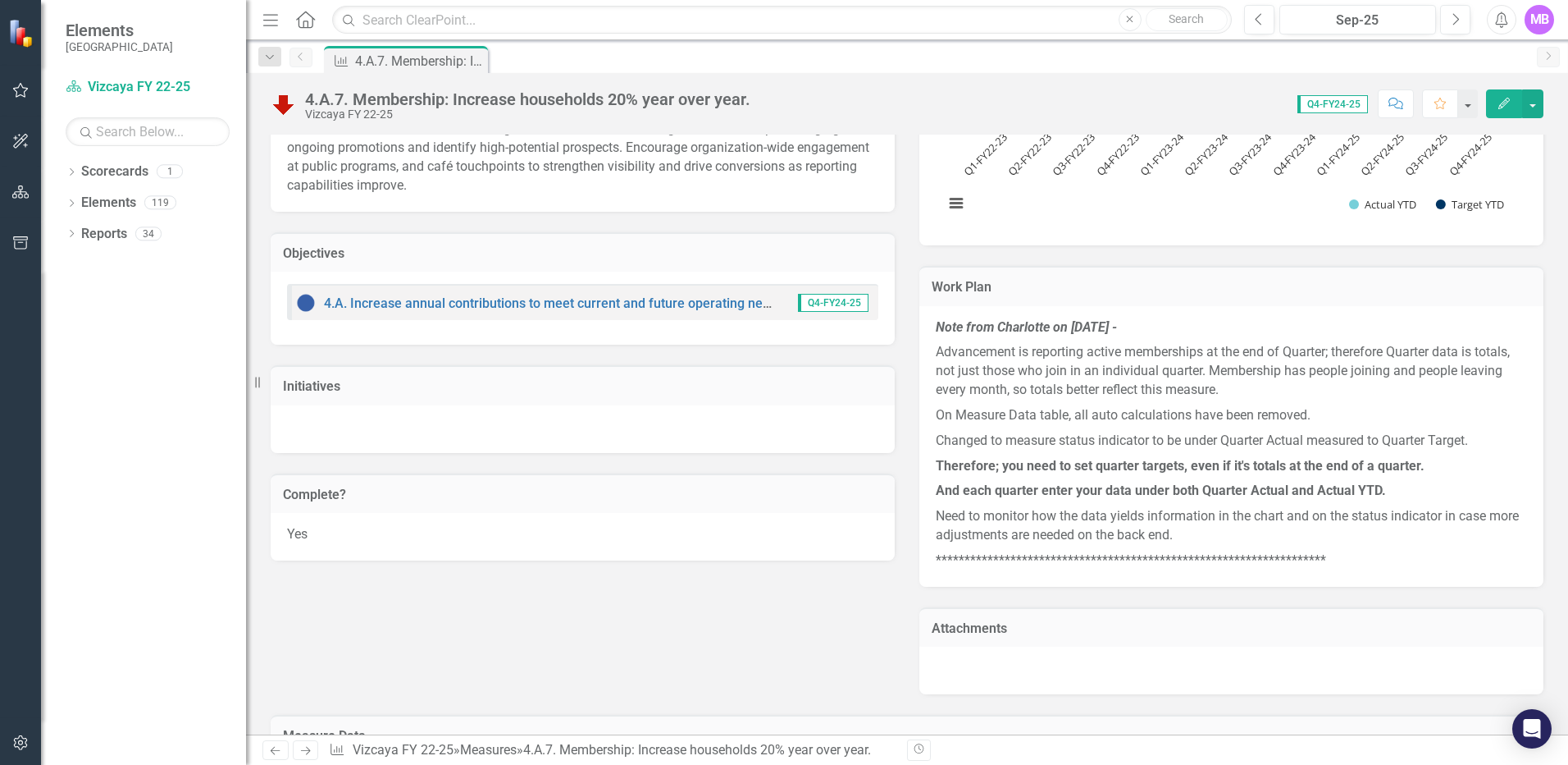
click at [402, 415] on div at bounding box center [582, 429] width 624 height 47
click at [390, 425] on div at bounding box center [582, 429] width 624 height 47
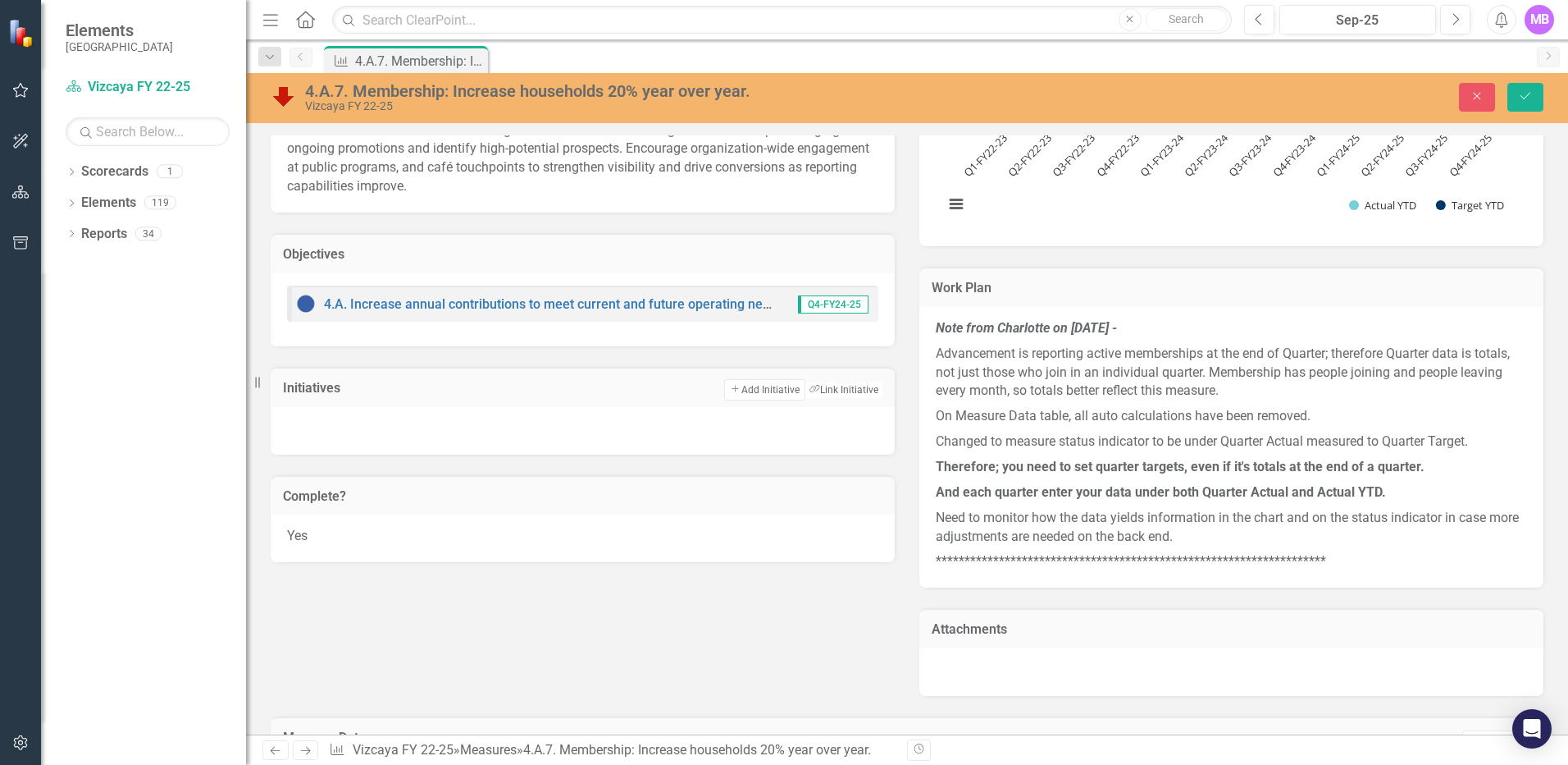
click at [390, 425] on div at bounding box center [582, 431] width 624 height 47
click at [735, 391] on button "Add Add Initiative" at bounding box center [764, 390] width 80 height 22
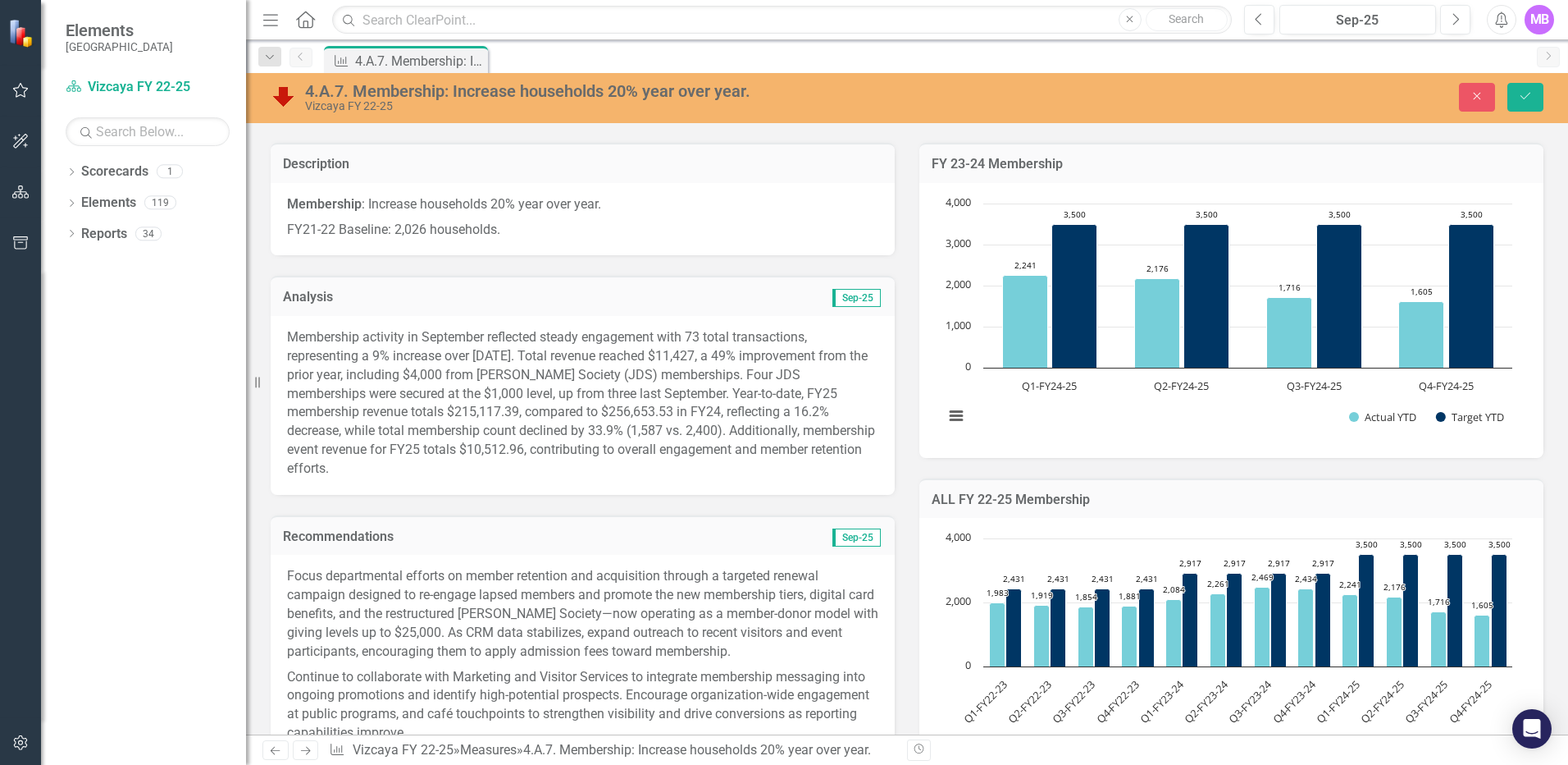
scroll to position [164, 0]
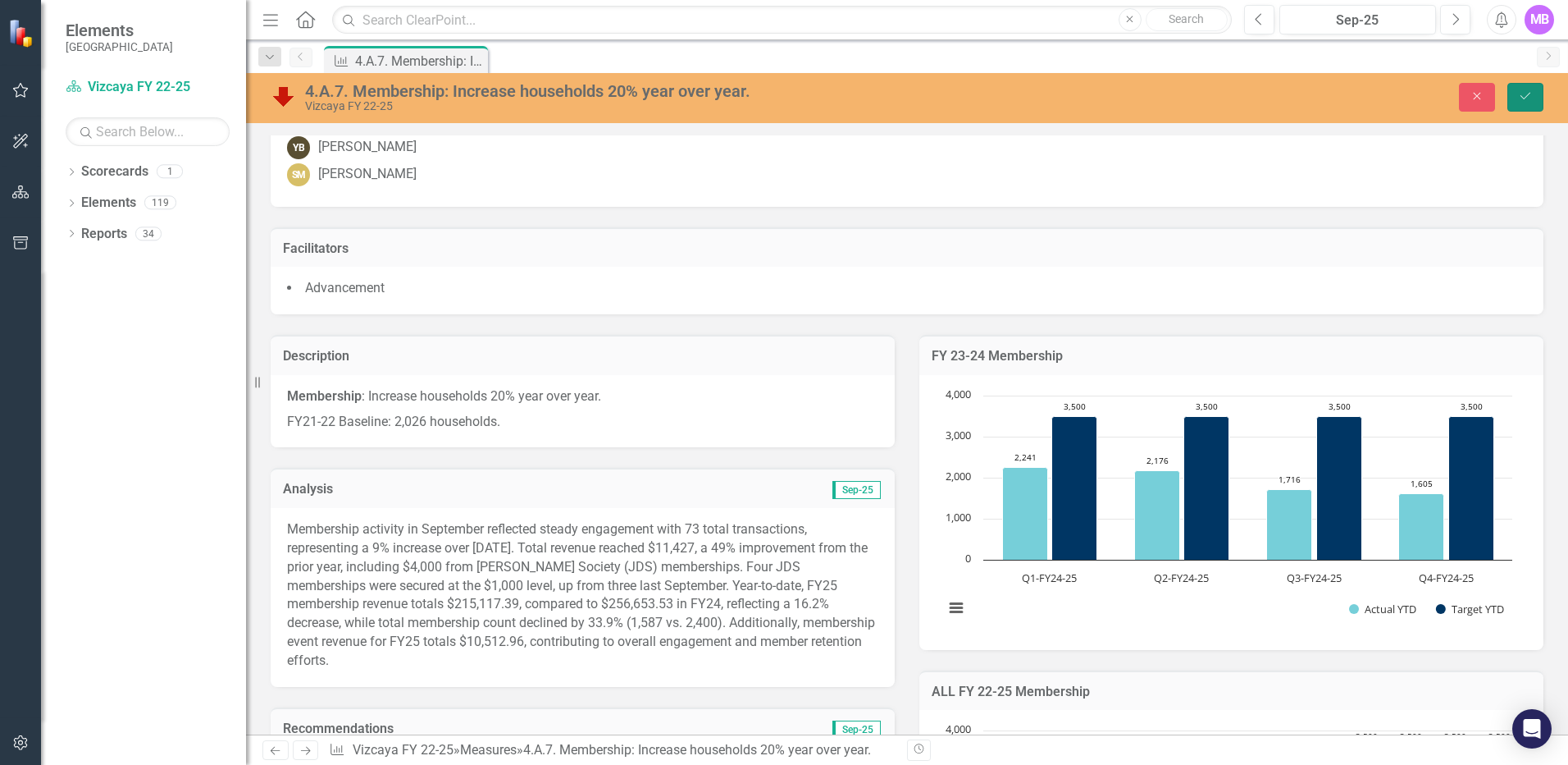
click at [1163, 102] on icon "Save" at bounding box center [1526, 96] width 15 height 12
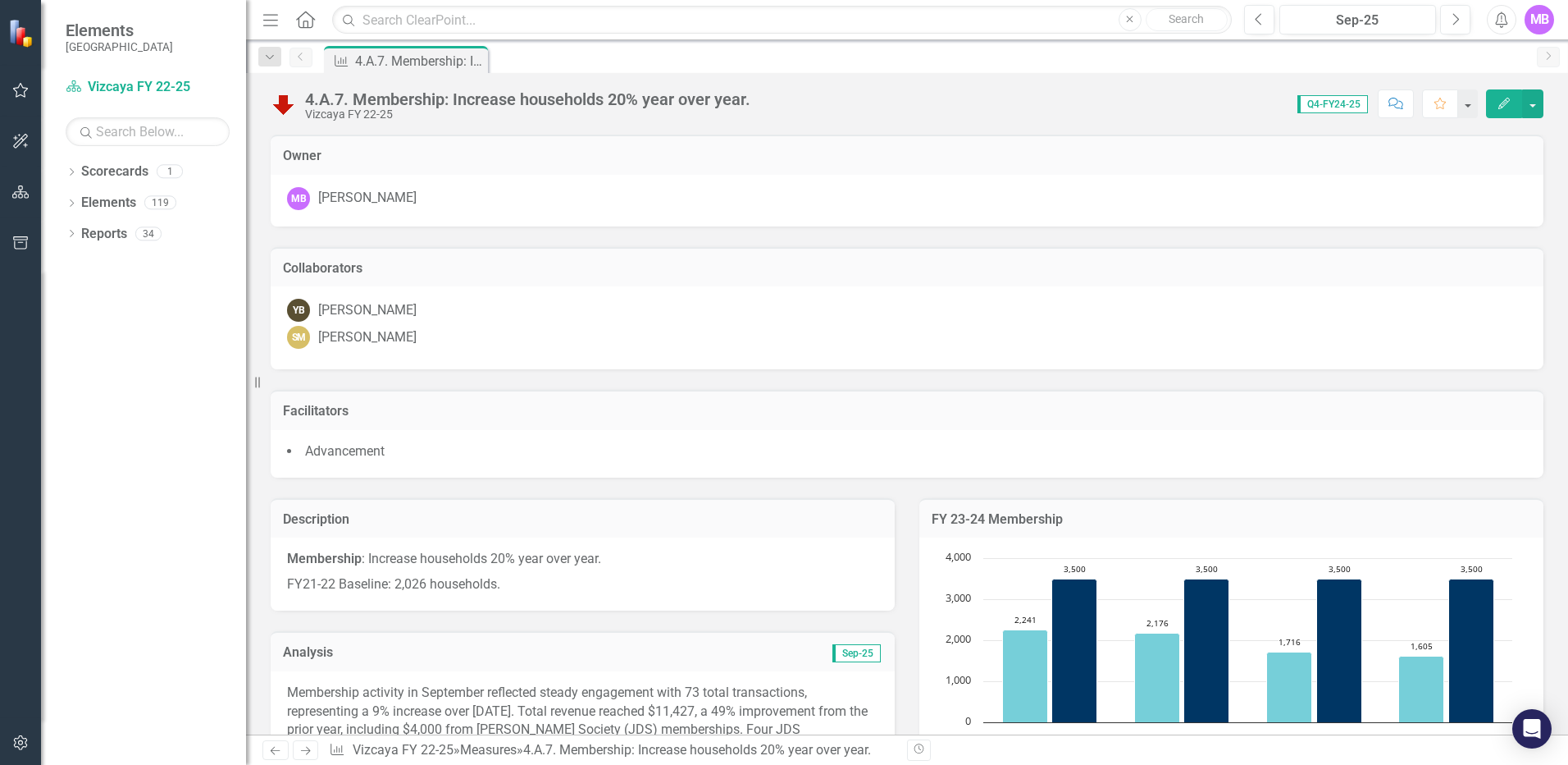
click at [1163, 22] on div "MB" at bounding box center [1540, 20] width 30 height 30
click at [1163, 204] on link "Logout Log Out" at bounding box center [1488, 207] width 129 height 31
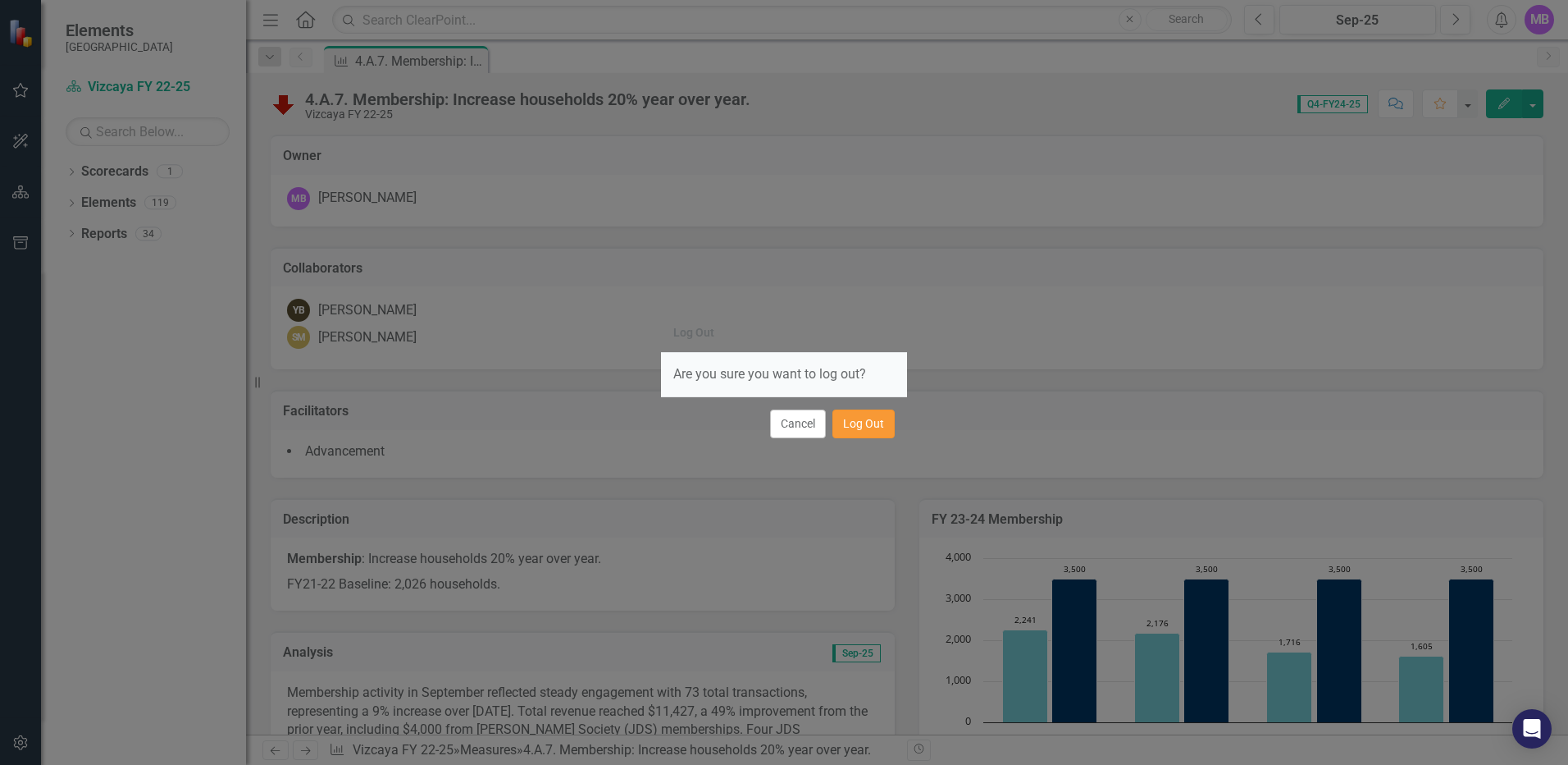
drag, startPoint x: 882, startPoint y: 422, endPoint x: 870, endPoint y: 422, distance: 12.0
click at [881, 422] on button "Log Out" at bounding box center [863, 424] width 62 height 29
